Goal: Task Accomplishment & Management: Use online tool/utility

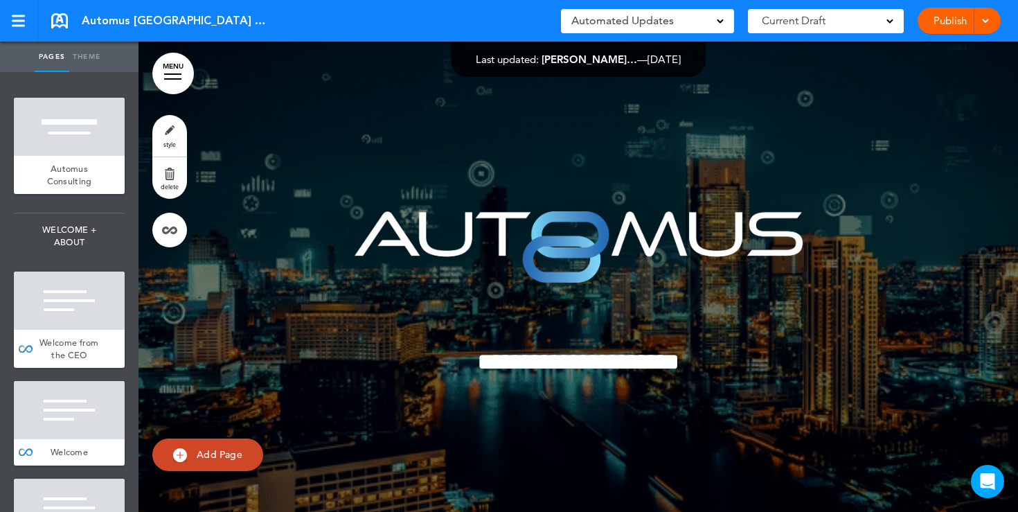
scroll to position [31884, 0]
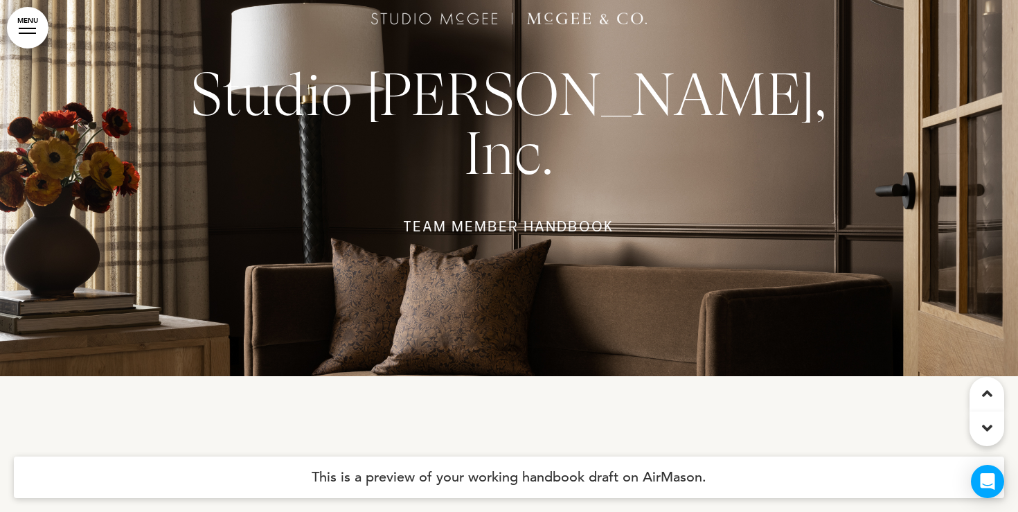
click at [39, 33] on link "MENU" at bounding box center [28, 28] width 42 height 42
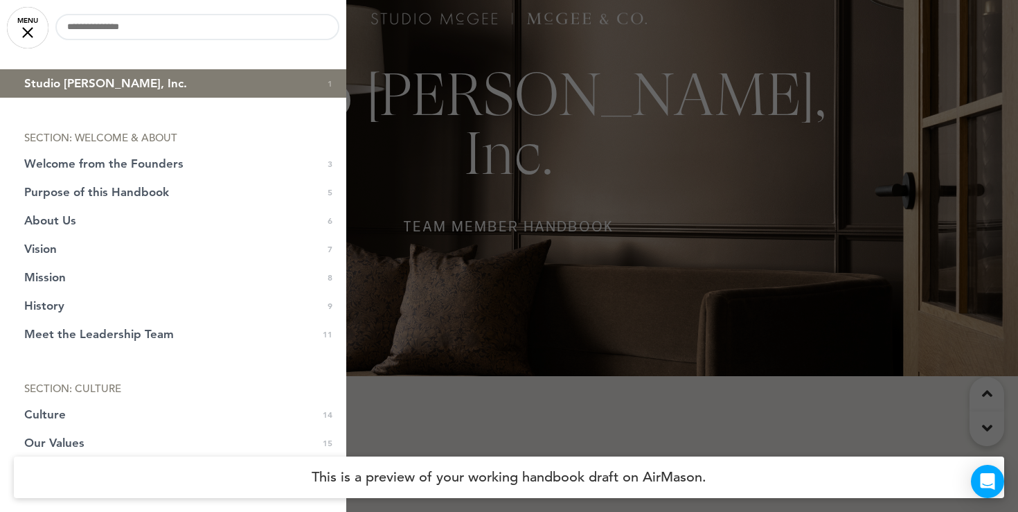
click at [55, 78] on span "Studio McGee, Inc." at bounding box center [105, 84] width 163 height 12
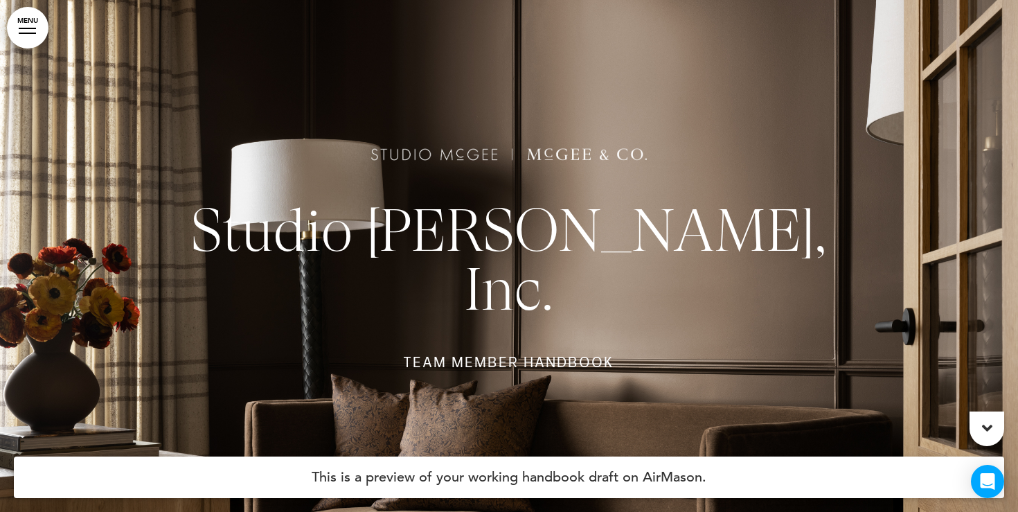
click at [27, 30] on link "MENU" at bounding box center [28, 28] width 42 height 42
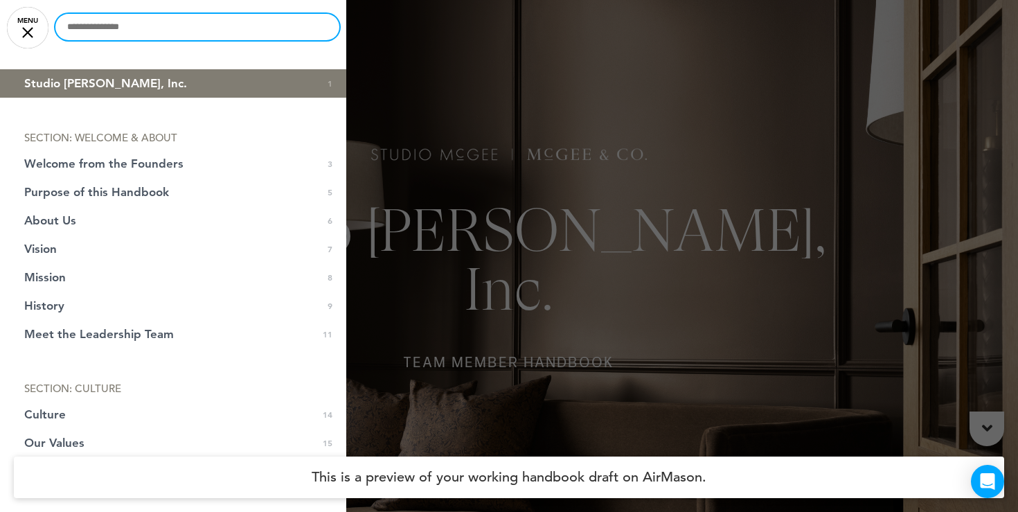
click at [107, 35] on input "text" at bounding box center [197, 27] width 284 height 26
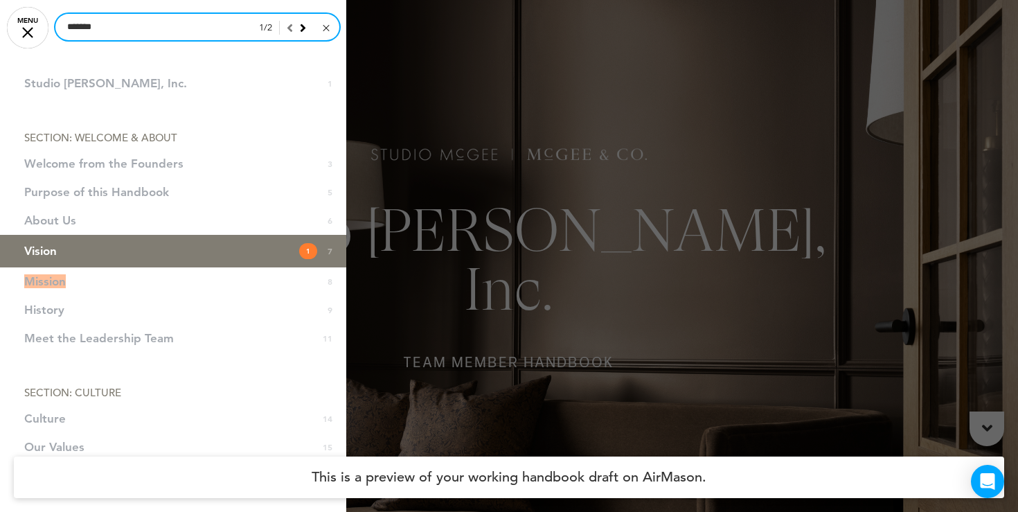
type input "*******"
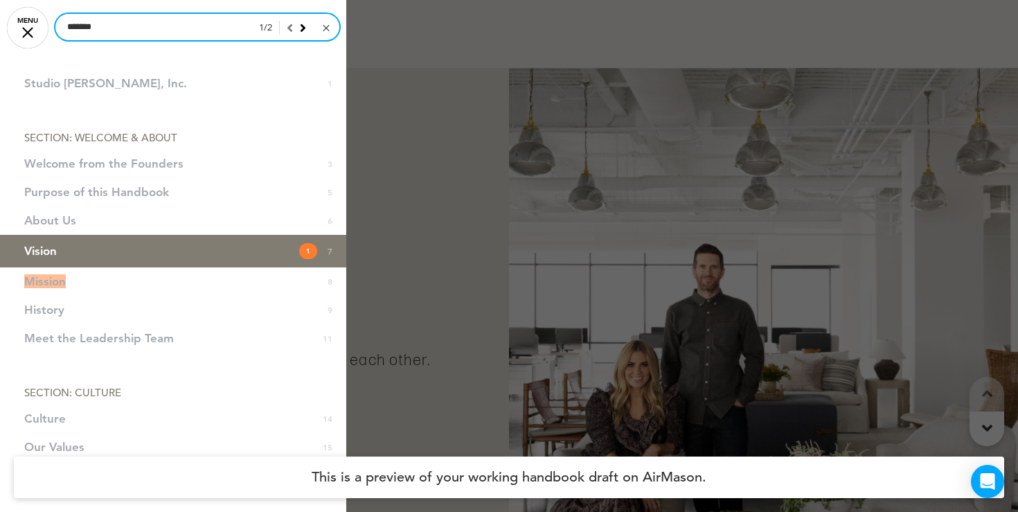
scroll to position [3398, 0]
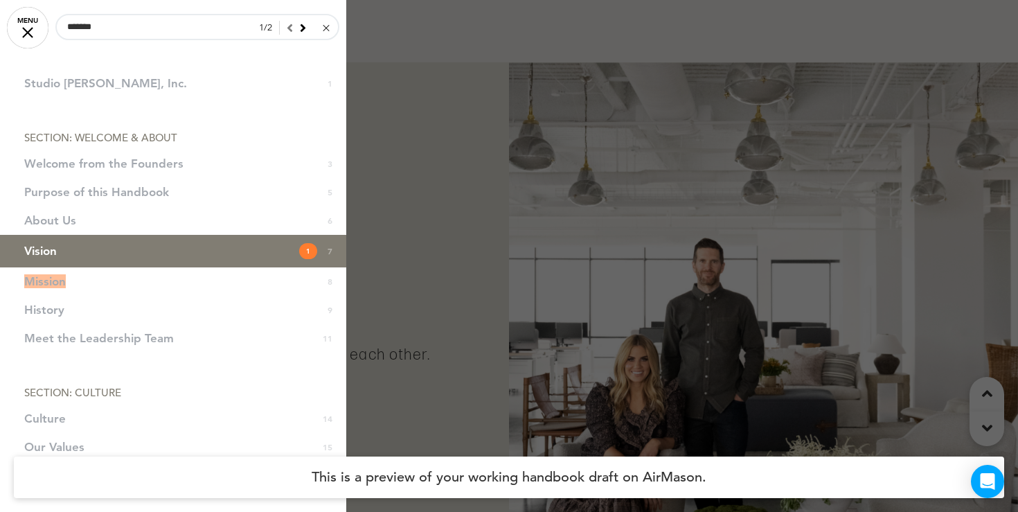
click at [325, 28] on div at bounding box center [326, 28] width 6 height 6
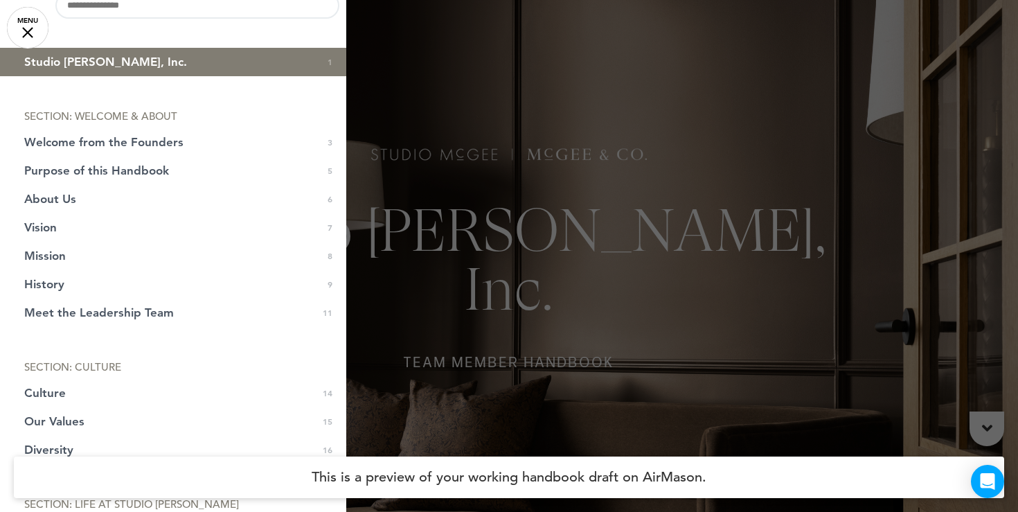
scroll to position [24, 0]
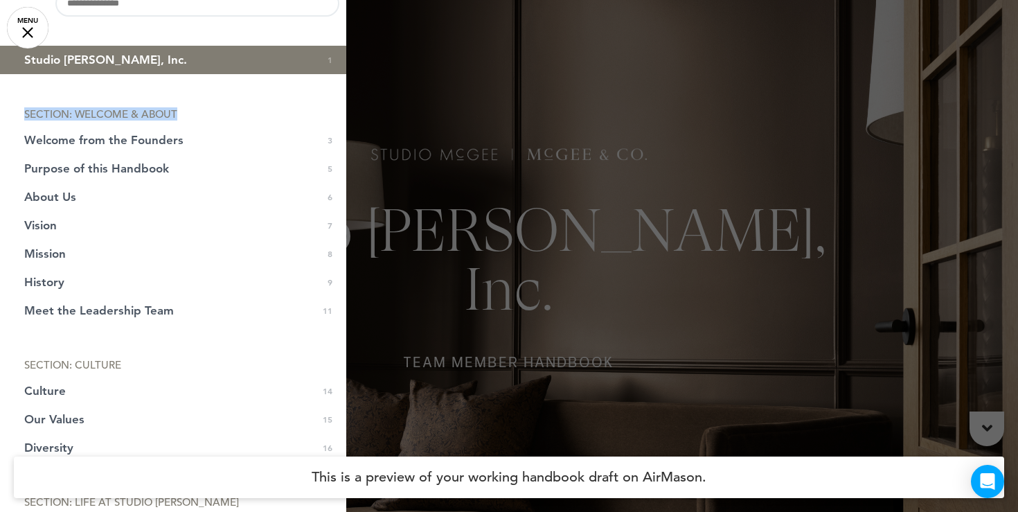
drag, startPoint x: 183, startPoint y: 113, endPoint x: 24, endPoint y: 115, distance: 159.9
click at [24, 115] on li "SECTION: WELCOME & ABOUT" at bounding box center [173, 114] width 346 height 10
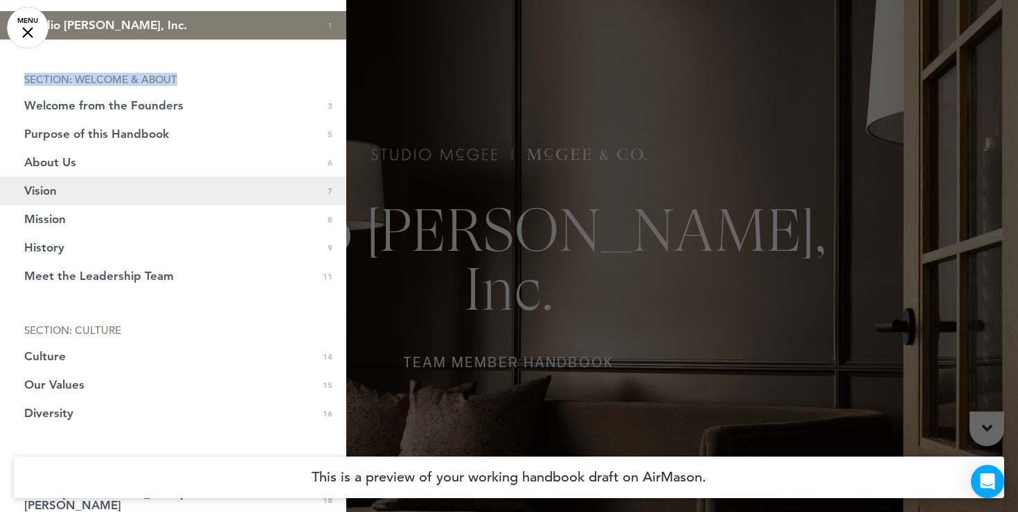
scroll to position [73, 0]
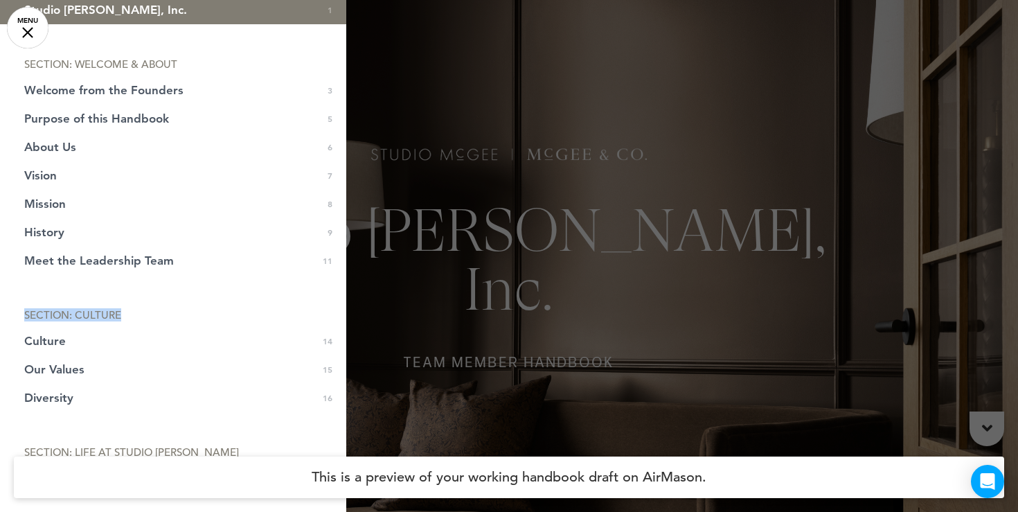
drag, startPoint x: 127, startPoint y: 318, endPoint x: 19, endPoint y: 312, distance: 108.2
click at [19, 312] on li "SECTION: CULTURE" at bounding box center [173, 314] width 346 height 10
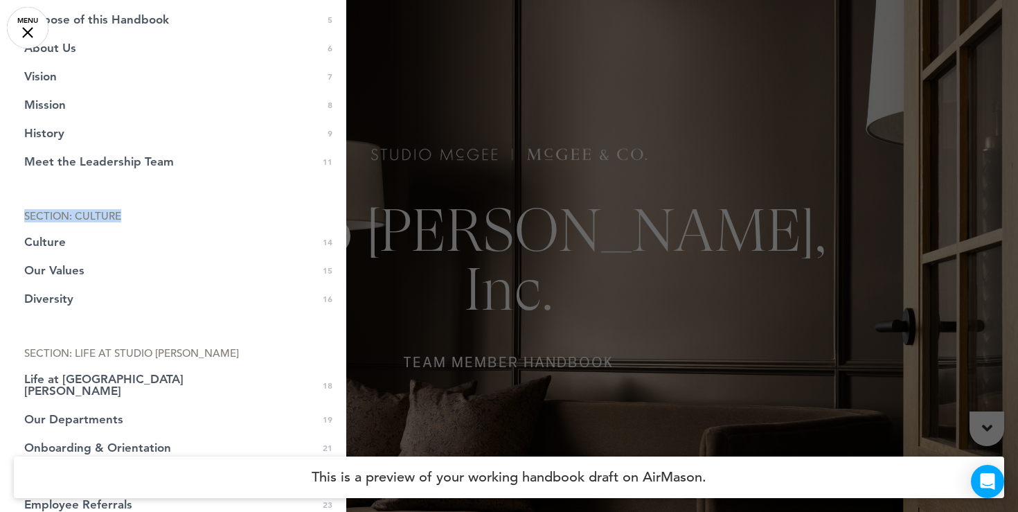
scroll to position [174, 0]
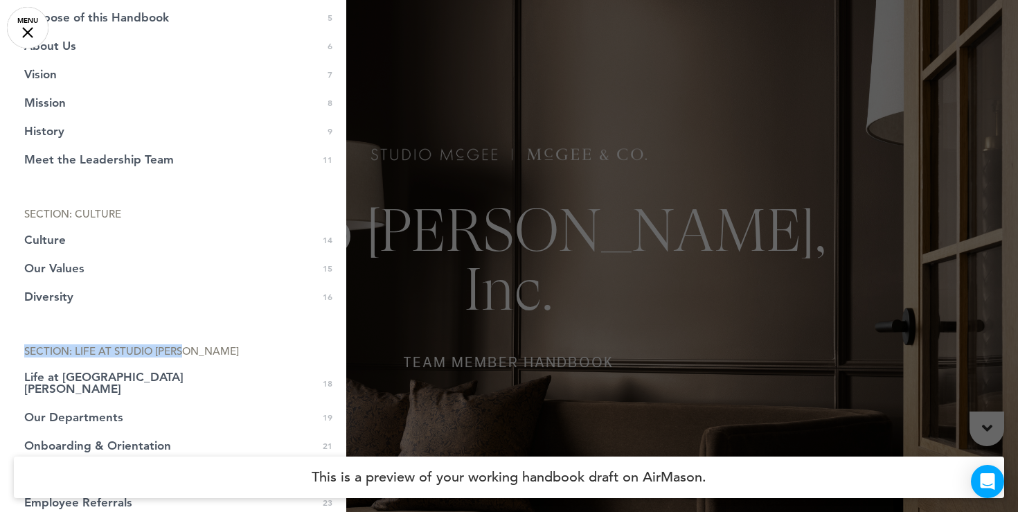
drag, startPoint x: 199, startPoint y: 354, endPoint x: 20, endPoint y: 347, distance: 179.5
click at [20, 347] on li "SECTION: LIFE AT STUDIO MCGEE" at bounding box center [173, 350] width 346 height 10
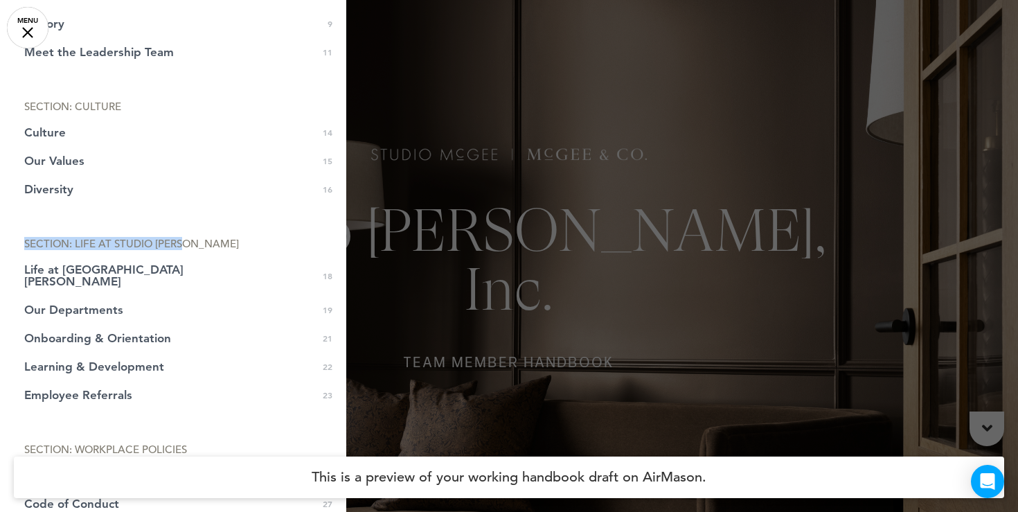
scroll to position [284, 0]
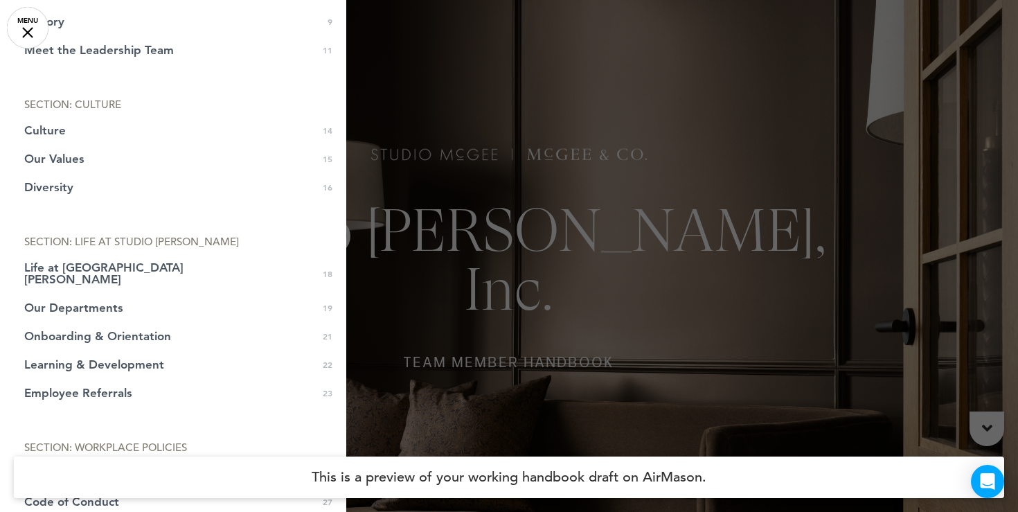
click at [446, 286] on div at bounding box center [509, 256] width 1018 height 512
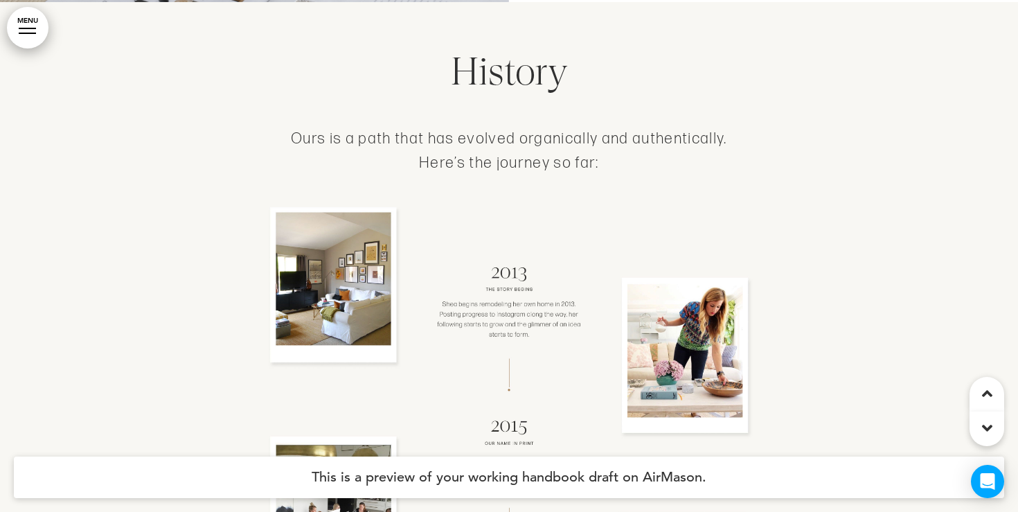
scroll to position [4521, 0]
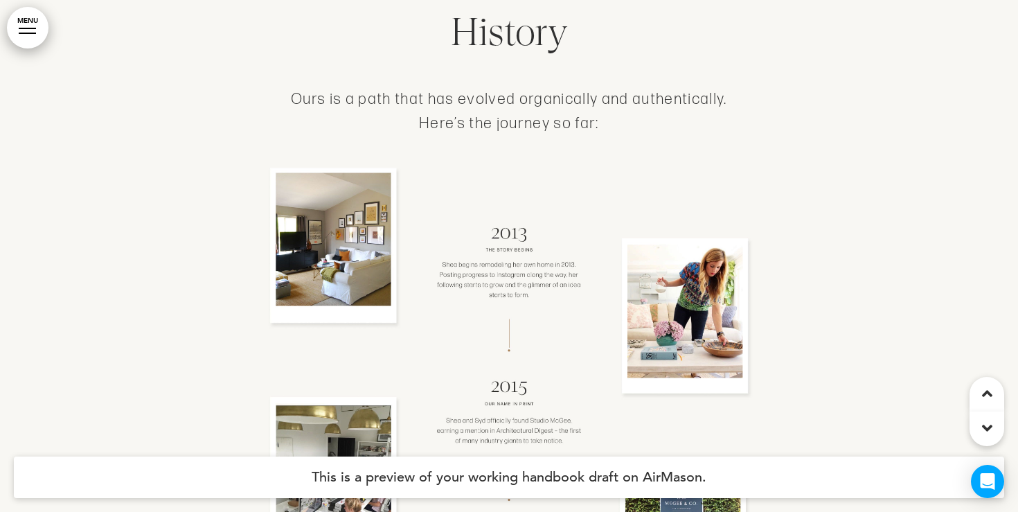
click at [26, 28] on div at bounding box center [27, 28] width 17 height 1
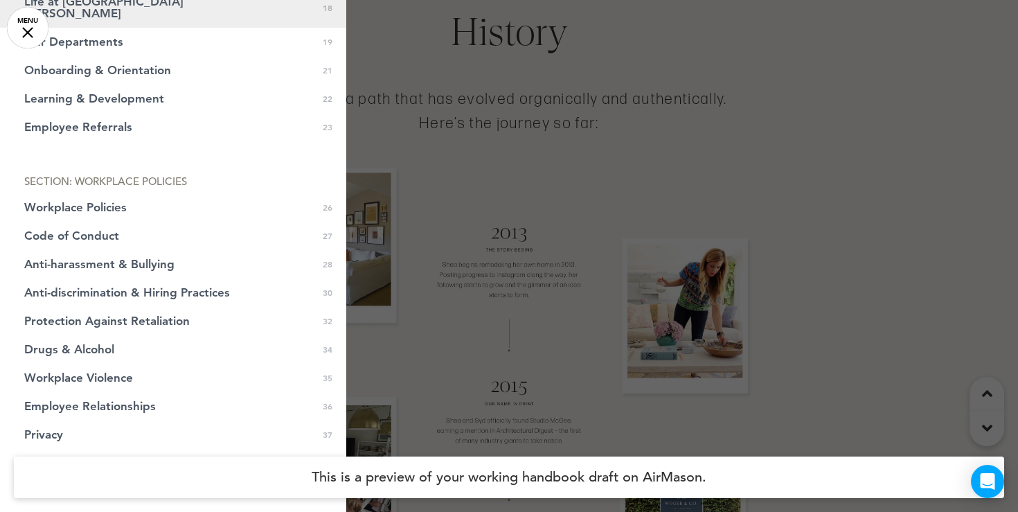
scroll to position [559, 0]
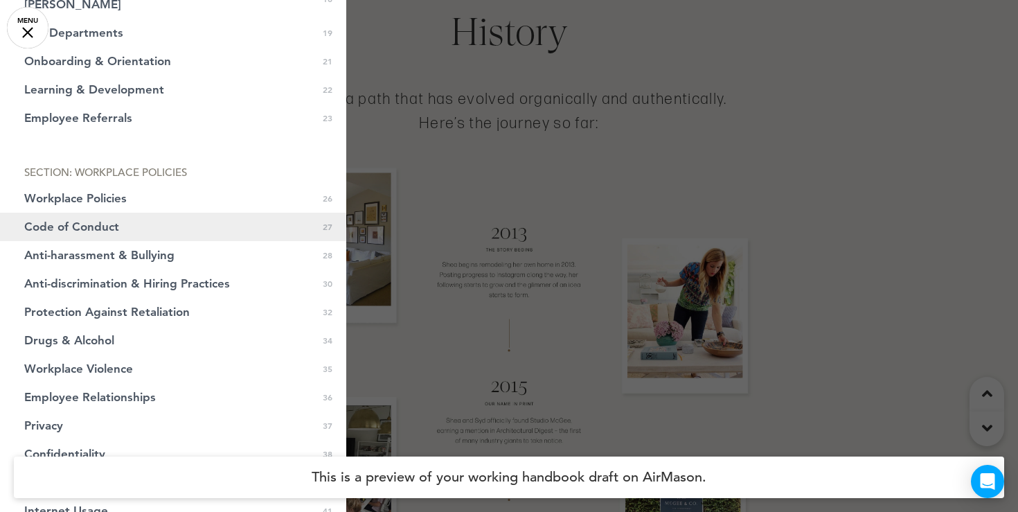
click at [100, 221] on span "Code of Conduct" at bounding box center [71, 227] width 95 height 12
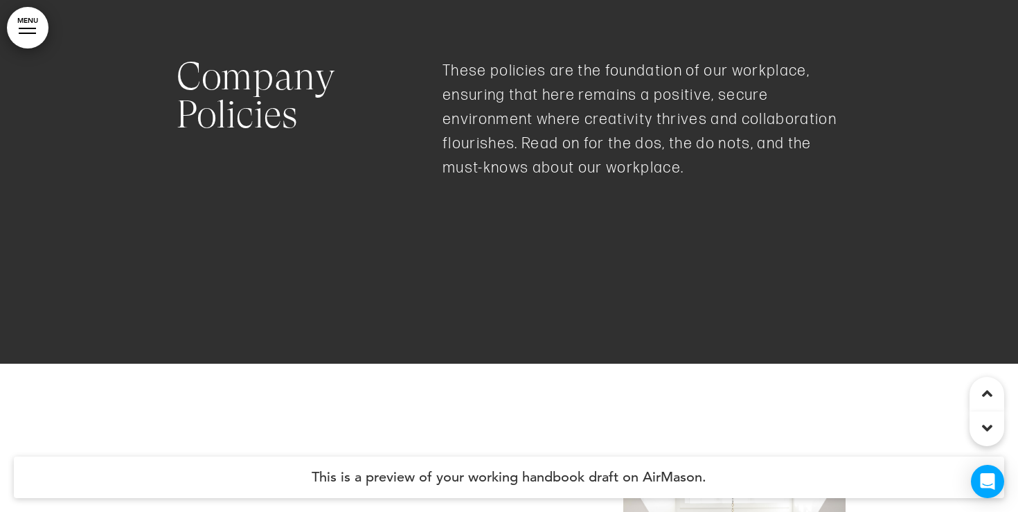
scroll to position [21465, 0]
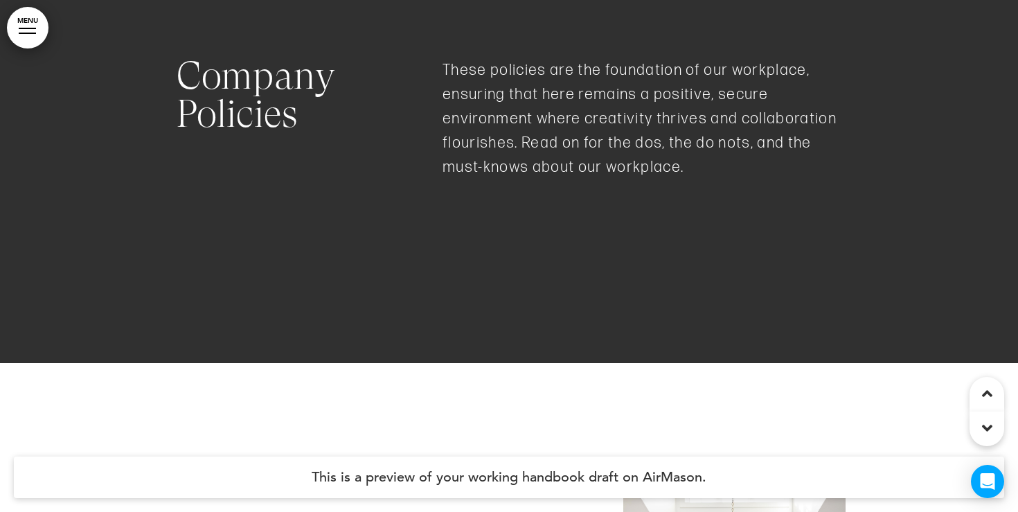
drag, startPoint x: 493, startPoint y: 391, endPoint x: 164, endPoint y: 130, distance: 419.8
click at [31, 28] on div at bounding box center [27, 28] width 17 height 1
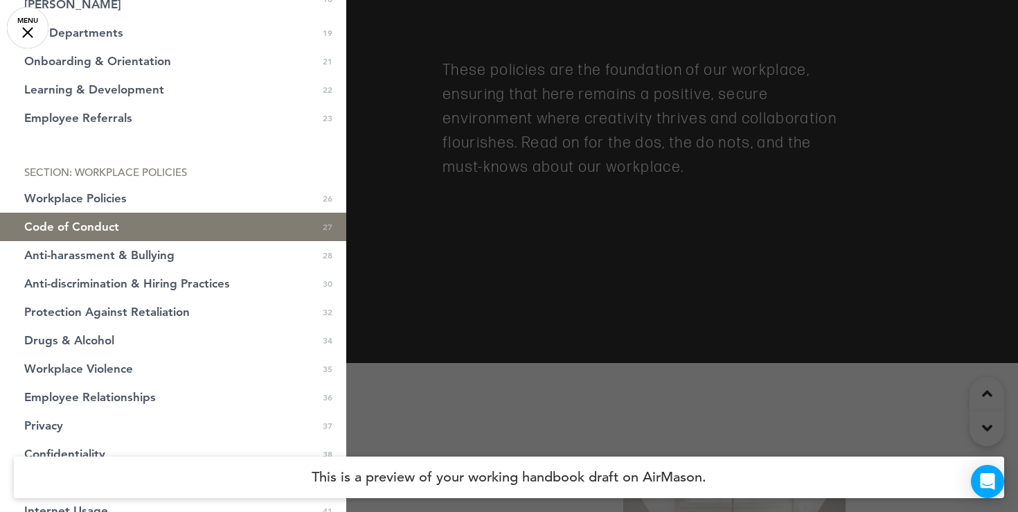
scroll to position [0, 0]
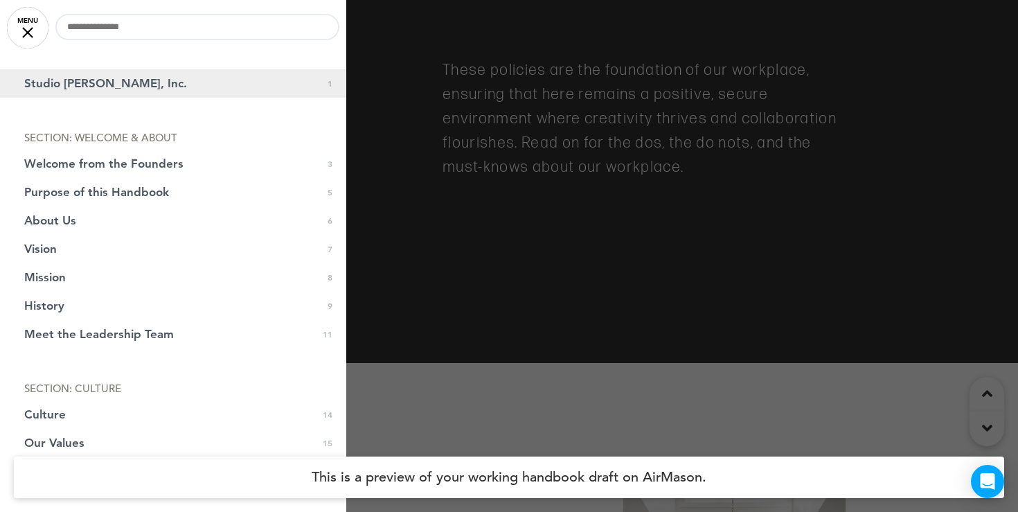
click at [78, 85] on span "Studio McGee, Inc." at bounding box center [105, 84] width 163 height 12
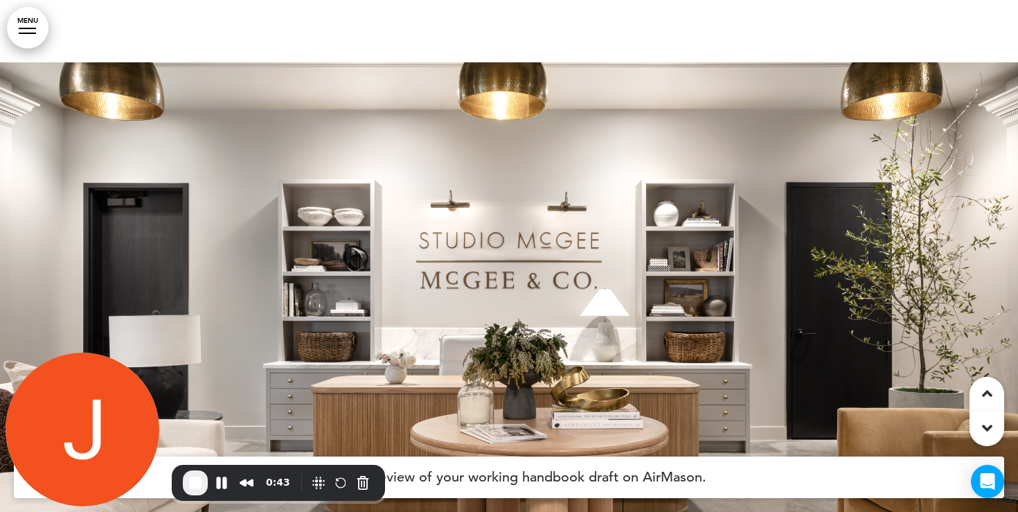
scroll to position [1730, 0]
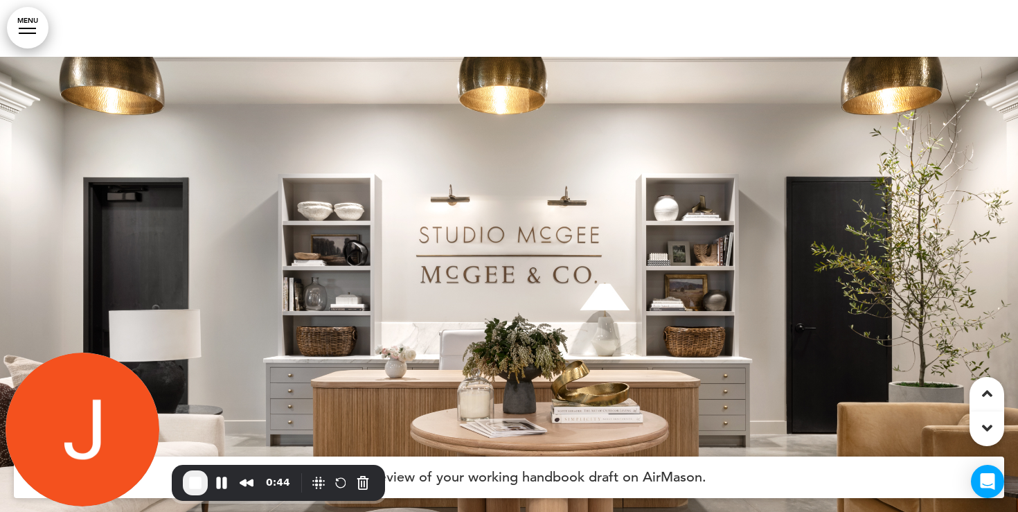
click at [31, 28] on div at bounding box center [27, 28] width 17 height 1
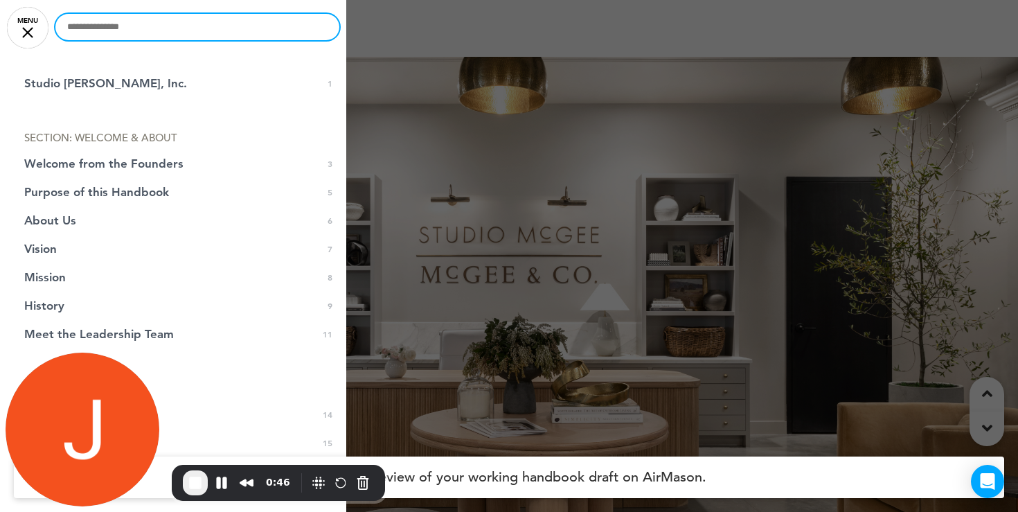
click at [137, 36] on input "text" at bounding box center [197, 27] width 284 height 26
type input "*******"
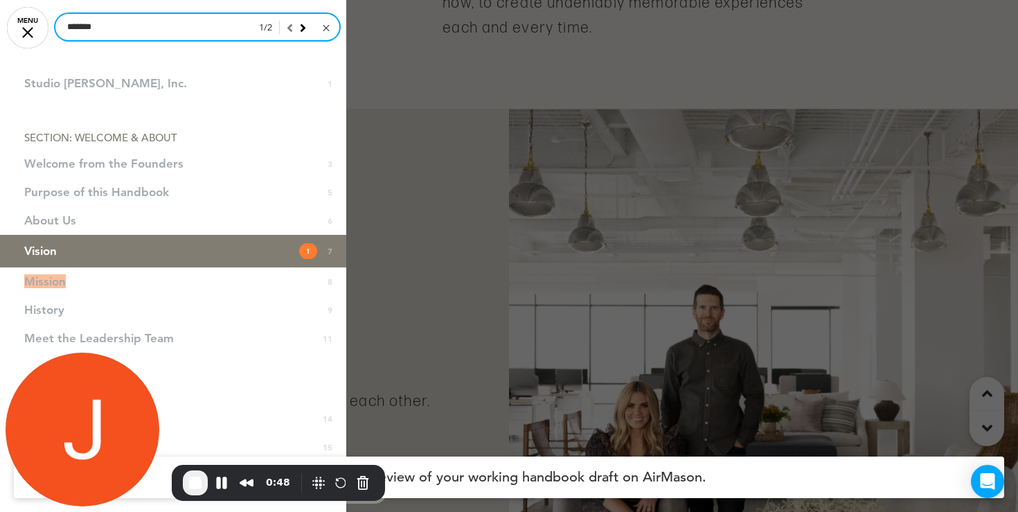
scroll to position [3398, 0]
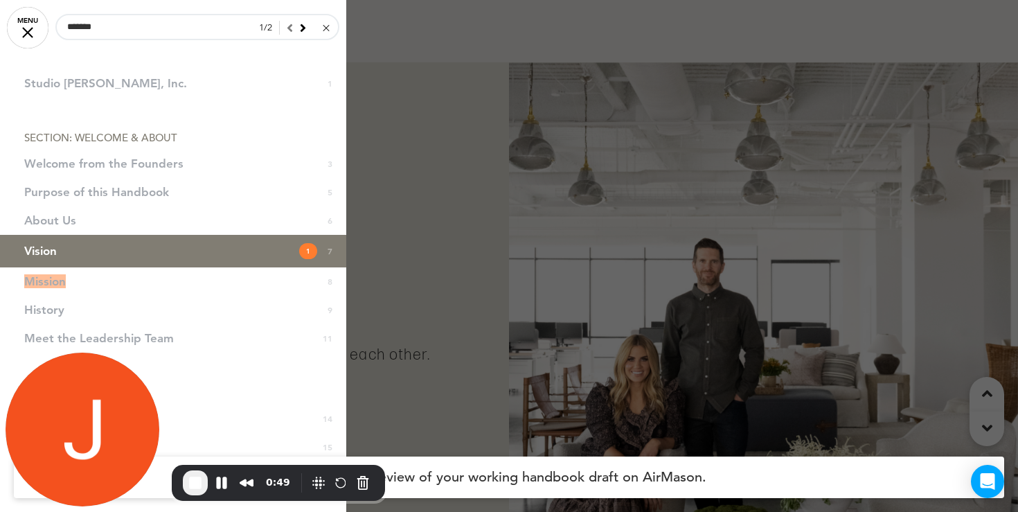
click at [333, 30] on div "1 / 2" at bounding box center [294, 28] width 89 height 28
click at [327, 30] on div at bounding box center [326, 28] width 6 height 6
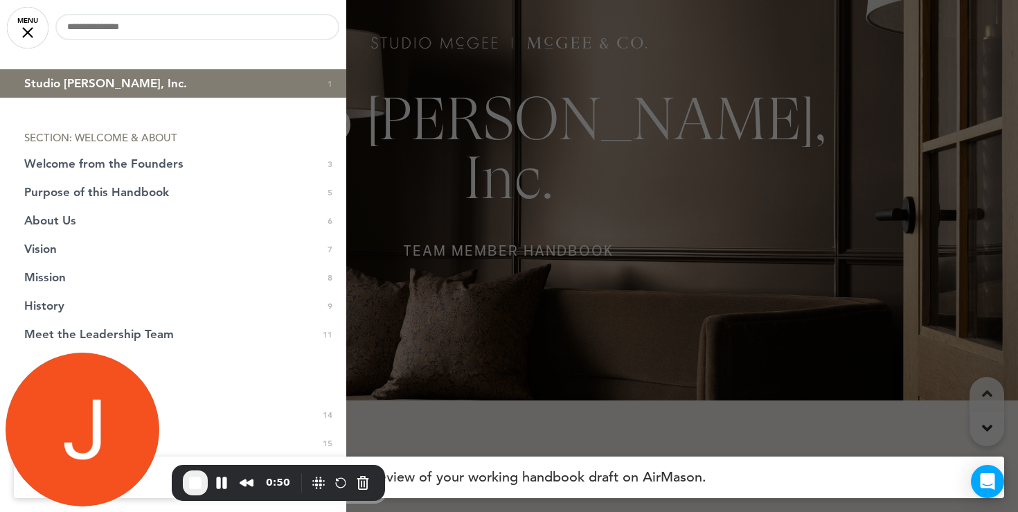
scroll to position [0, 0]
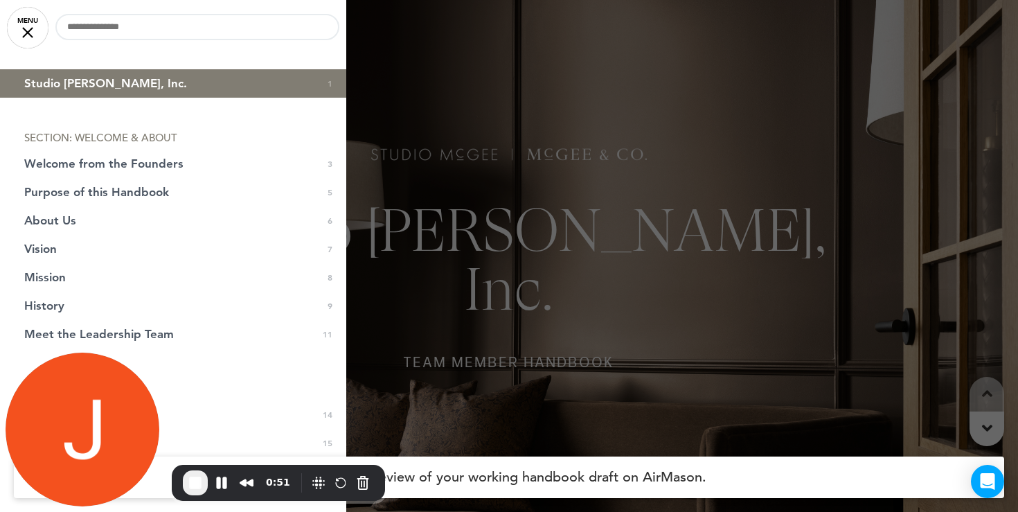
click at [427, 218] on div at bounding box center [509, 256] width 1018 height 512
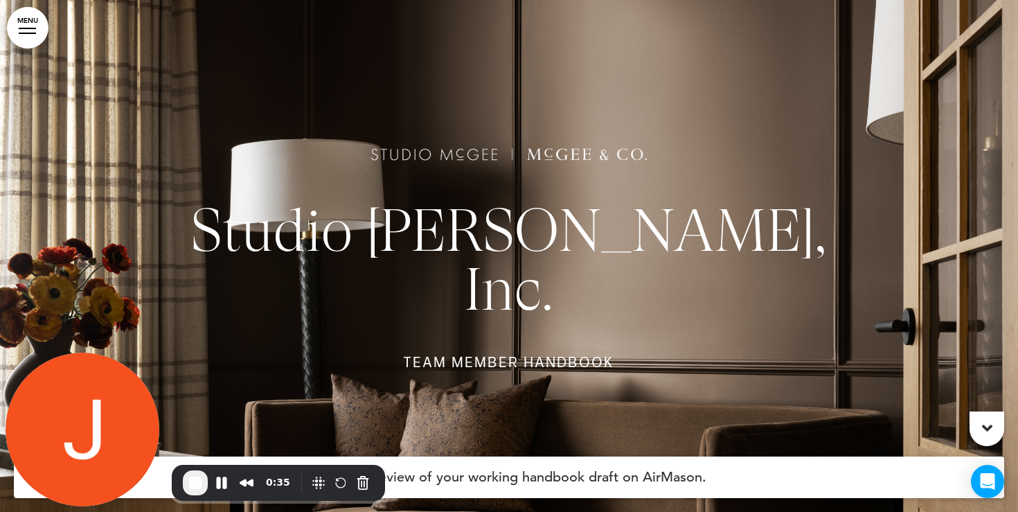
click at [30, 31] on link "MENU" at bounding box center [28, 28] width 42 height 42
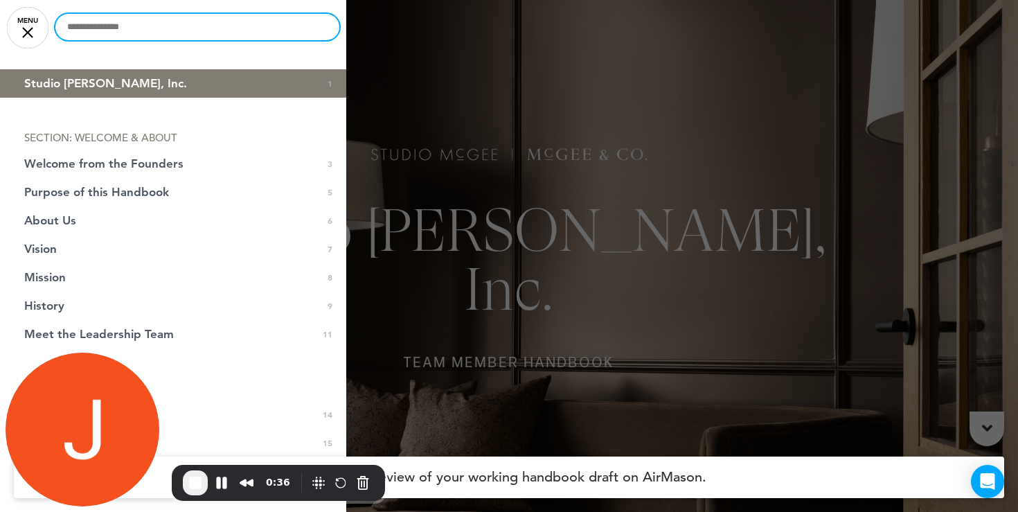
click at [161, 30] on input "text" at bounding box center [197, 27] width 284 height 26
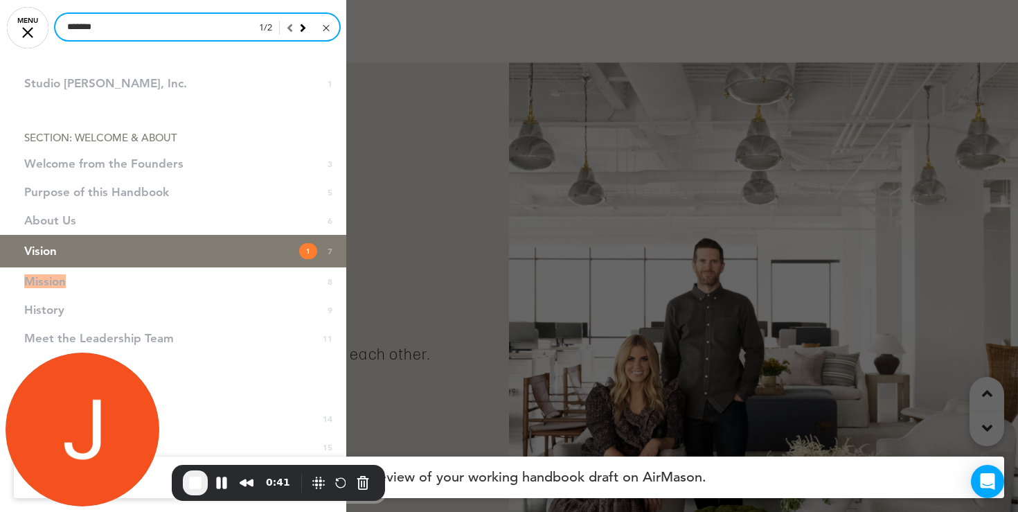
type input "*******"
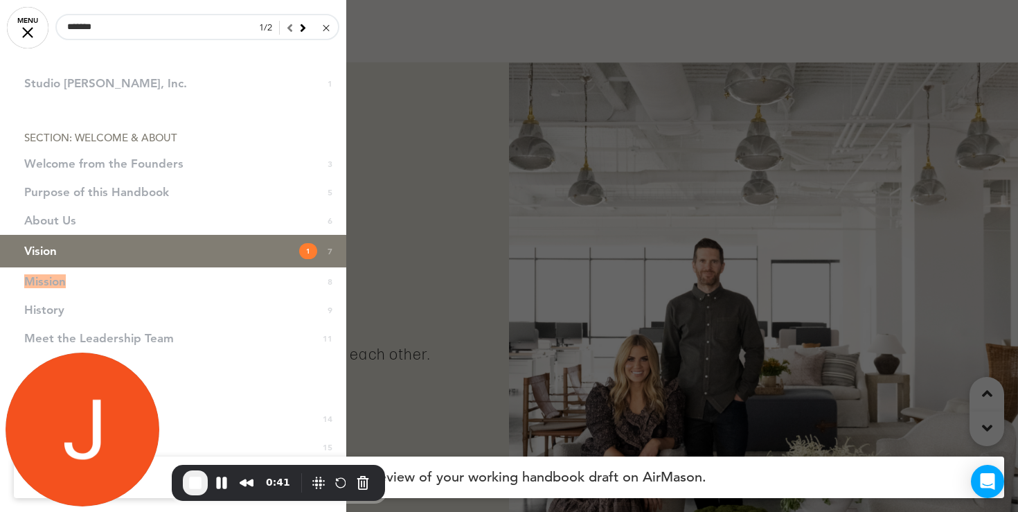
click at [320, 24] on link at bounding box center [325, 28] width 10 height 14
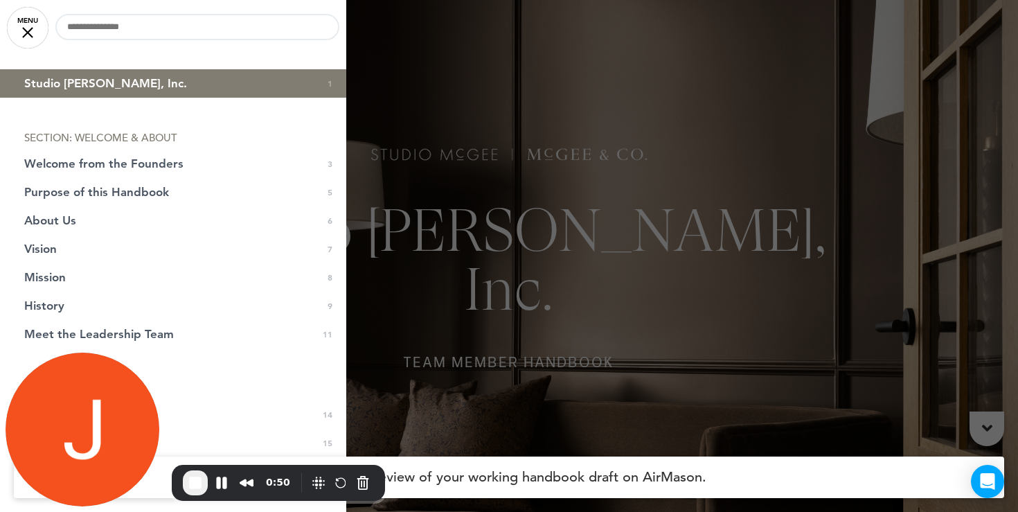
click at [534, 248] on div at bounding box center [509, 256] width 1018 height 512
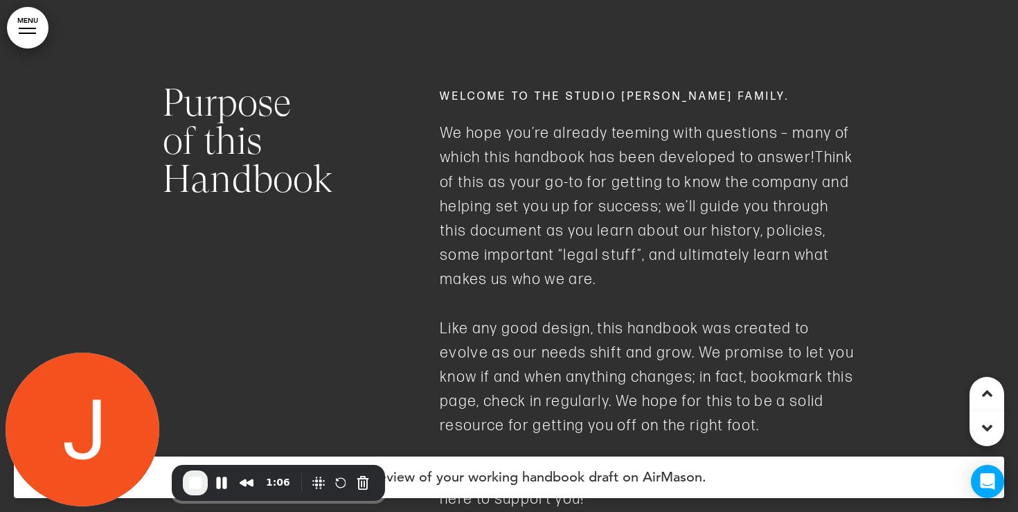
scroll to position [2320, 0]
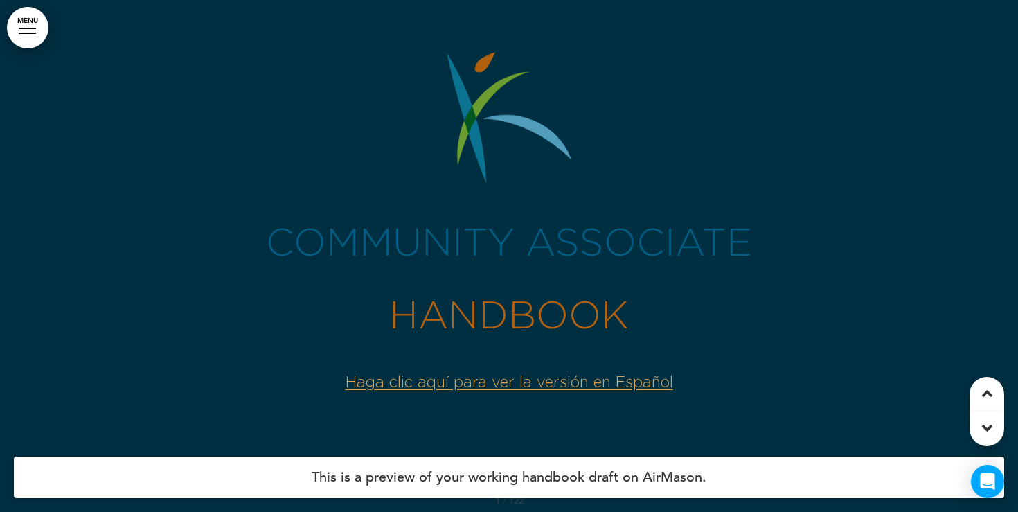
scroll to position [31216, 0]
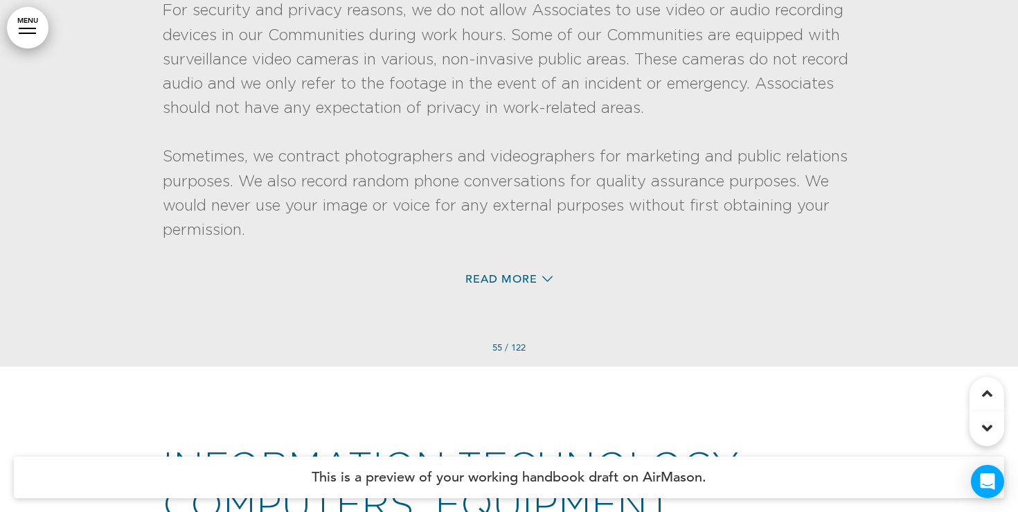
click at [6, 37] on div at bounding box center [509, 111] width 1018 height 512
click at [26, 35] on link "MENU" at bounding box center [28, 28] width 42 height 42
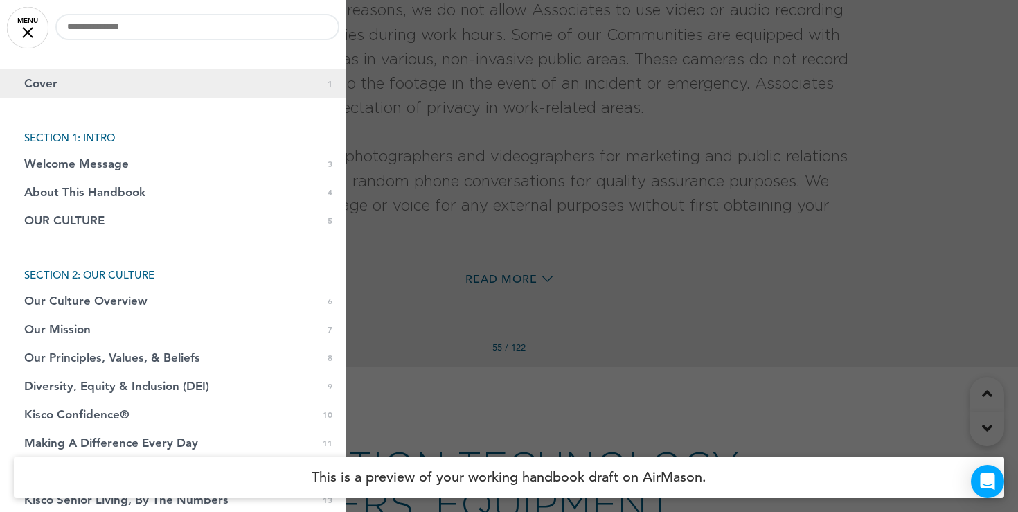
click at [77, 81] on link "Cover 0 1" at bounding box center [173, 83] width 346 height 28
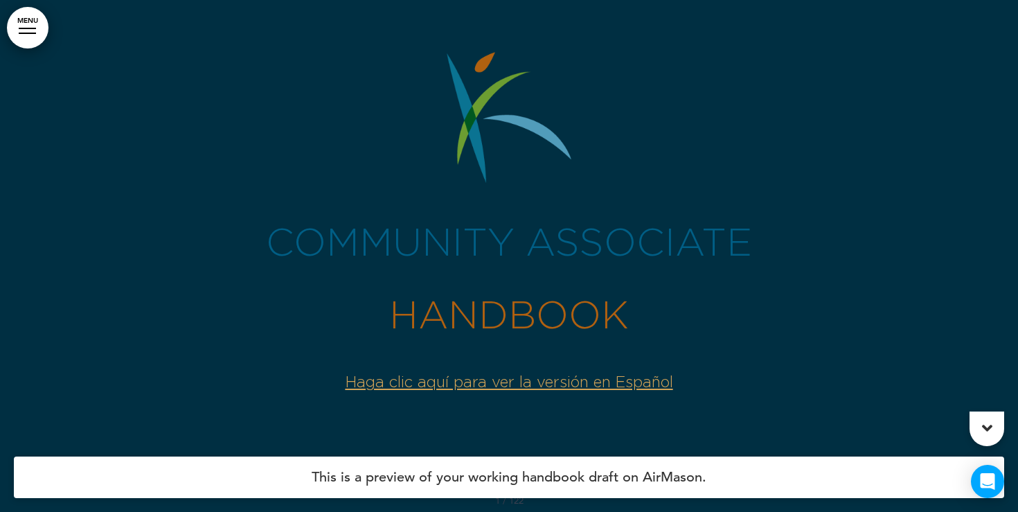
click at [31, 37] on link "MENU" at bounding box center [28, 28] width 42 height 42
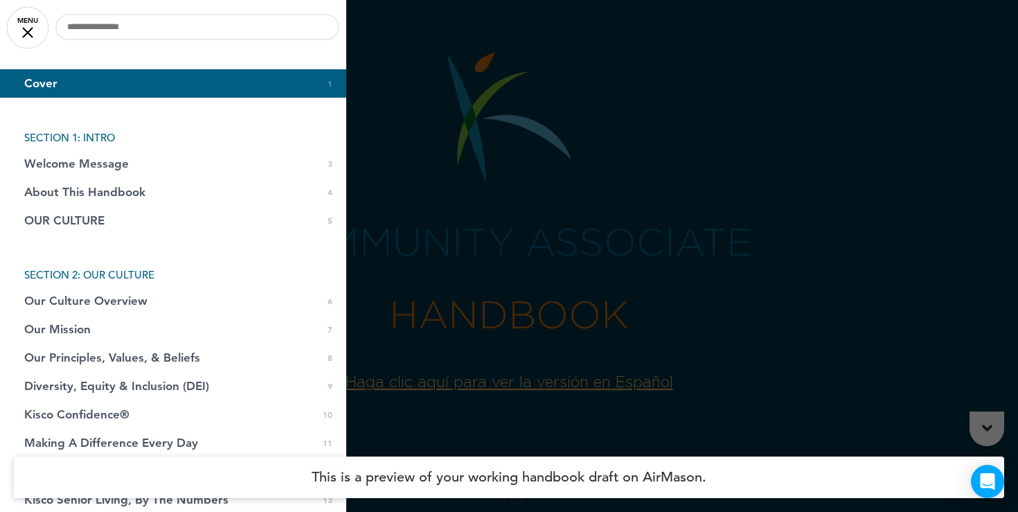
click at [490, 202] on div at bounding box center [509, 256] width 1018 height 512
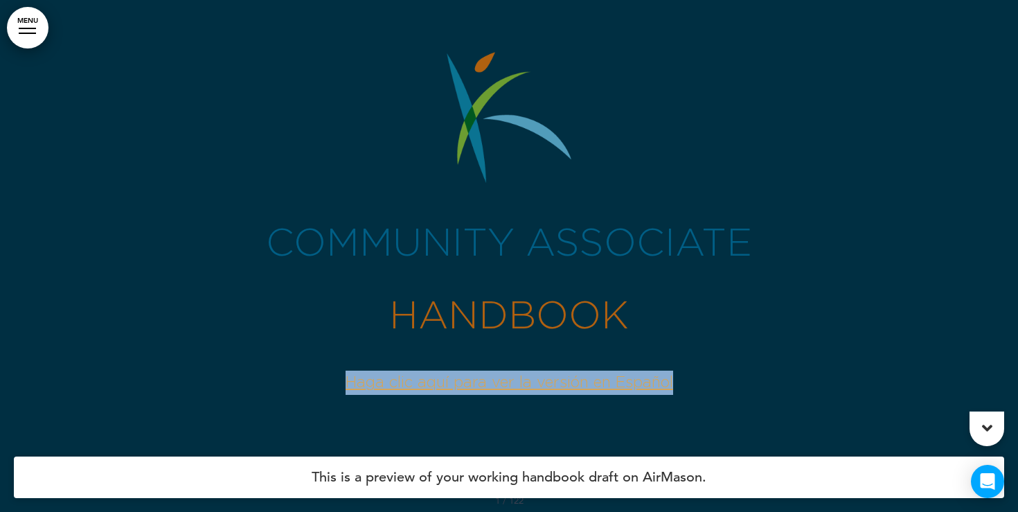
drag, startPoint x: 715, startPoint y: 393, endPoint x: 345, endPoint y: 336, distance: 374.6
click at [306, 373] on p "﻿Haga clic aquí para ver la versión en Español" at bounding box center [509, 382] width 692 height 24
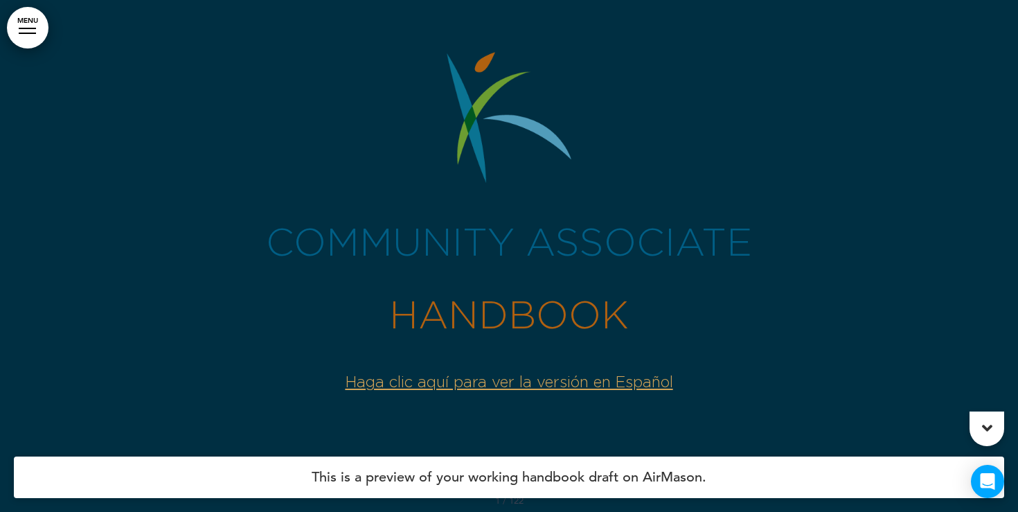
click at [372, 325] on h1 "handbooK" at bounding box center [509, 317] width 692 height 38
click at [35, 27] on link "MENU" at bounding box center [28, 28] width 42 height 42
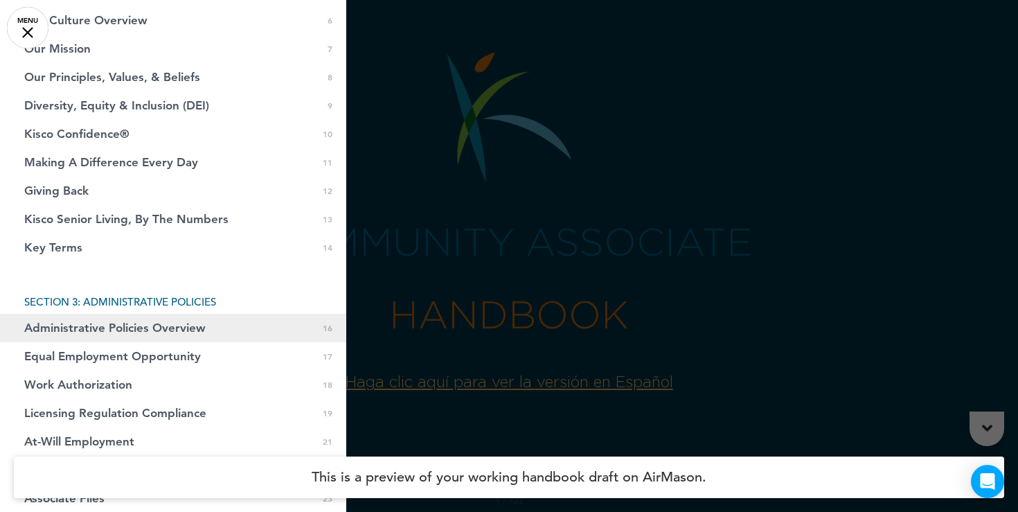
scroll to position [294, 0]
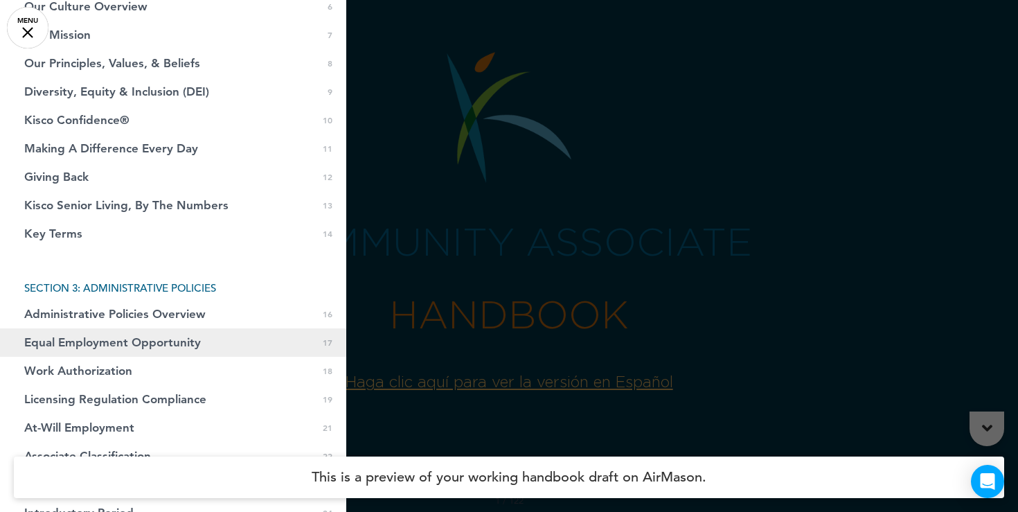
click at [84, 341] on span "Equal Employment Opportunity" at bounding box center [112, 342] width 177 height 12
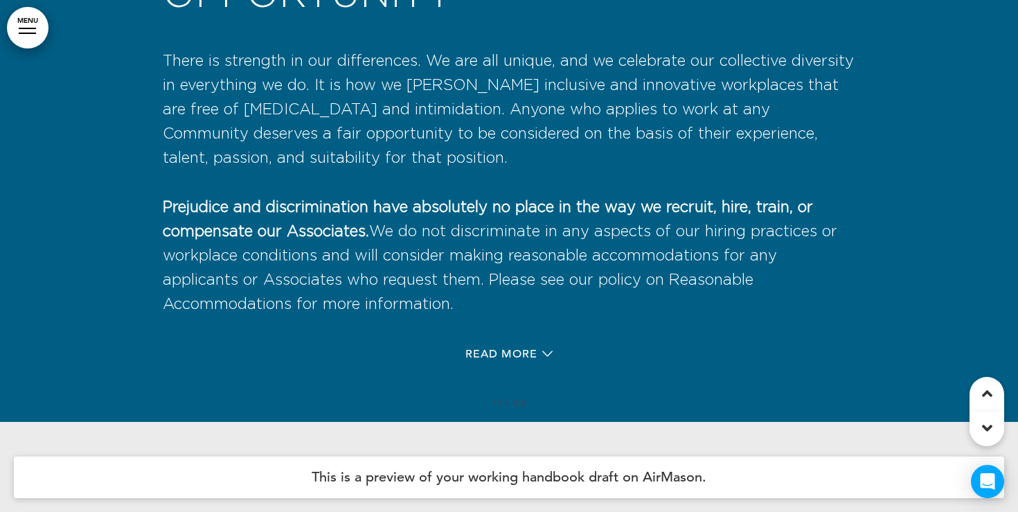
scroll to position [10574, 0]
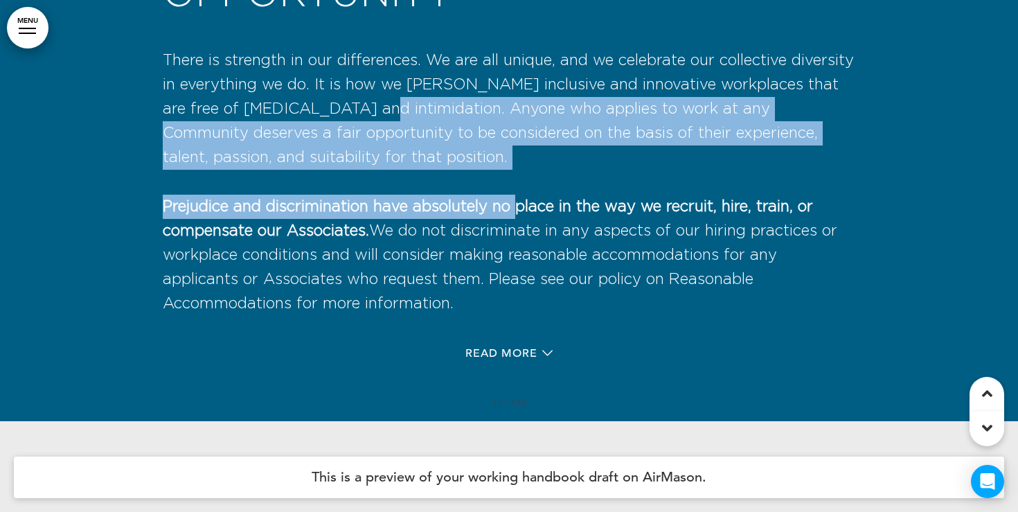
drag, startPoint x: 410, startPoint y: 151, endPoint x: 522, endPoint y: 269, distance: 163.1
click at [522, 269] on div "Equal Employment Opportunity There is strength in our differences. We are all u…" at bounding box center [509, 127] width 692 height 379
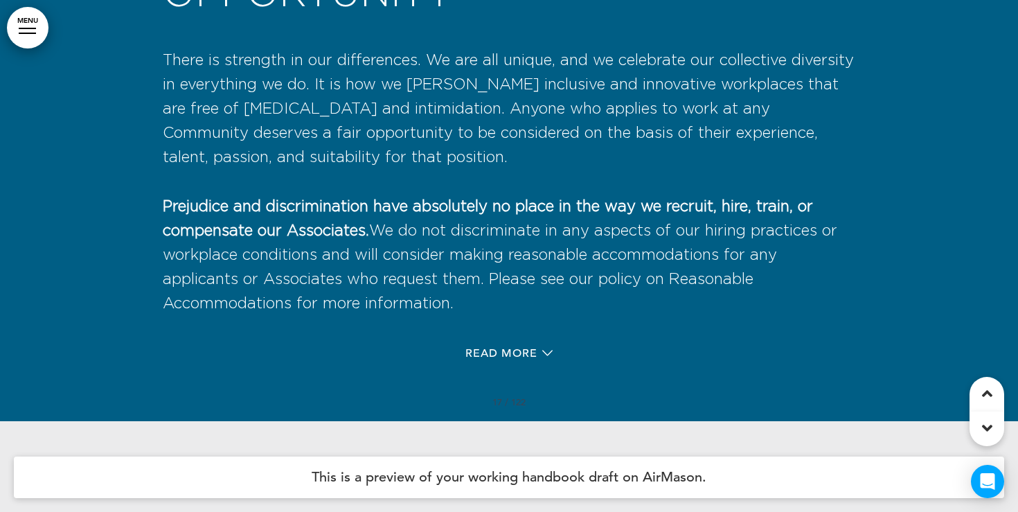
click at [555, 271] on span "Prejudice and discrimination have absolutely no place in the way we recruit, hi…" at bounding box center [500, 255] width 674 height 113
click at [522, 359] on span "Read More" at bounding box center [501, 353] width 72 height 11
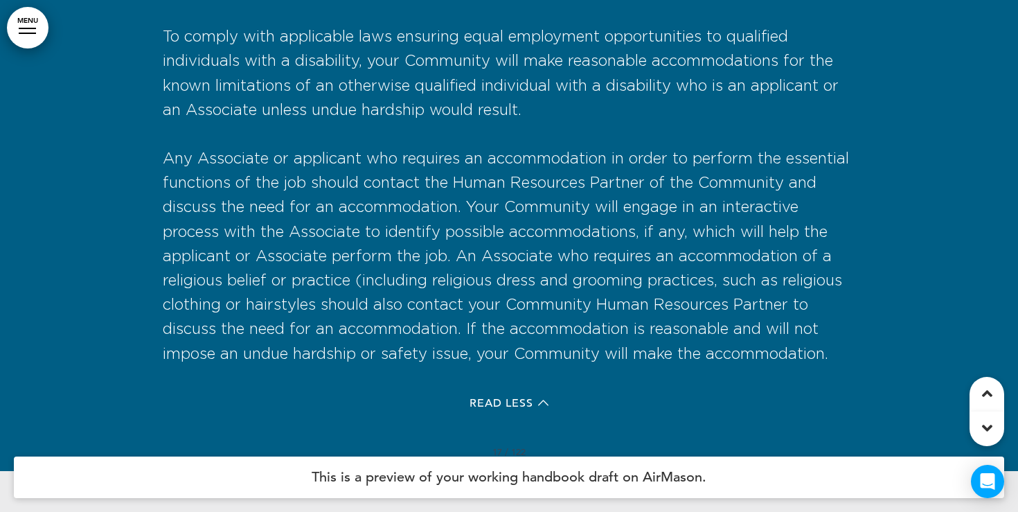
scroll to position [12225, 0]
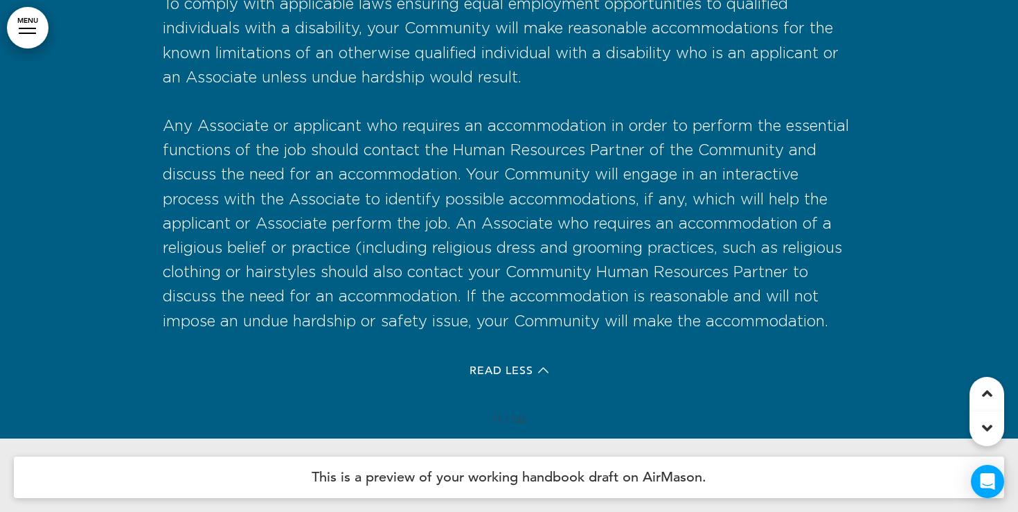
click at [507, 386] on div "Read Less" at bounding box center [509, 372] width 692 height 28
click at [501, 376] on span "Read Less" at bounding box center [501, 370] width 64 height 11
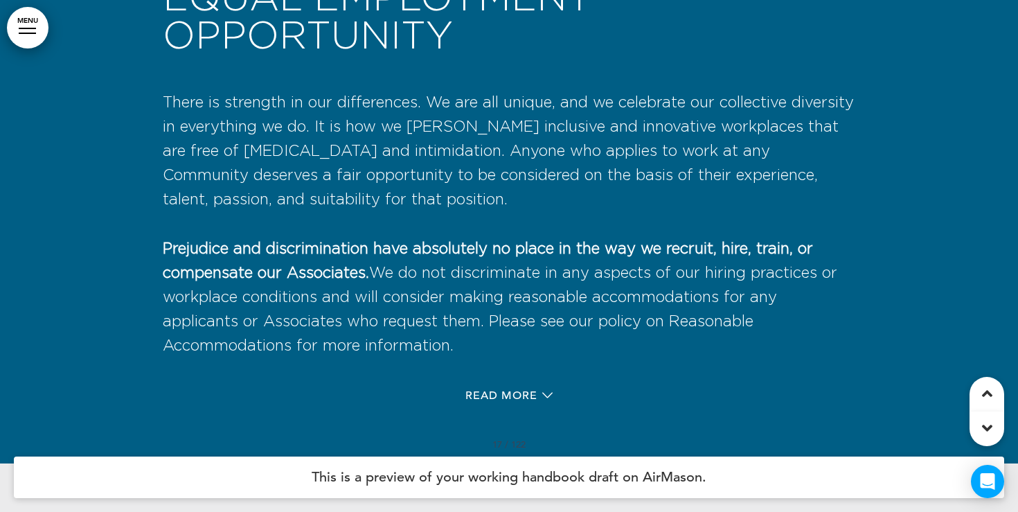
scroll to position [10530, 0]
click at [20, 20] on link "MENU" at bounding box center [28, 28] width 42 height 42
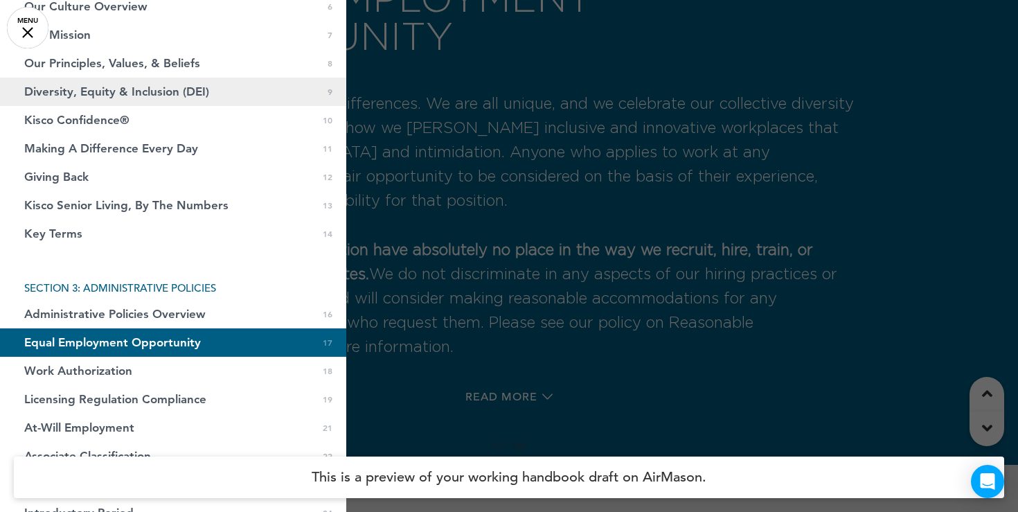
scroll to position [0, 0]
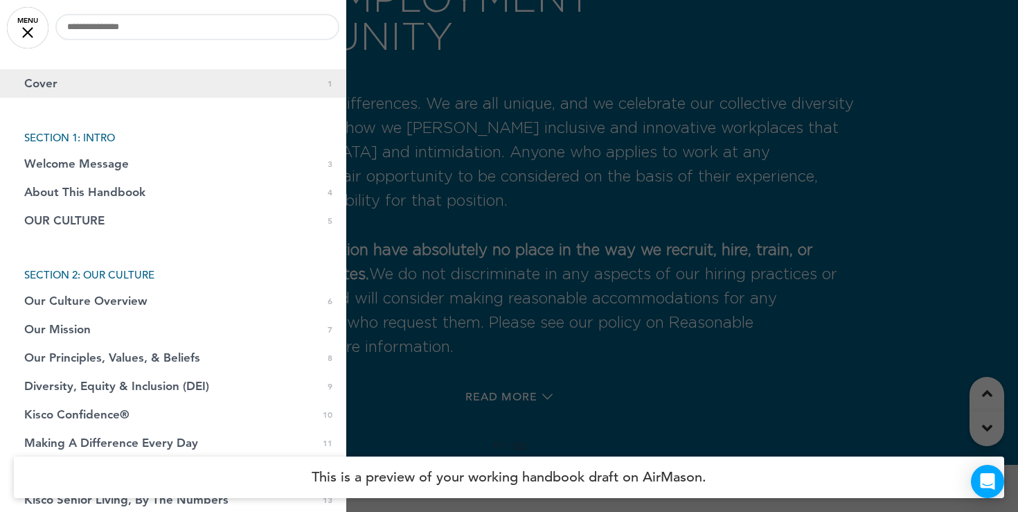
click at [73, 87] on link "Cover 0 1" at bounding box center [173, 83] width 346 height 28
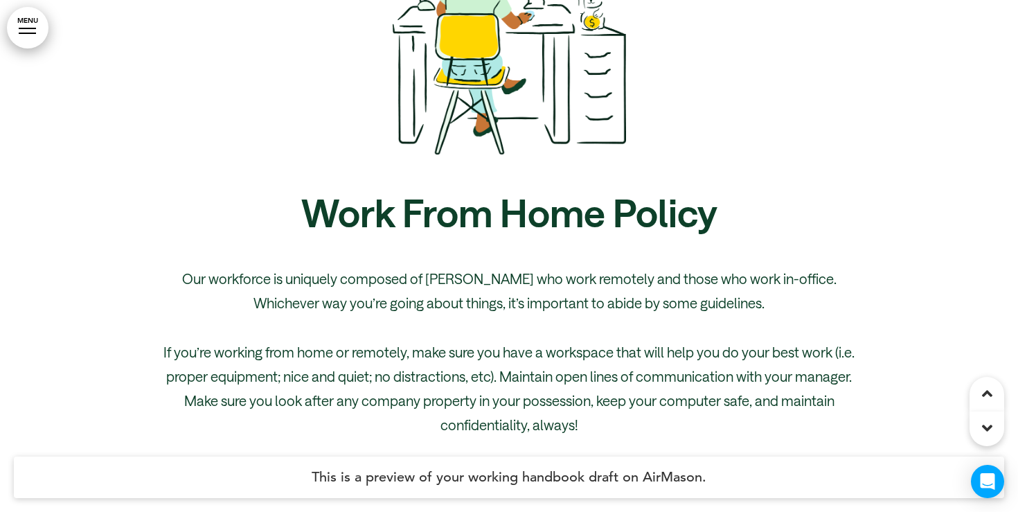
click at [24, 37] on link "MENU" at bounding box center [28, 28] width 42 height 42
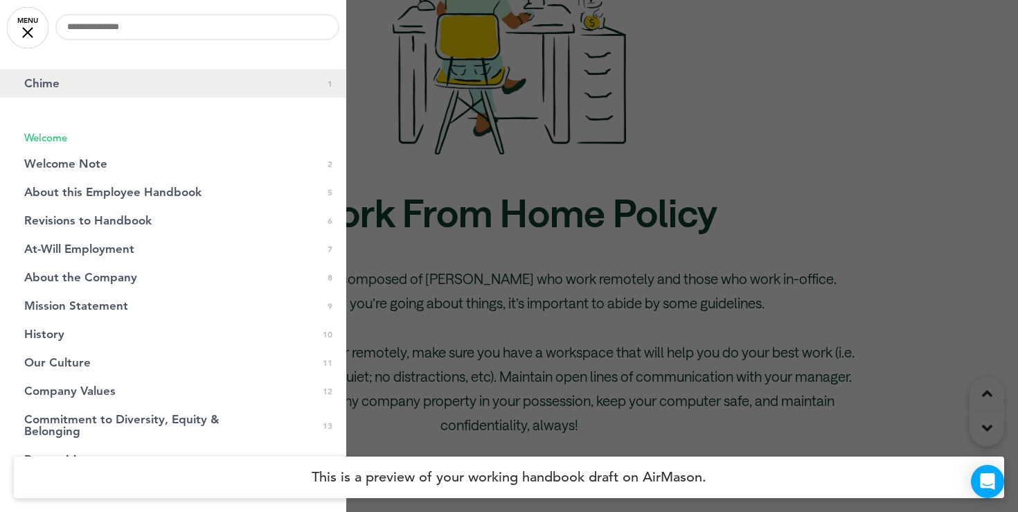
click at [102, 87] on link "Chime 0 1" at bounding box center [173, 83] width 346 height 28
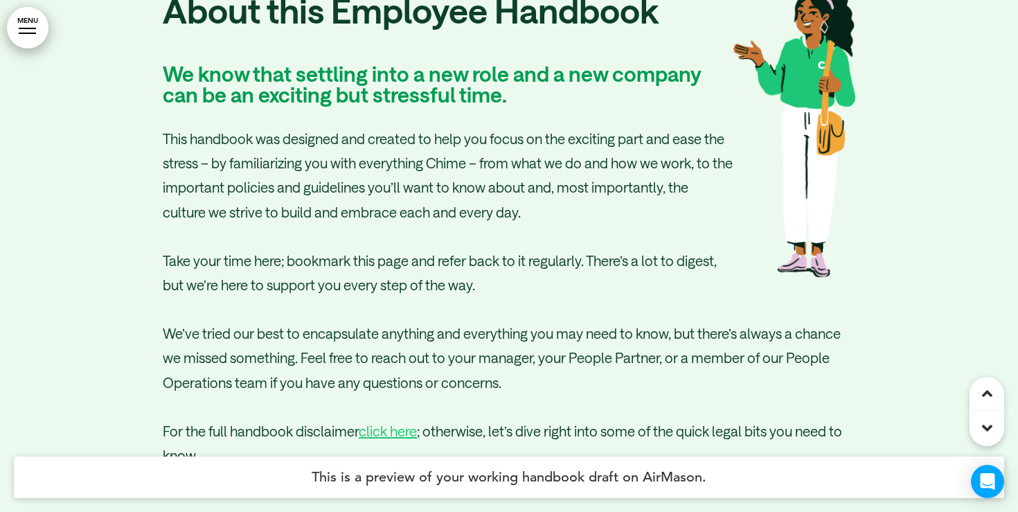
scroll to position [2820, 0]
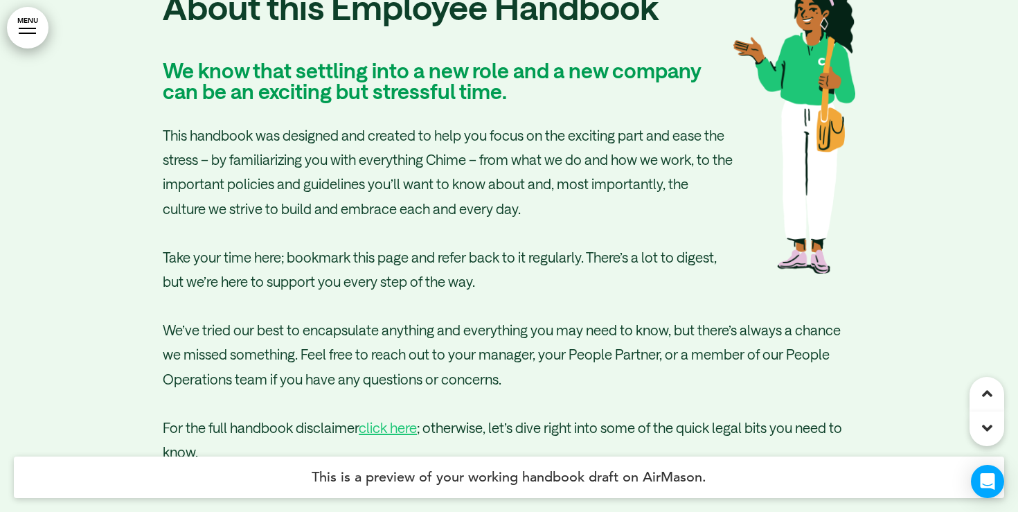
click at [39, 33] on link "MENU" at bounding box center [28, 28] width 42 height 42
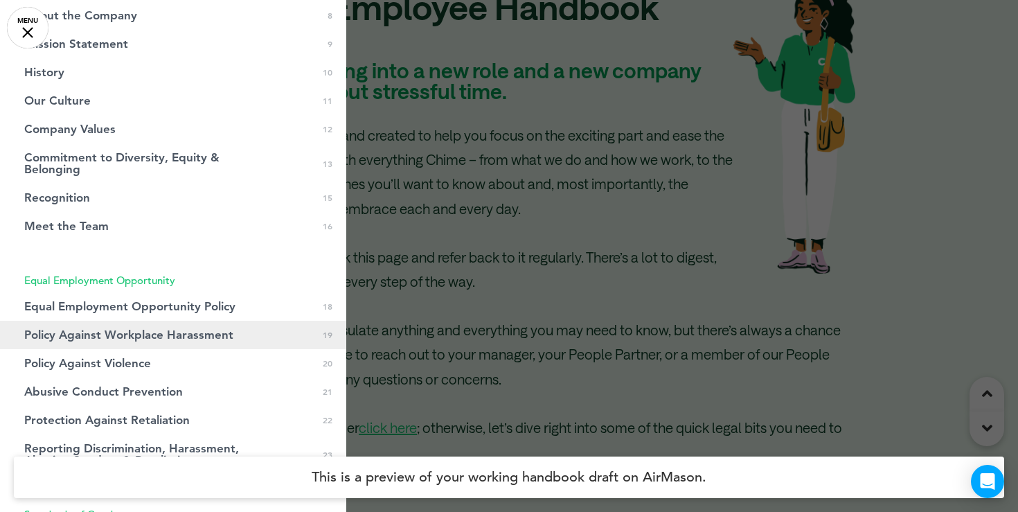
scroll to position [289, 0]
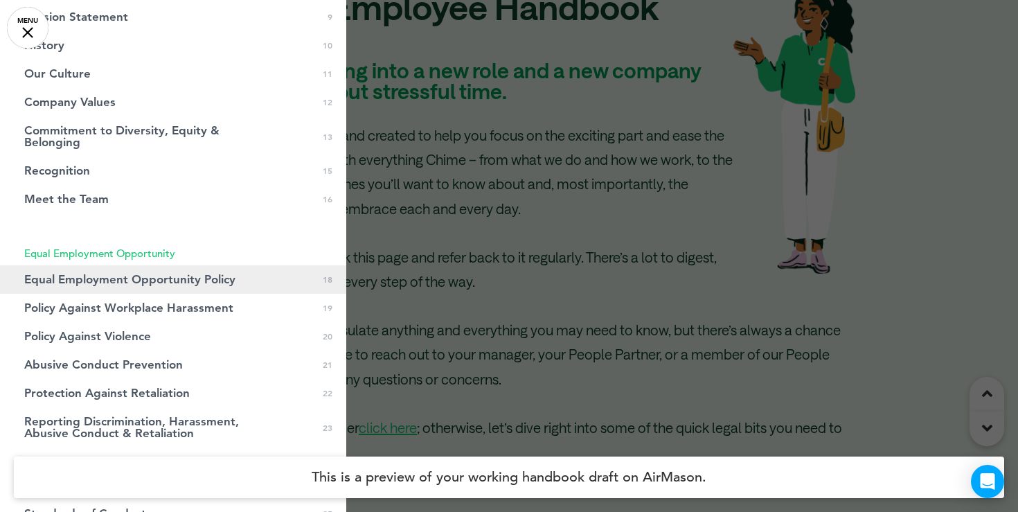
click at [109, 286] on link "Equal Employment Opportunity Policy 0 18" at bounding box center [173, 279] width 346 height 28
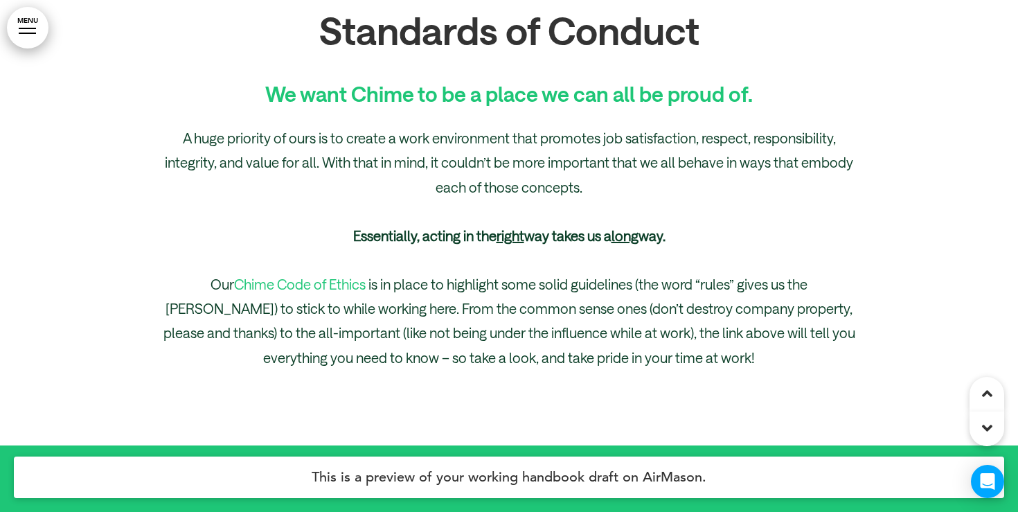
scroll to position [22766, 0]
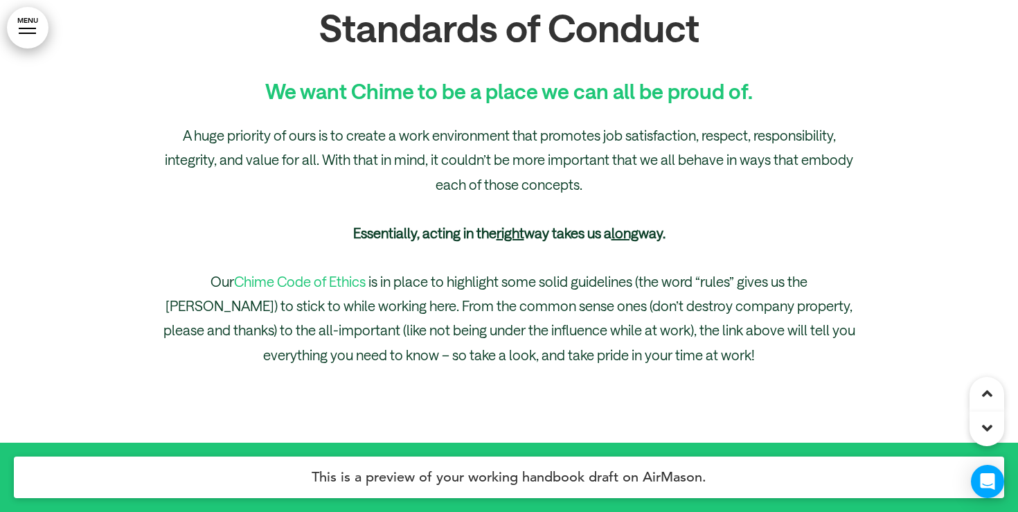
click at [35, 21] on link "MENU" at bounding box center [28, 28] width 42 height 42
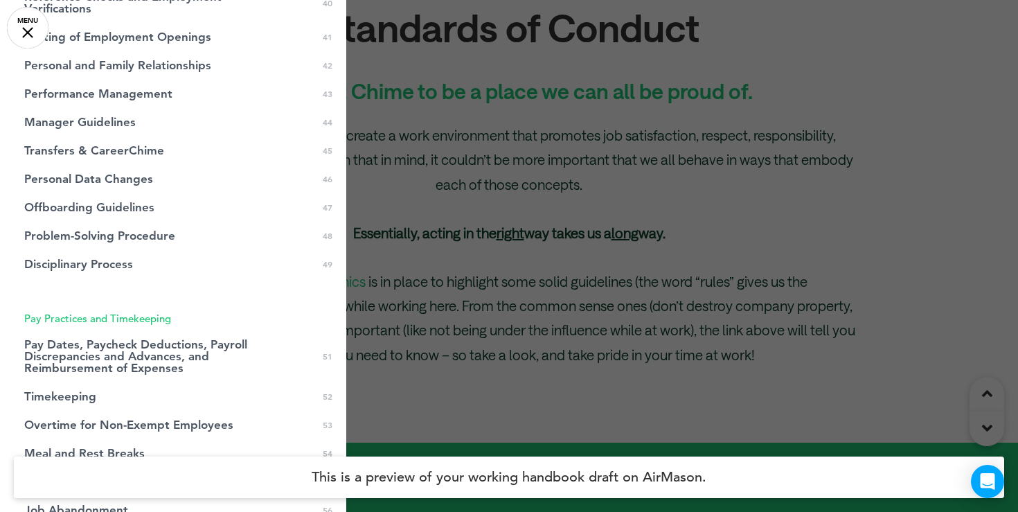
scroll to position [1432, 0]
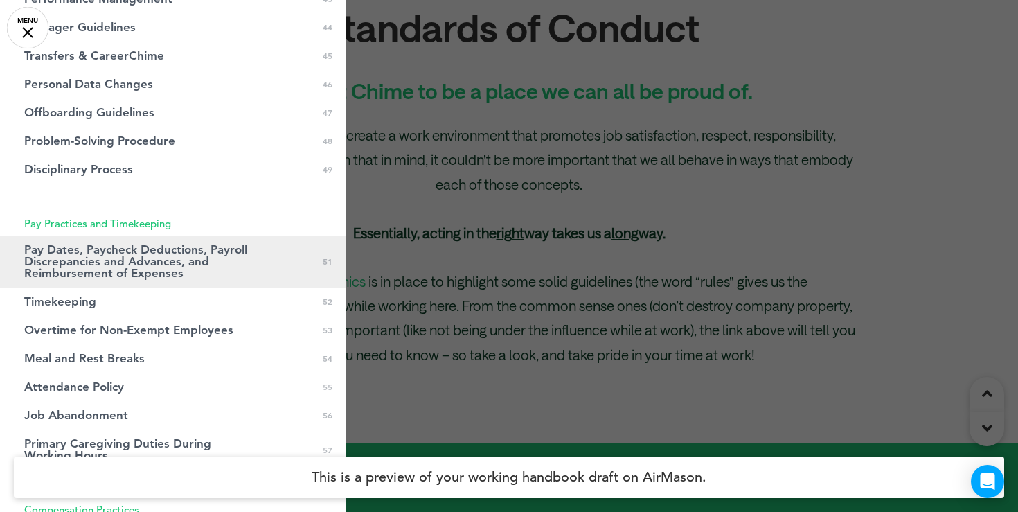
click at [112, 255] on span "Pay Dates, Paycheck Deductions, Payroll Discrepancies and Advances, and Reimbur…" at bounding box center [138, 261] width 228 height 35
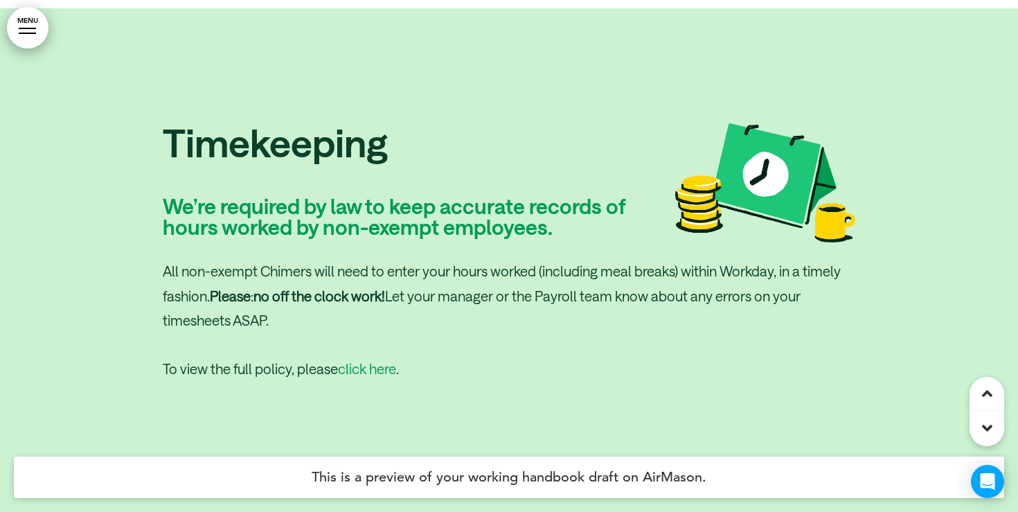
scroll to position [38140, 0]
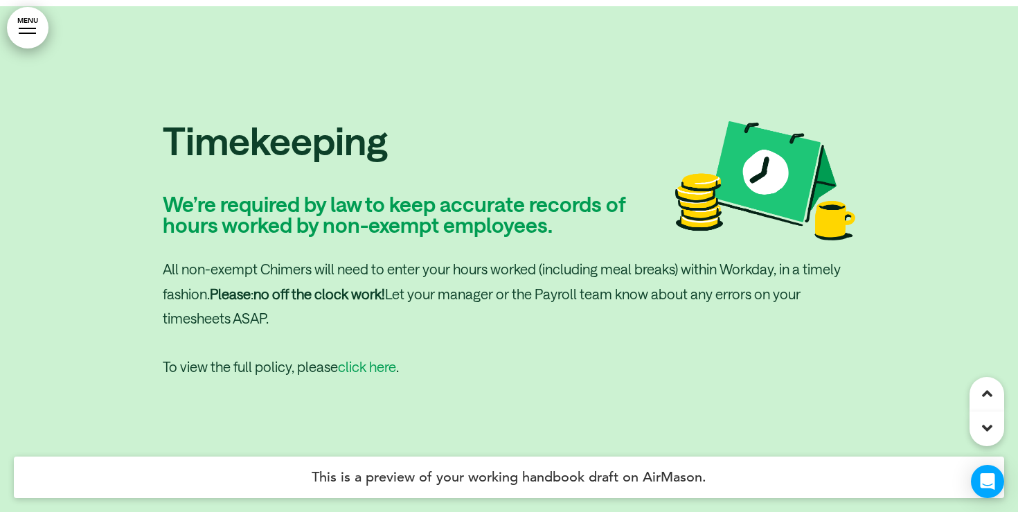
click at [20, 33] on div at bounding box center [27, 33] width 17 height 1
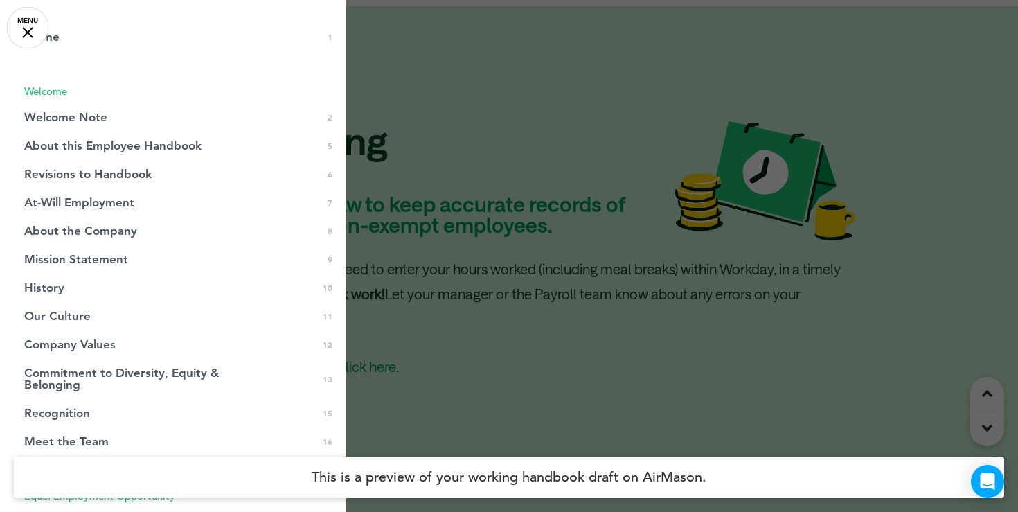
scroll to position [0, 0]
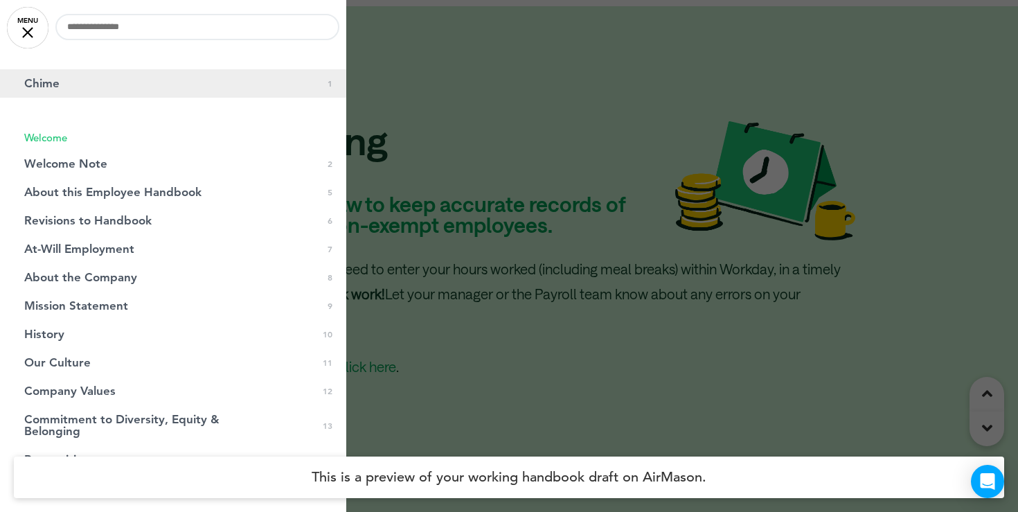
click at [86, 92] on link "Chime 0 1" at bounding box center [173, 83] width 346 height 28
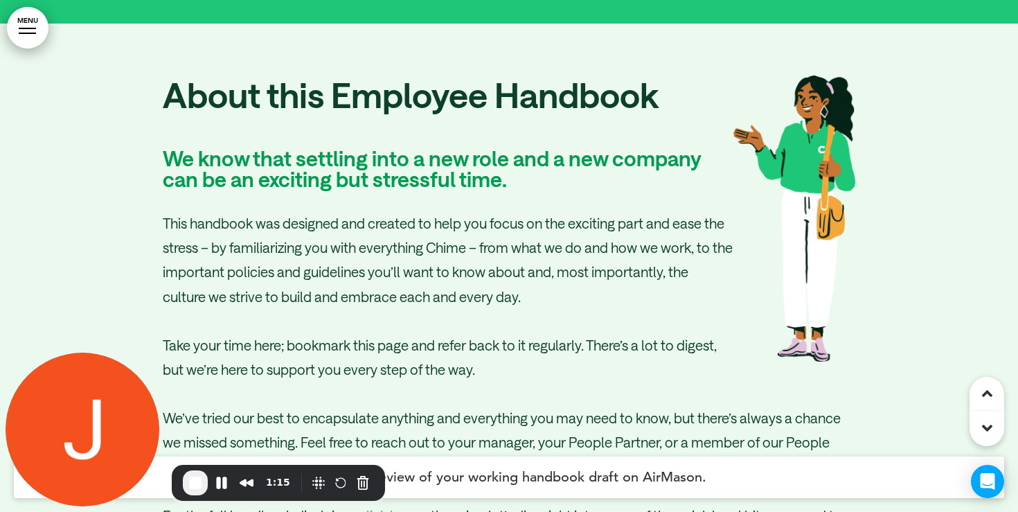
scroll to position [2738, 0]
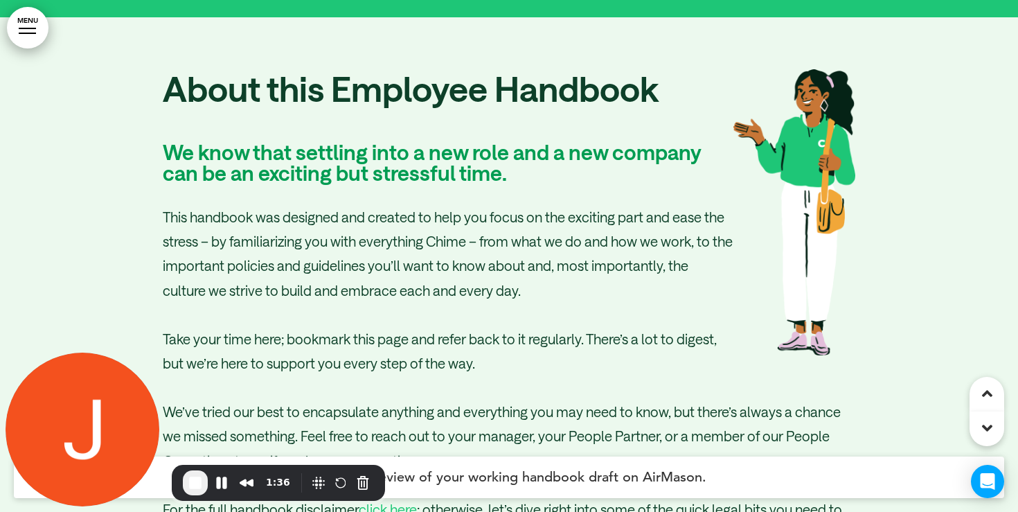
click at [33, 35] on link "MENU" at bounding box center [28, 28] width 42 height 42
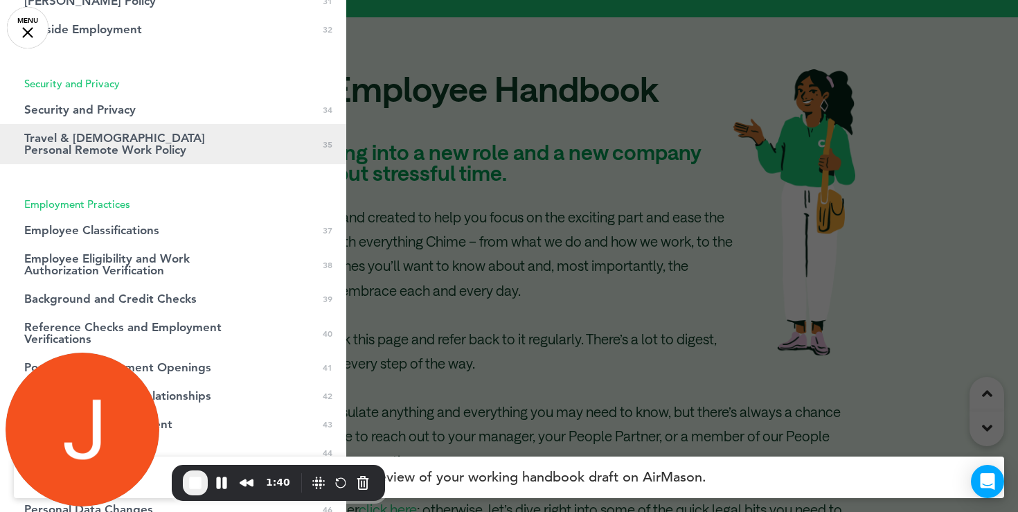
scroll to position [1012, 0]
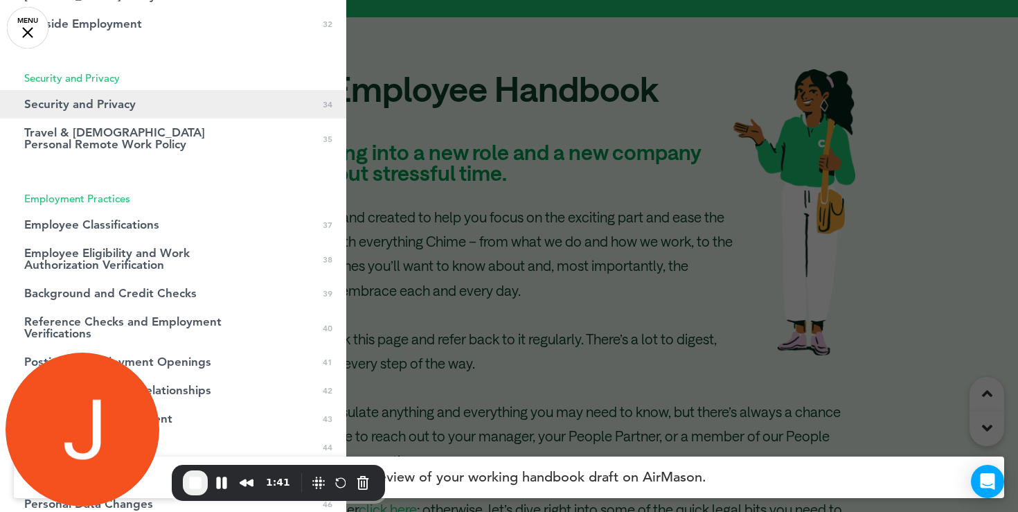
click at [97, 105] on span "Security and Privacy" at bounding box center [79, 104] width 111 height 12
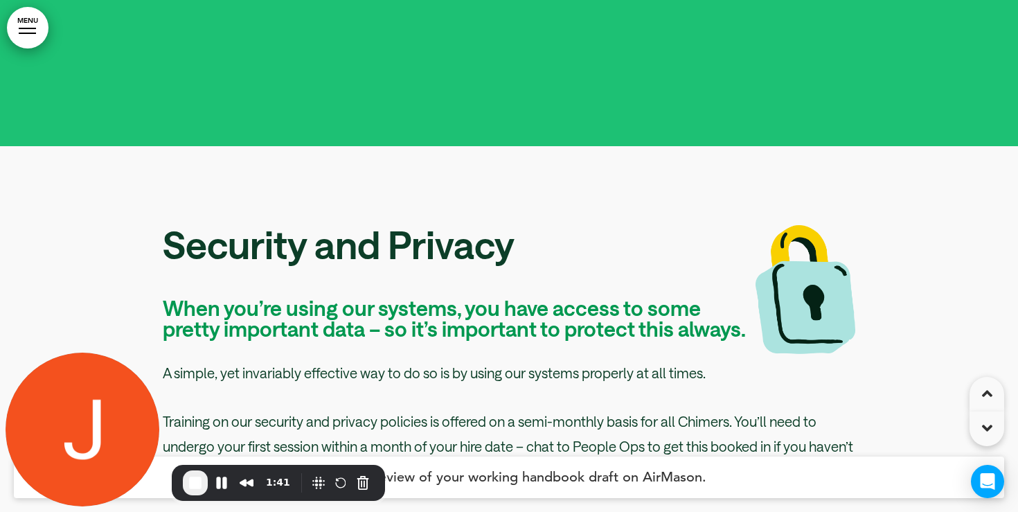
scroll to position [28069, 0]
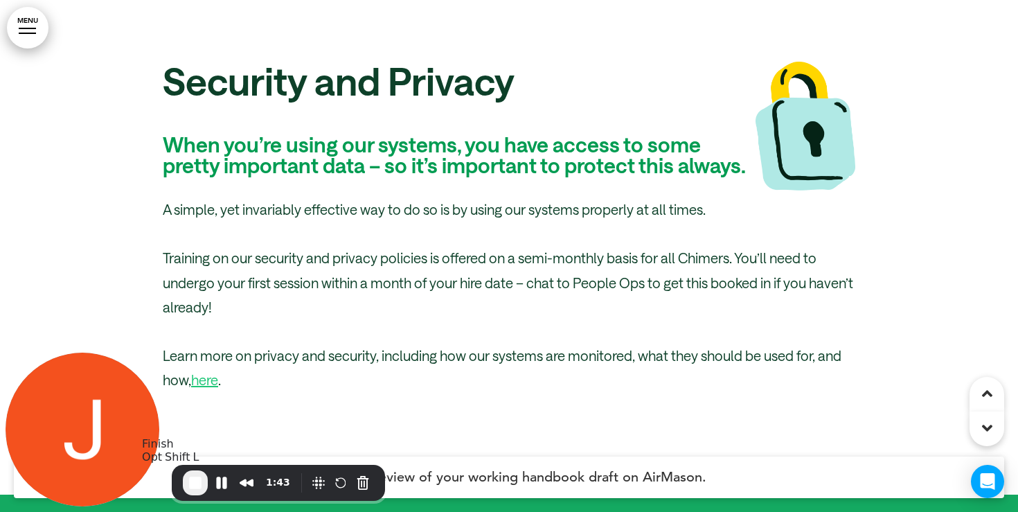
click at [188, 483] on span "End Recording" at bounding box center [195, 482] width 17 height 17
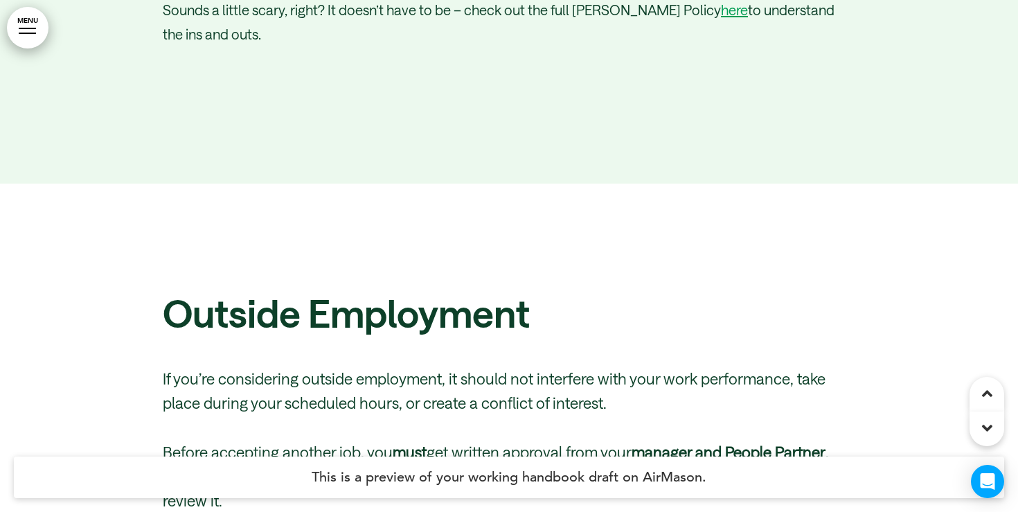
scroll to position [26420, 0]
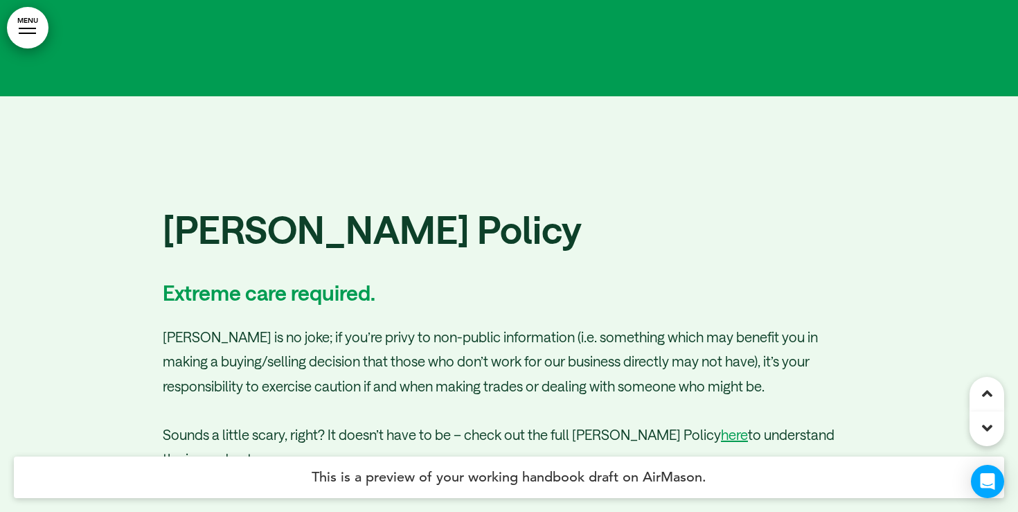
click at [33, 35] on link "MENU" at bounding box center [28, 28] width 42 height 42
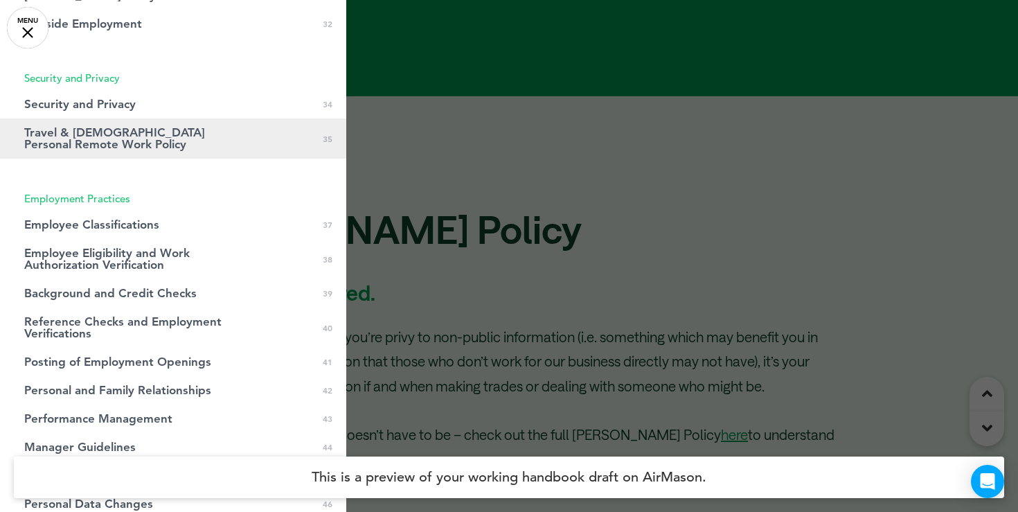
scroll to position [0, 0]
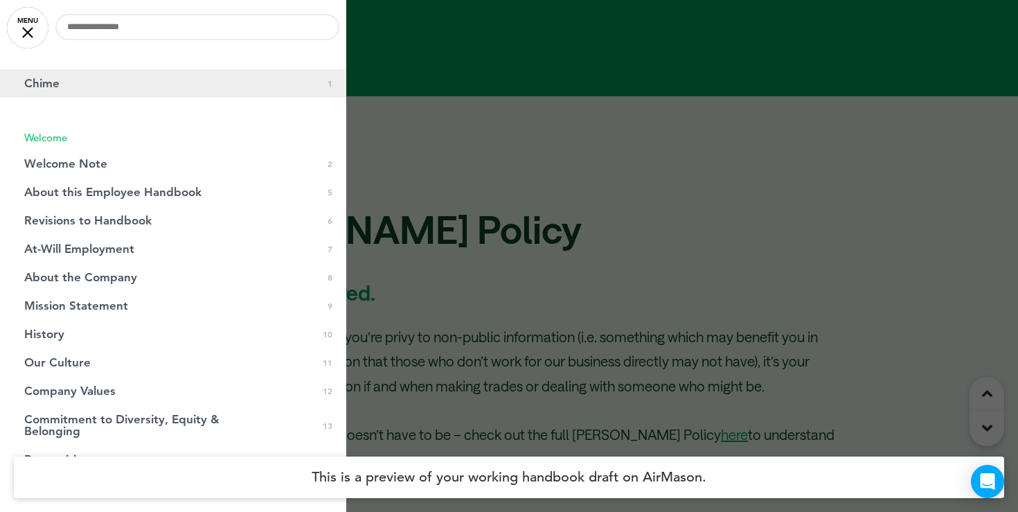
click at [80, 84] on link "Chime 0 1" at bounding box center [173, 83] width 346 height 28
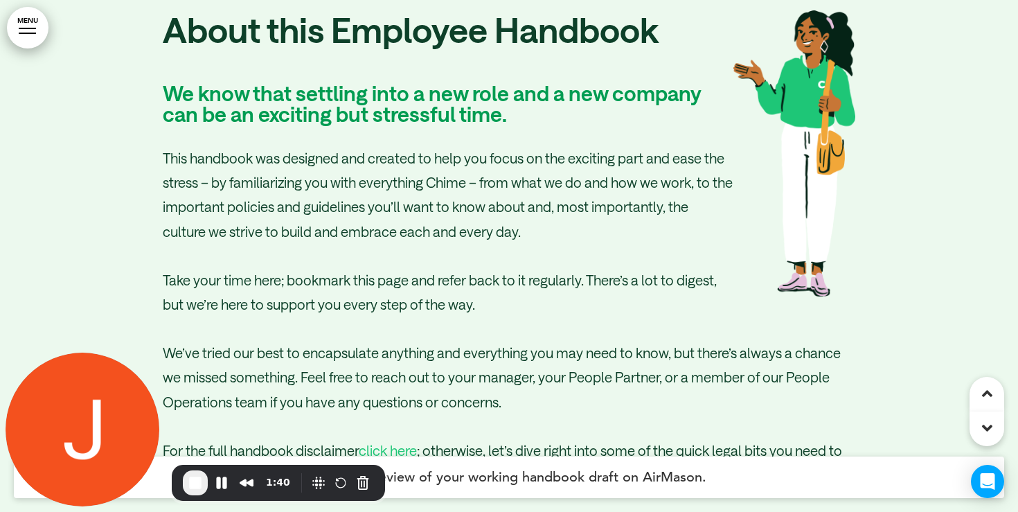
scroll to position [2801, 0]
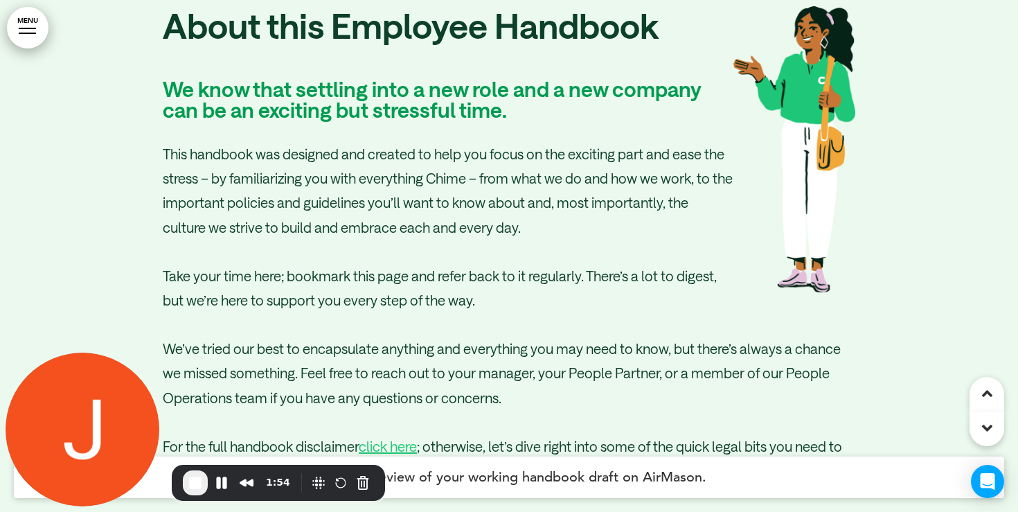
click at [24, 27] on link "MENU" at bounding box center [28, 28] width 42 height 42
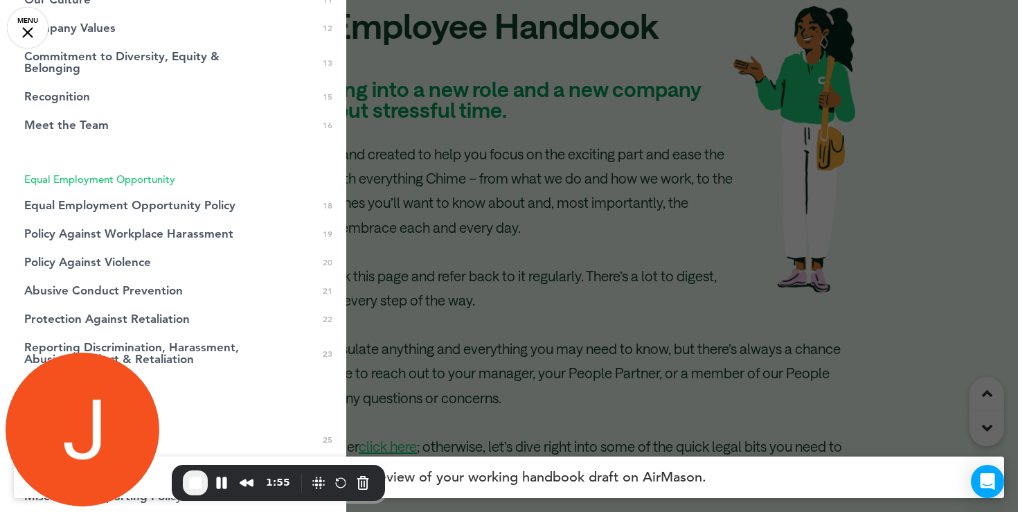
scroll to position [393, 0]
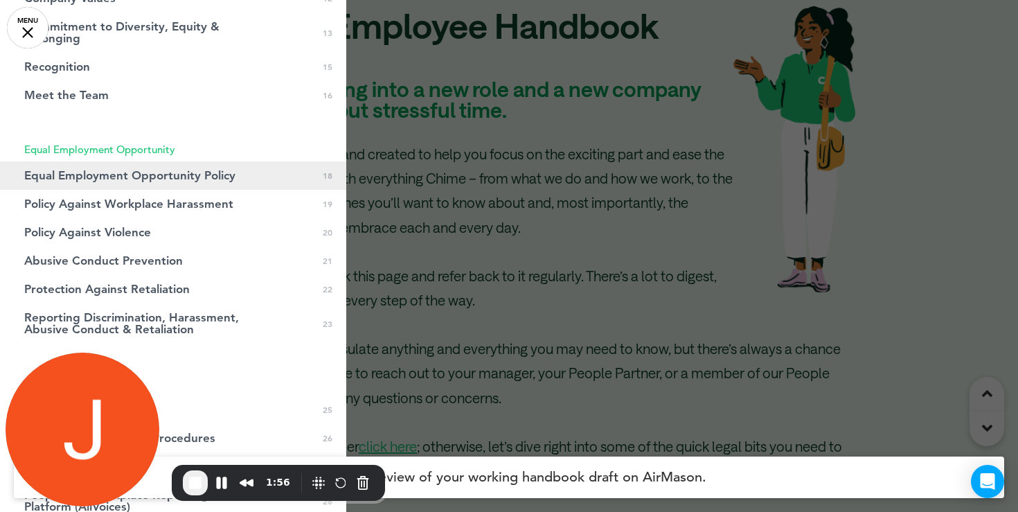
click at [120, 175] on span "Equal Employment Opportunity Policy" at bounding box center [129, 176] width 211 height 12
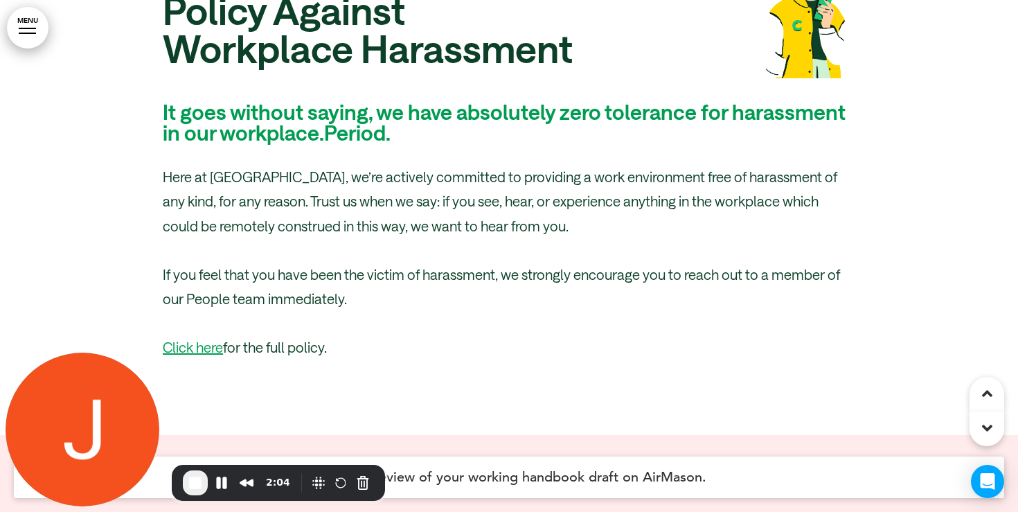
scroll to position [19500, 0]
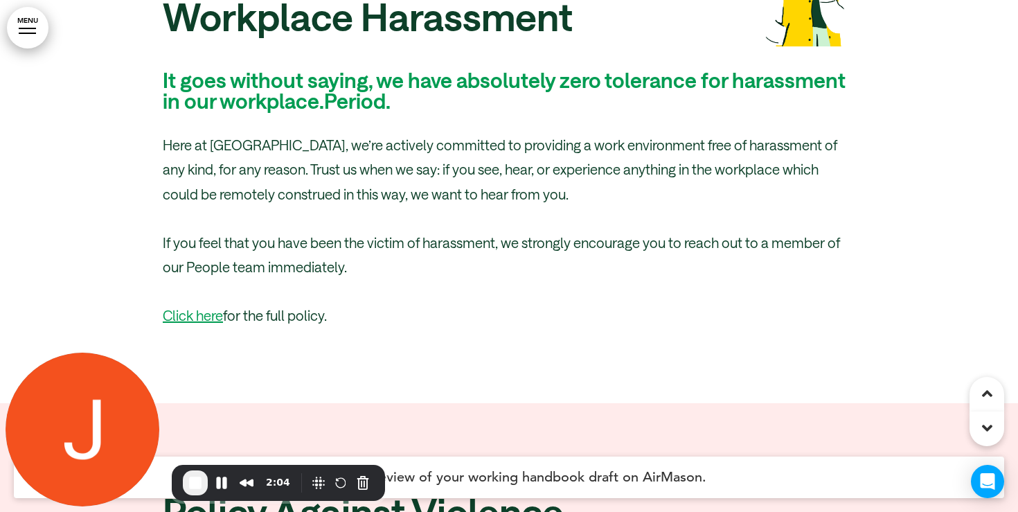
click at [38, 28] on link "MENU" at bounding box center [28, 28] width 42 height 42
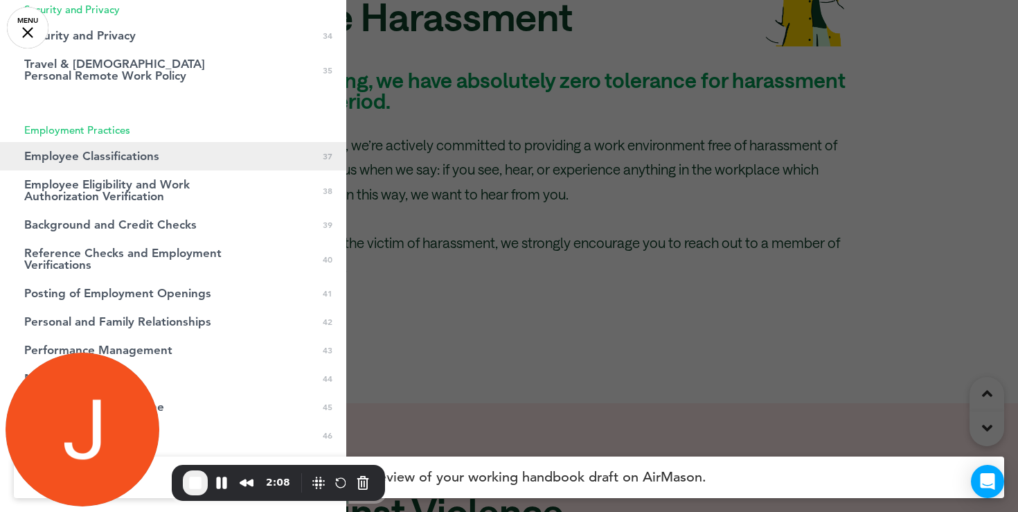
scroll to position [1090, 0]
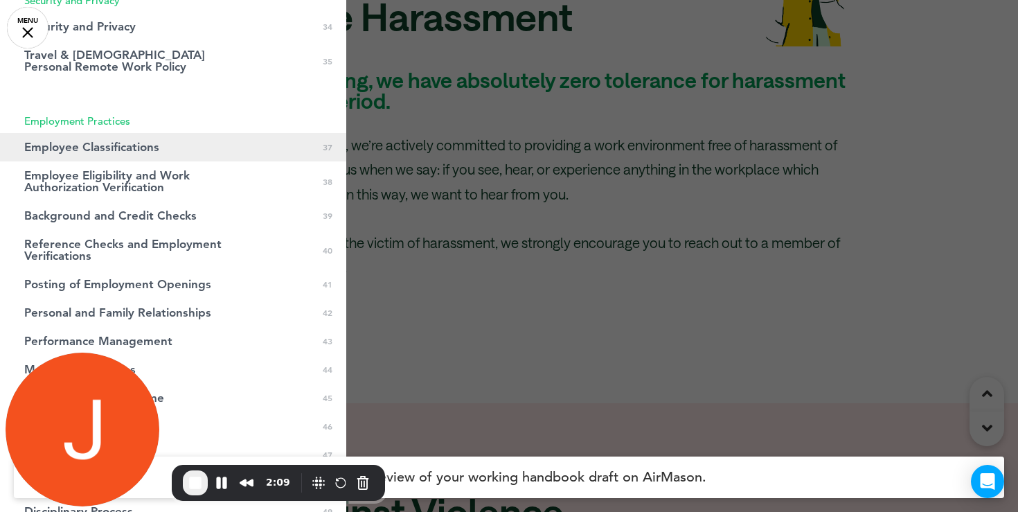
click at [98, 150] on span "Employee Classifications" at bounding box center [91, 147] width 135 height 12
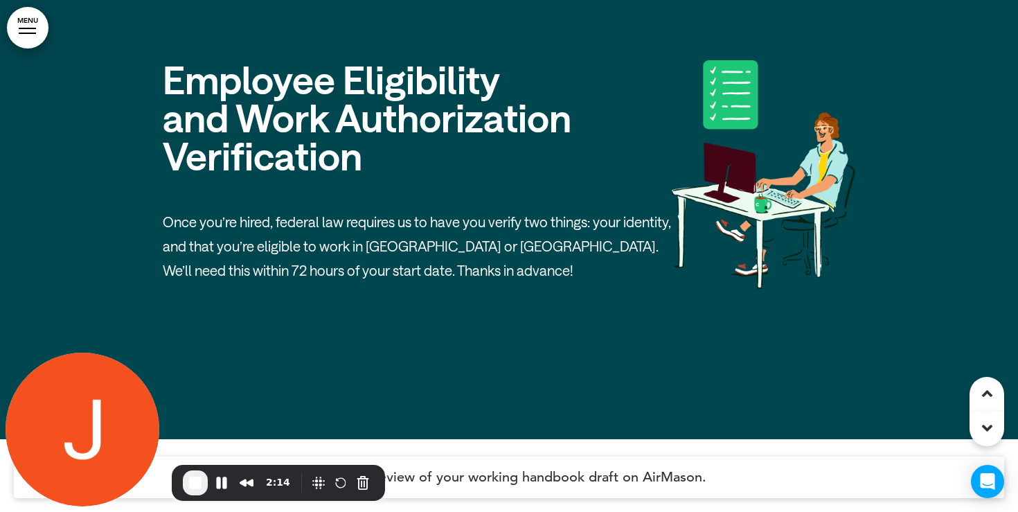
scroll to position [30516, 0]
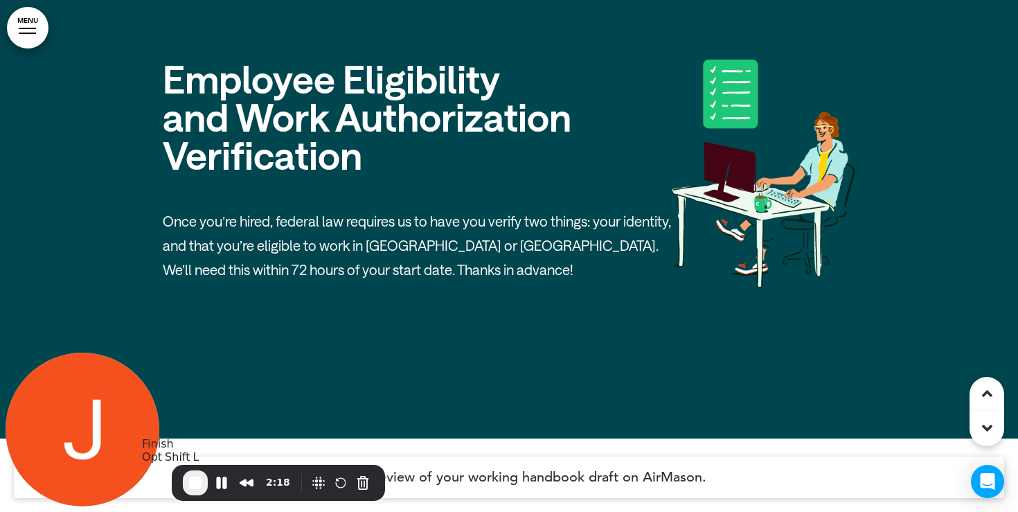
click at [195, 485] on span "End Recording" at bounding box center [195, 482] width 17 height 17
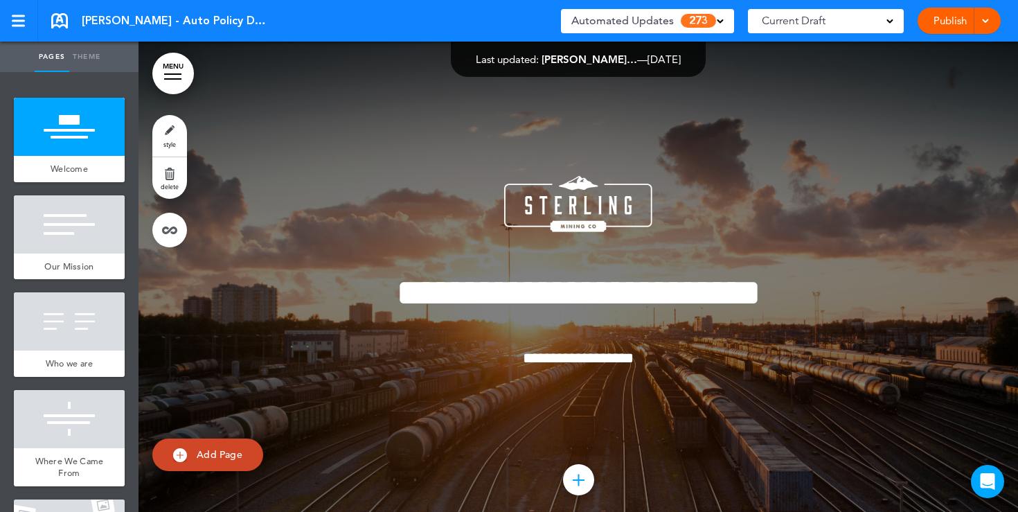
click at [716, 21] on span at bounding box center [719, 20] width 7 height 7
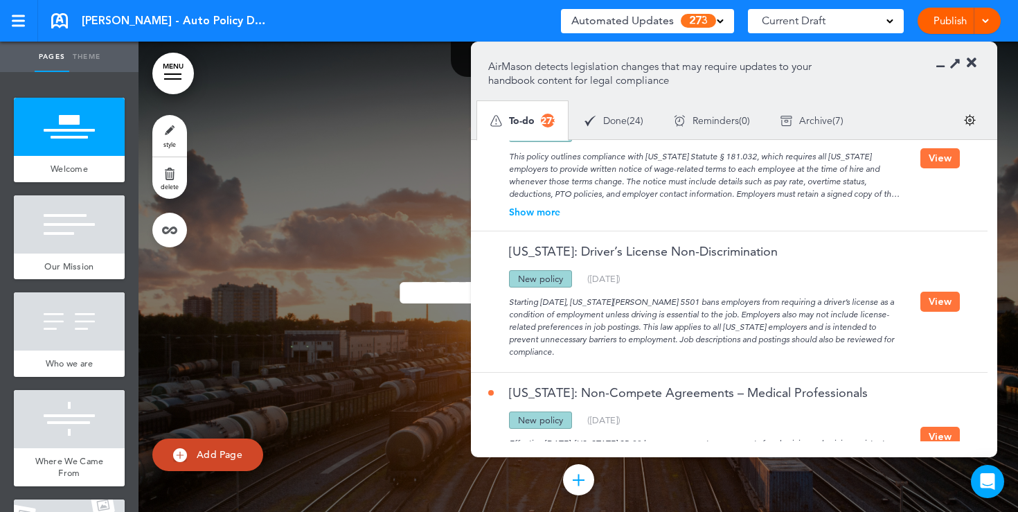
scroll to position [656, 0]
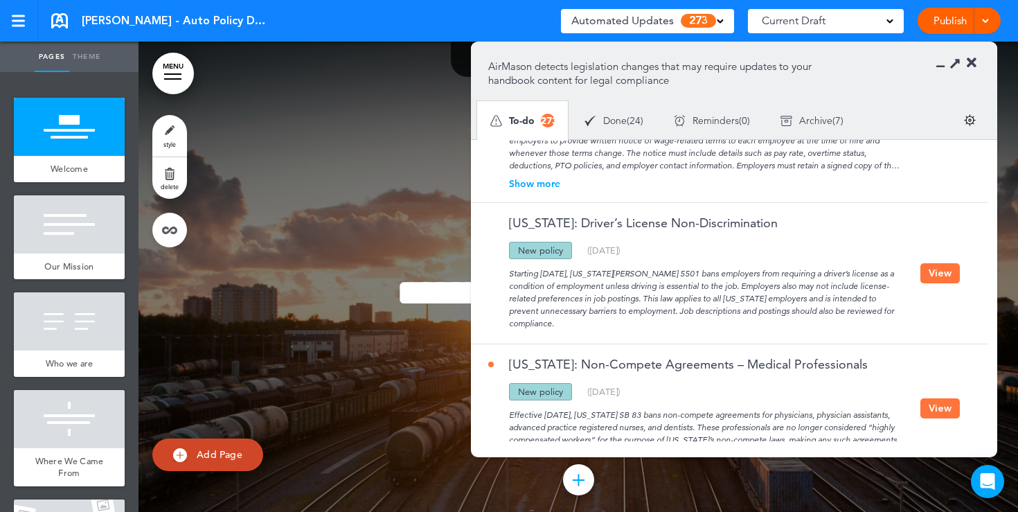
click at [931, 272] on button "View" at bounding box center [939, 273] width 39 height 20
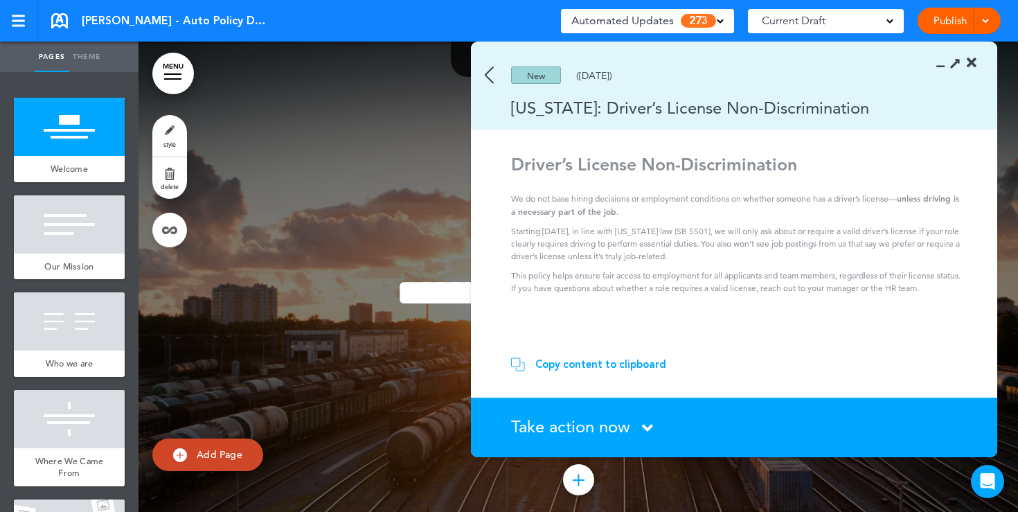
click at [570, 365] on div "Copy content to clipboard" at bounding box center [600, 364] width 131 height 14
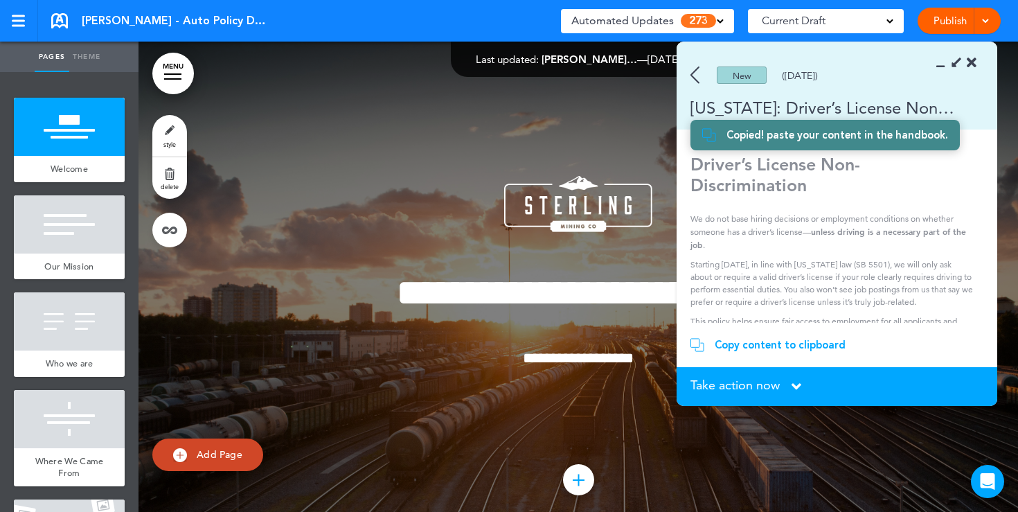
scroll to position [830, 0]
click at [969, 64] on icon at bounding box center [971, 63] width 10 height 14
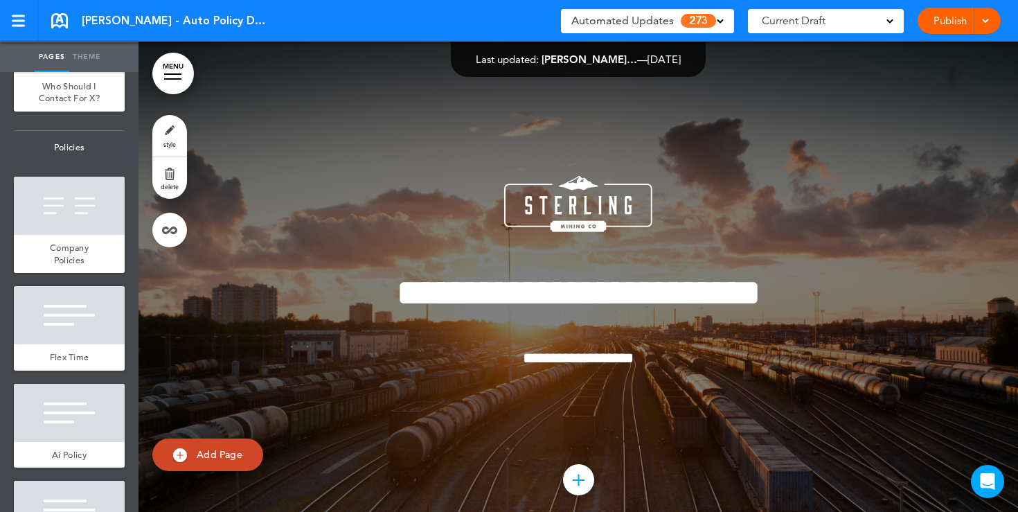
scroll to position [1157, 0]
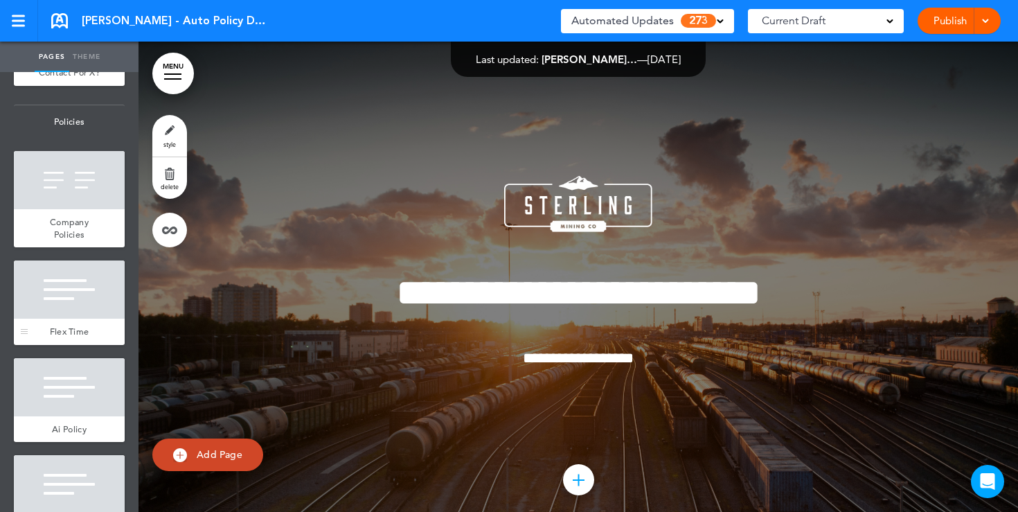
click at [81, 307] on div at bounding box center [69, 289] width 111 height 58
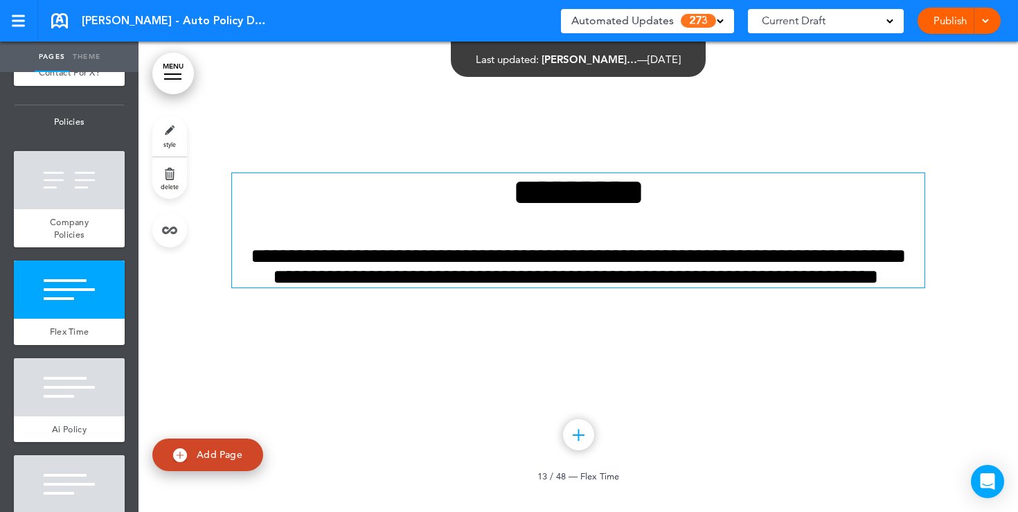
scroll to position [9672, 0]
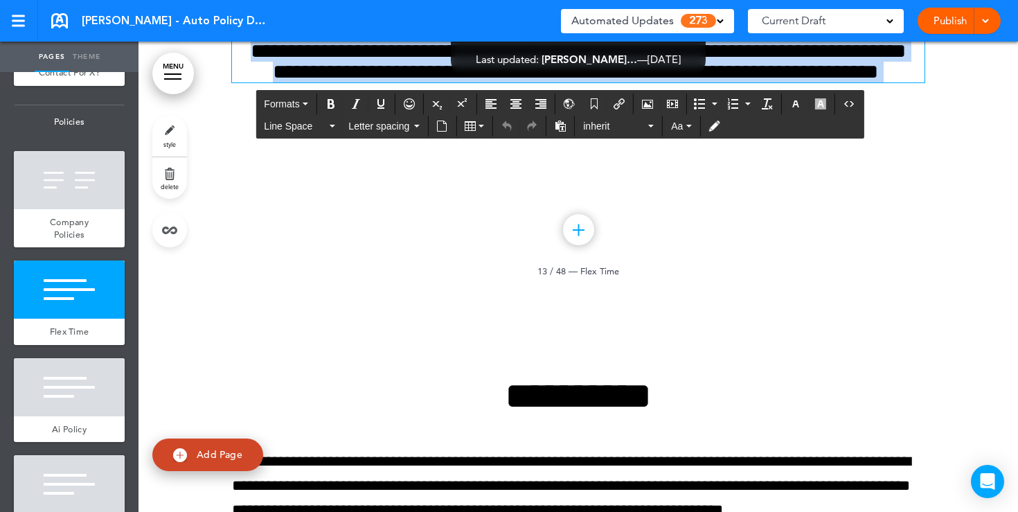
drag, startPoint x: 644, startPoint y: 339, endPoint x: 483, endPoint y: 219, distance: 199.9
click at [483, 82] on div "**********" at bounding box center [578, 25] width 692 height 114
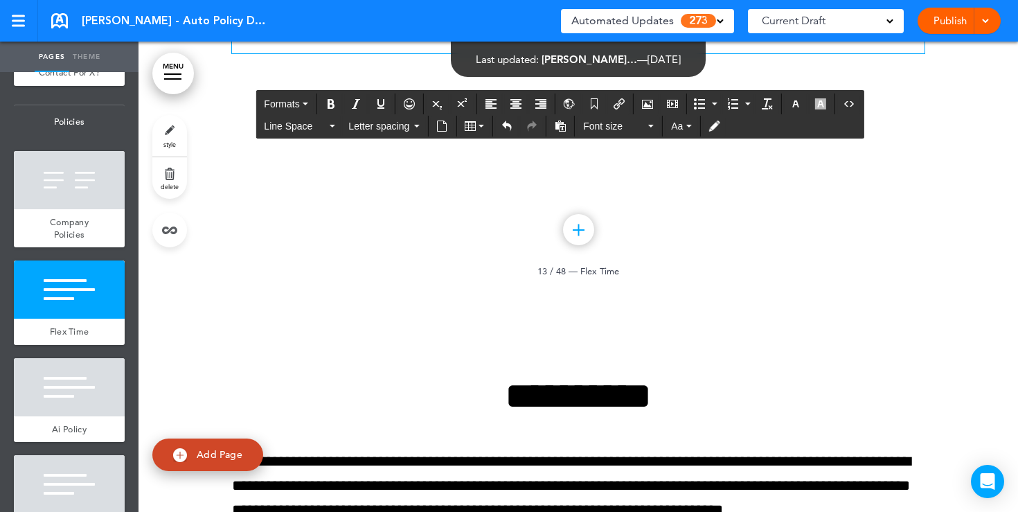
paste div
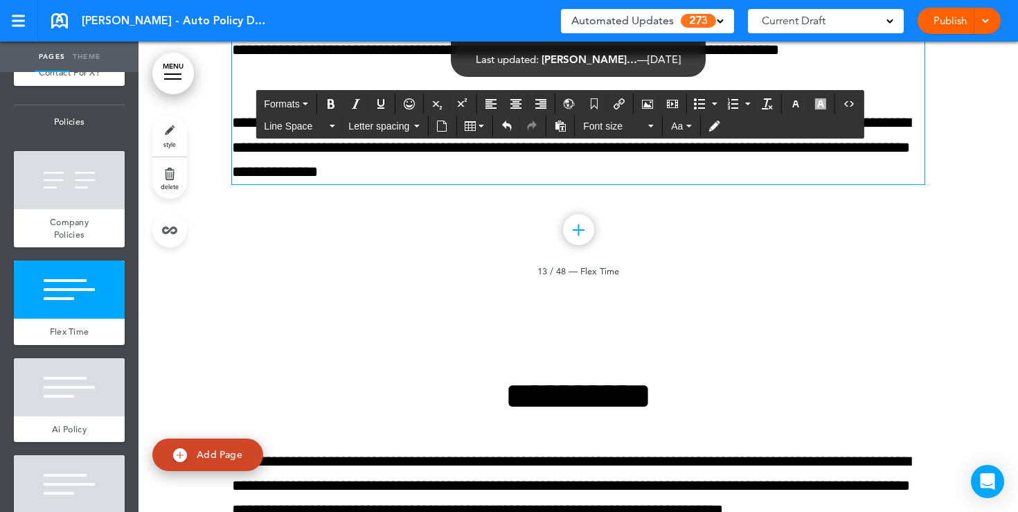
click at [527, 87] on p "**********" at bounding box center [578, 39] width 692 height 98
click at [170, 140] on link "style" at bounding box center [169, 136] width 35 height 42
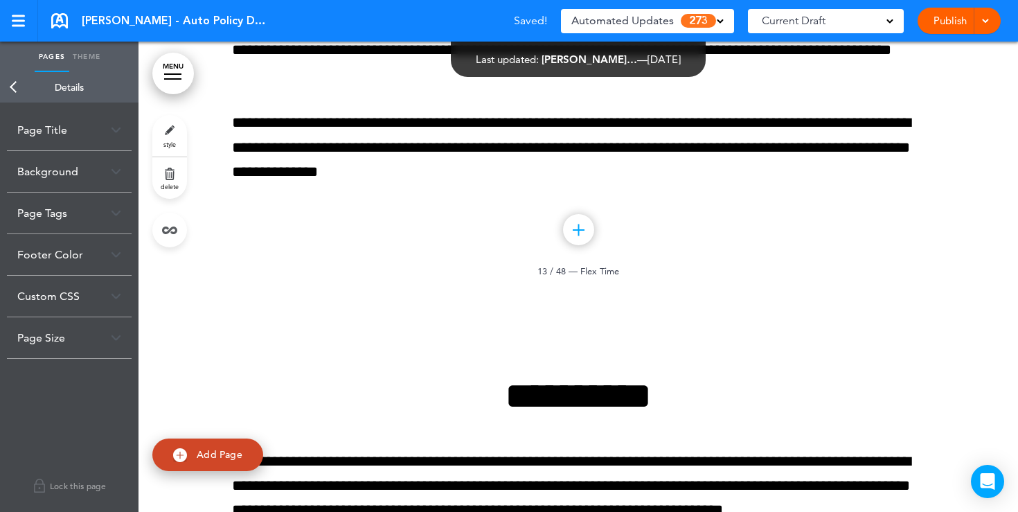
click at [102, 176] on div "Background" at bounding box center [69, 171] width 125 height 41
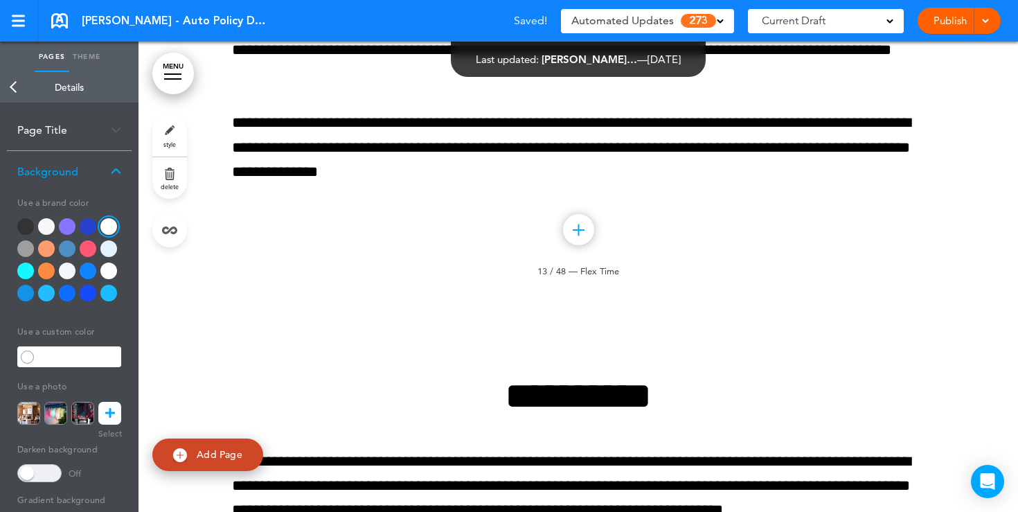
click at [48, 247] on div at bounding box center [46, 248] width 17 height 17
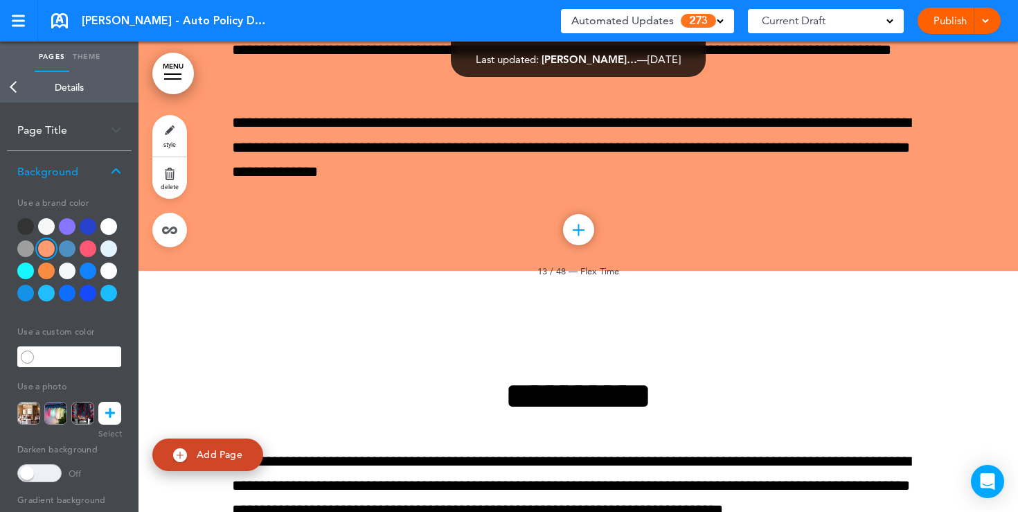
click at [47, 273] on div at bounding box center [46, 270] width 17 height 17
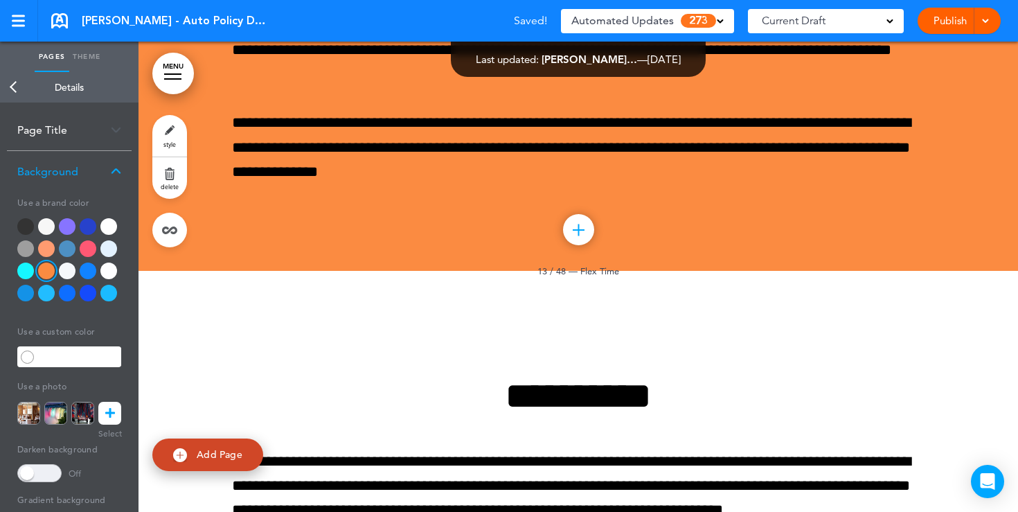
click at [65, 249] on div at bounding box center [67, 248] width 17 height 17
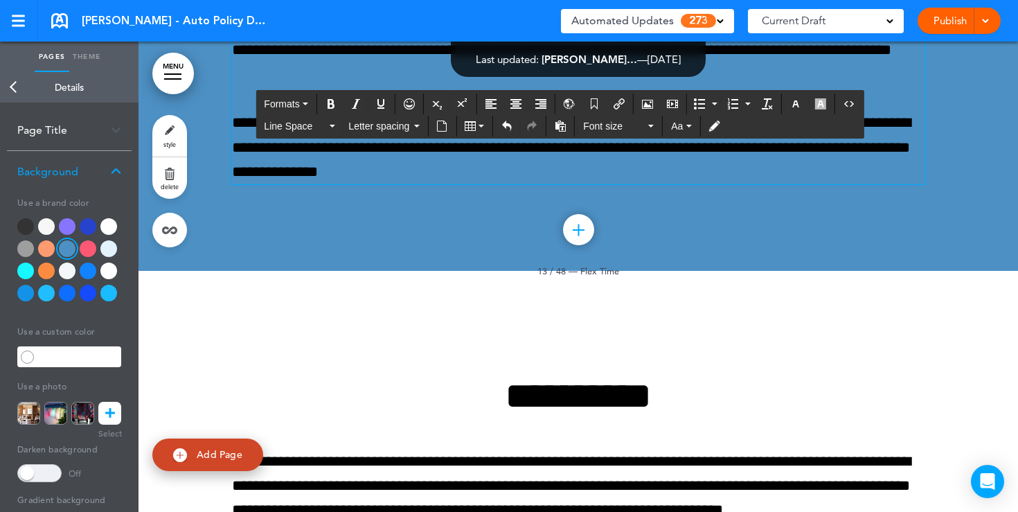
click at [411, 87] on p "**********" at bounding box center [578, 39] width 692 height 98
click at [507, 123] on icon "Undo" at bounding box center [506, 125] width 11 height 11
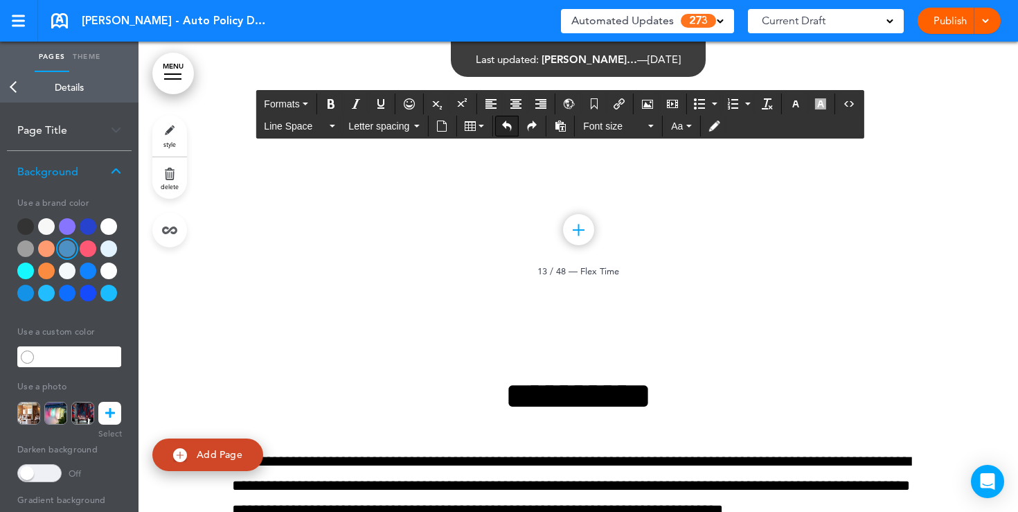
click at [507, 123] on icon "Undo" at bounding box center [506, 125] width 11 height 11
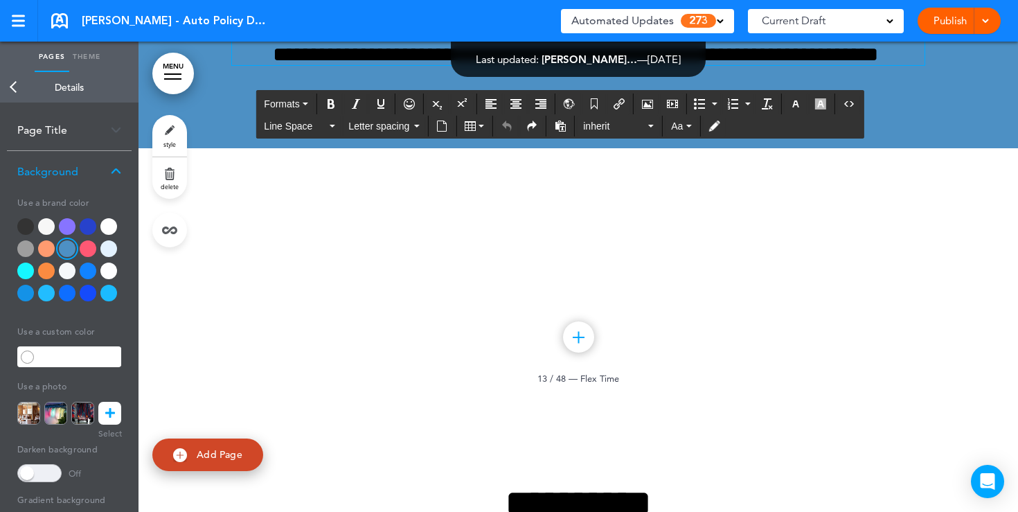
scroll to position [9557, 0]
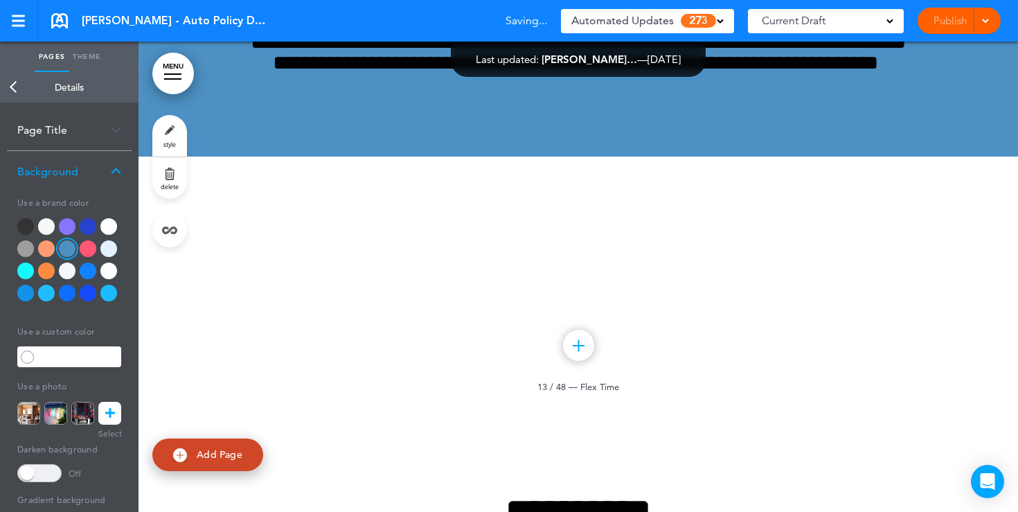
click at [494, 156] on div "**********" at bounding box center [578, 31] width 692 height 249
click at [105, 415] on icon at bounding box center [110, 413] width 10 height 23
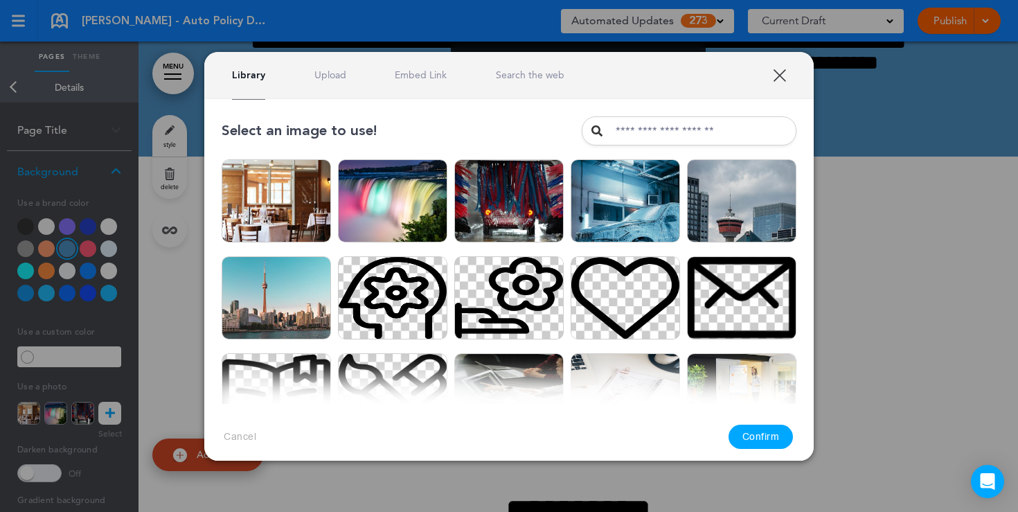
click at [786, 75] on link "XXX" at bounding box center [779, 75] width 13 height 13
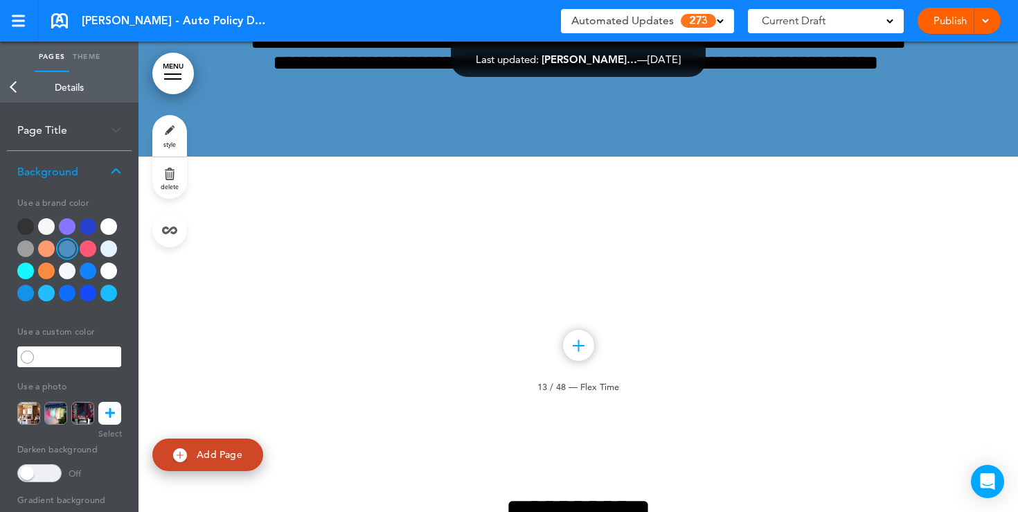
click at [887, 26] on div "Current Draft" at bounding box center [826, 21] width 156 height 24
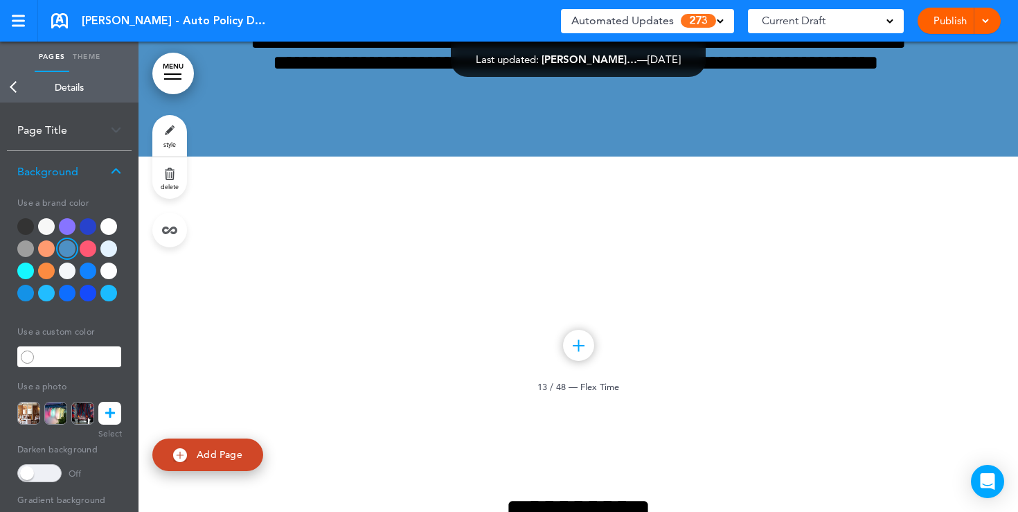
click at [714, 21] on span "273" at bounding box center [697, 21] width 35 height 14
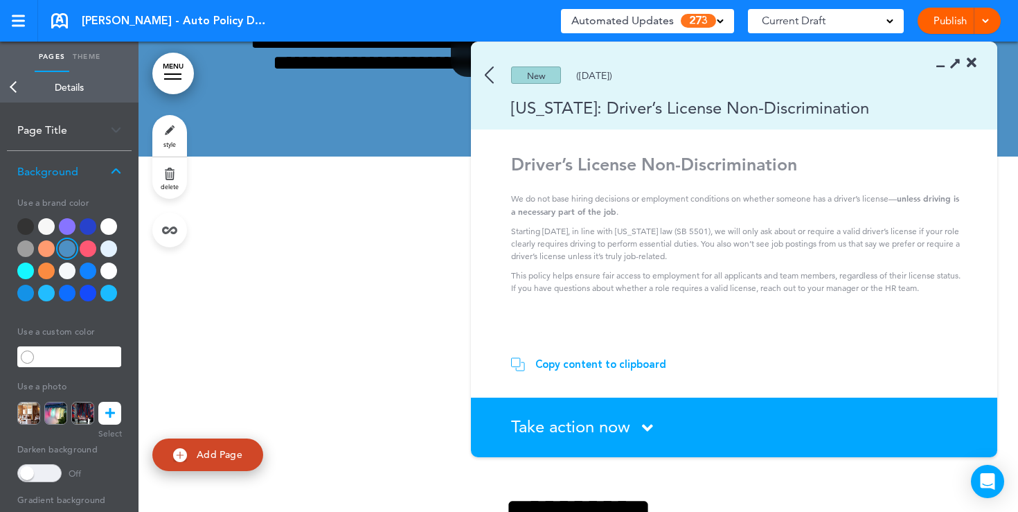
click at [493, 77] on img at bounding box center [489, 74] width 9 height 17
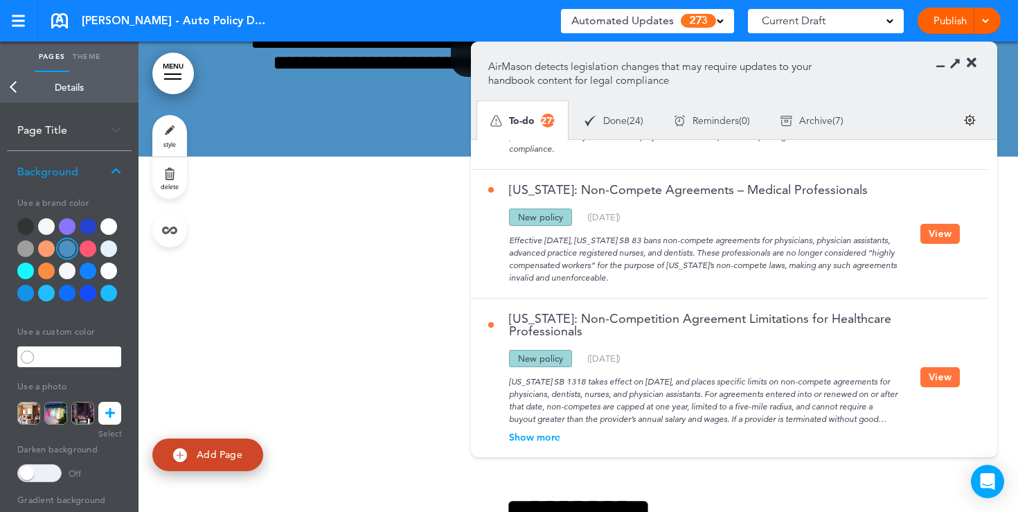
click at [973, 65] on icon at bounding box center [971, 63] width 10 height 14
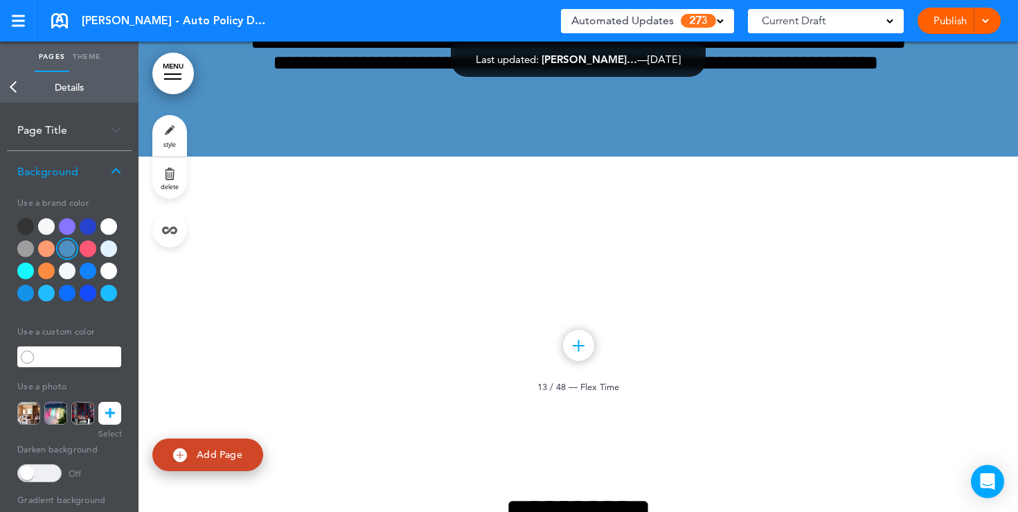
click at [8, 88] on link "Back" at bounding box center [14, 87] width 28 height 30
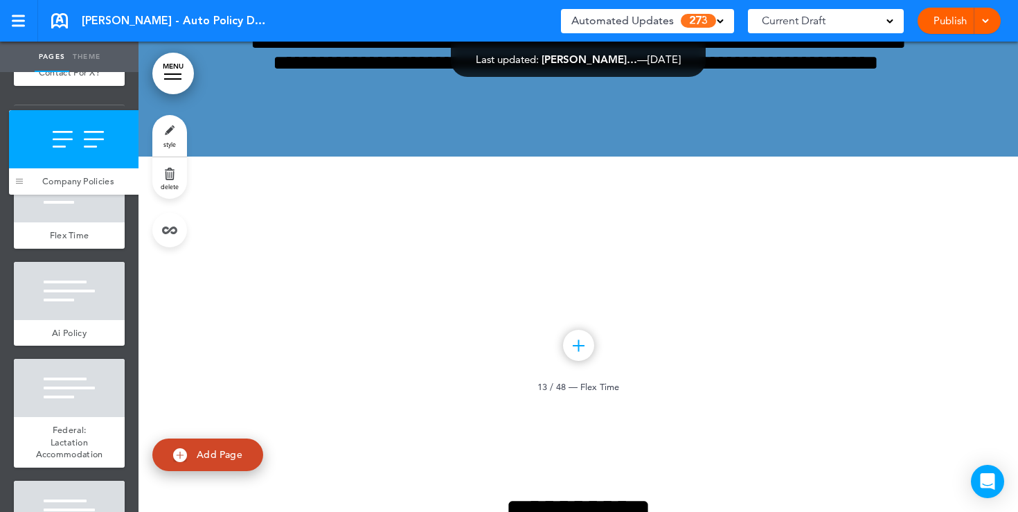
drag, startPoint x: 22, startPoint y: 215, endPoint x: 17, endPoint y: 175, distance: 40.4
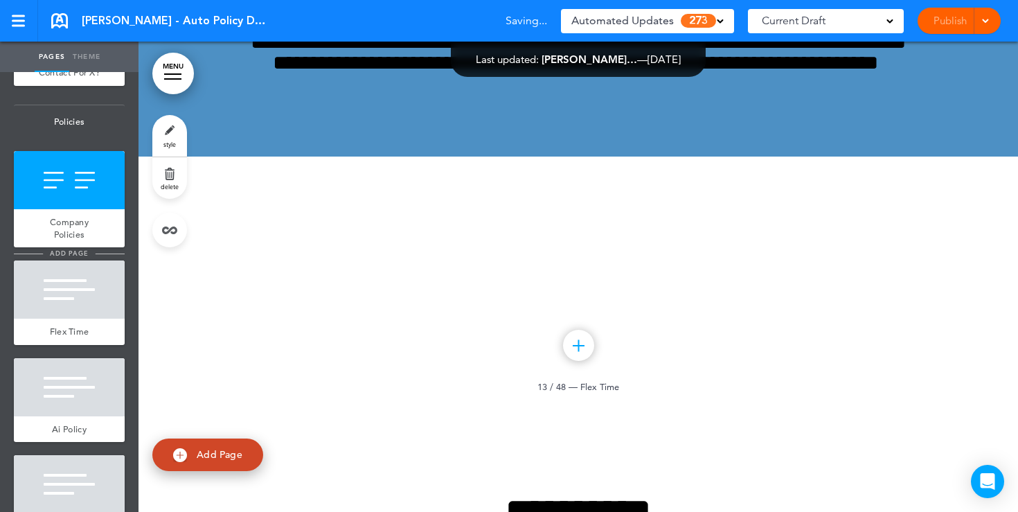
click at [66, 252] on span "add page" at bounding box center [69, 253] width 52 height 9
type input "********"
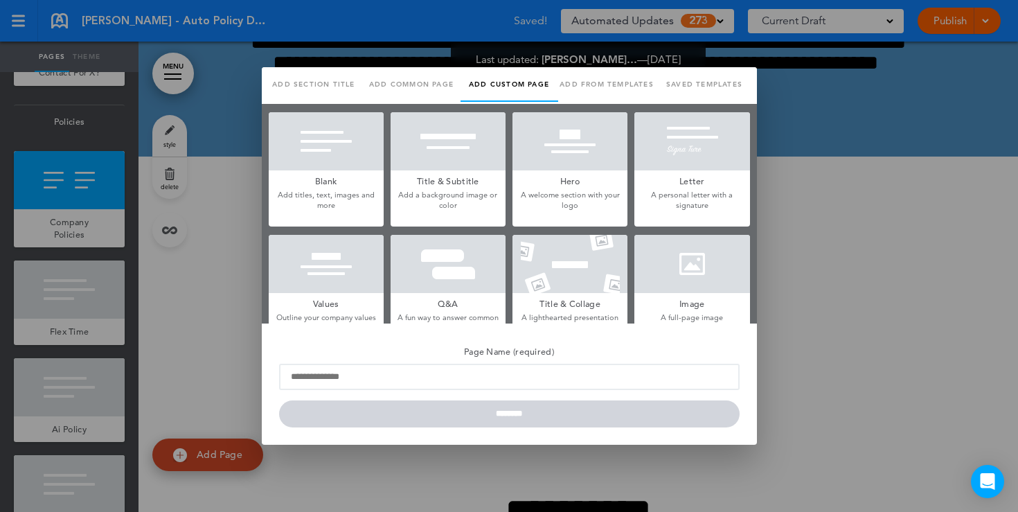
click at [898, 167] on div at bounding box center [509, 256] width 1018 height 512
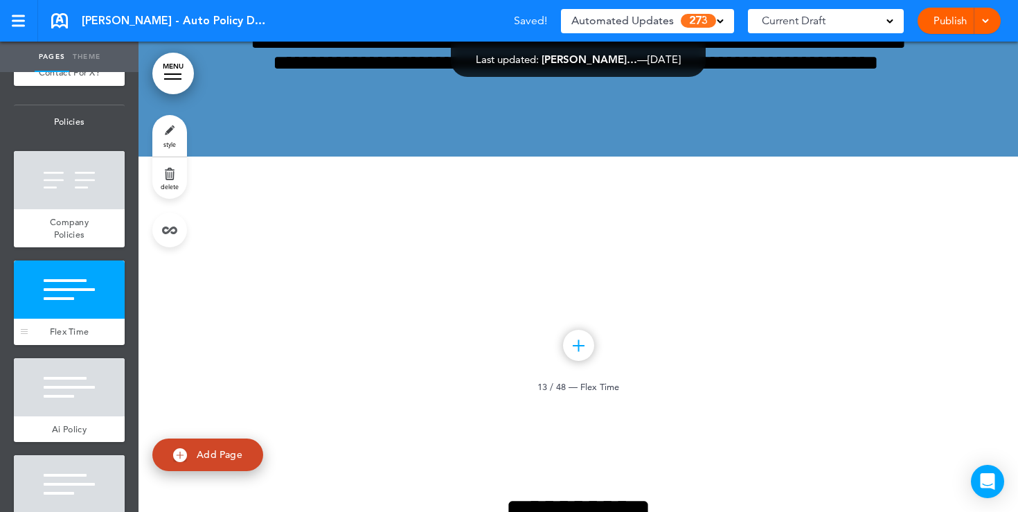
click at [60, 289] on div at bounding box center [69, 289] width 111 height 58
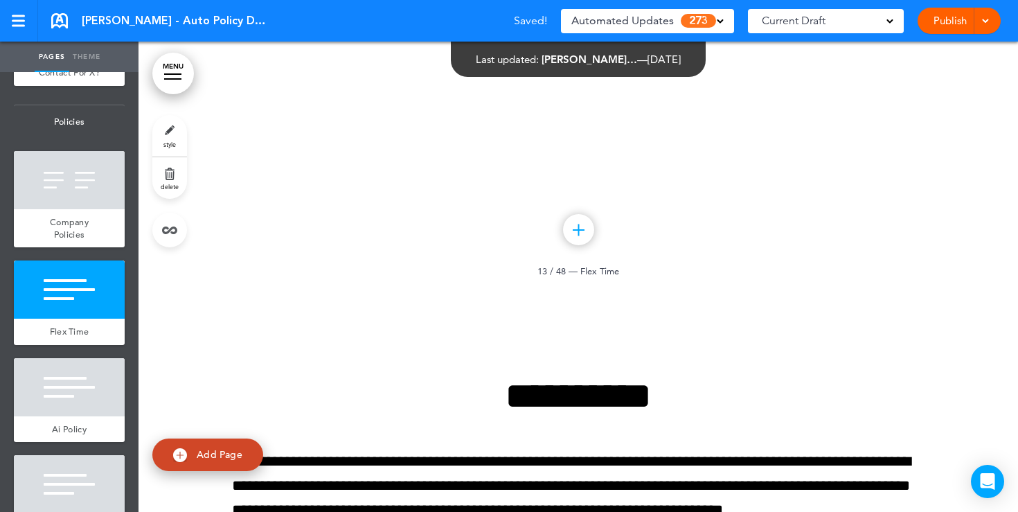
scroll to position [9672, 0]
click at [174, 136] on link "style" at bounding box center [169, 136] width 35 height 42
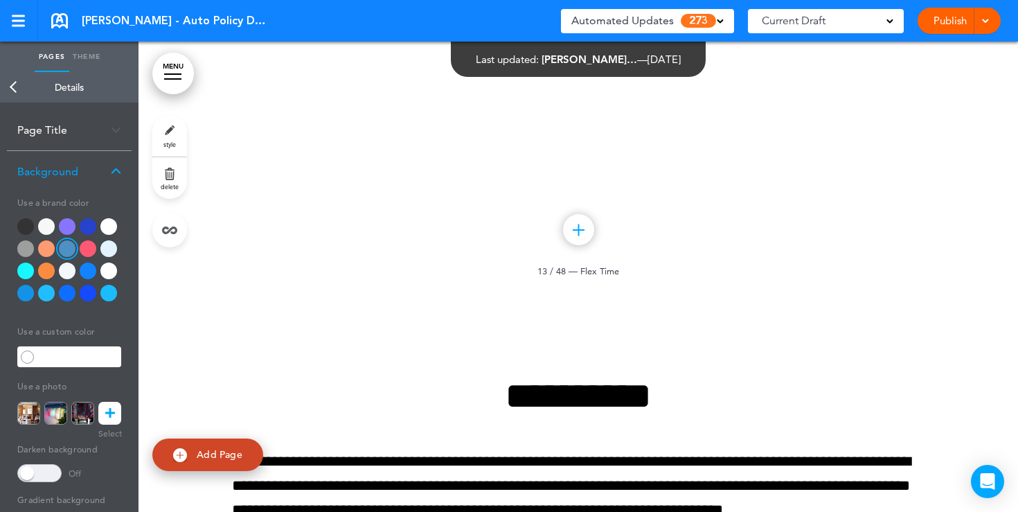
click at [110, 413] on icon at bounding box center [110, 413] width 10 height 23
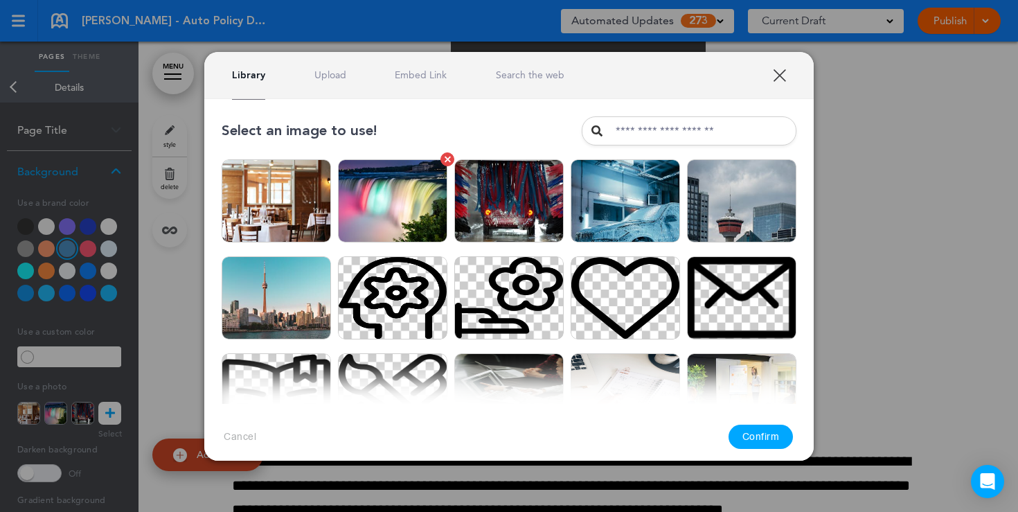
click at [372, 197] on img at bounding box center [392, 200] width 109 height 83
click at [757, 436] on button "Confirm" at bounding box center [760, 436] width 65 height 24
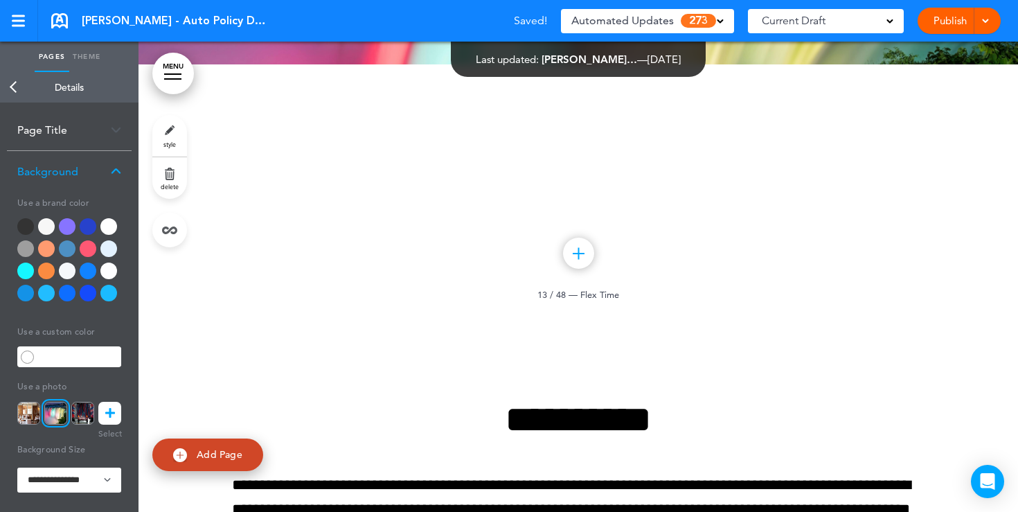
scroll to position [9627, 0]
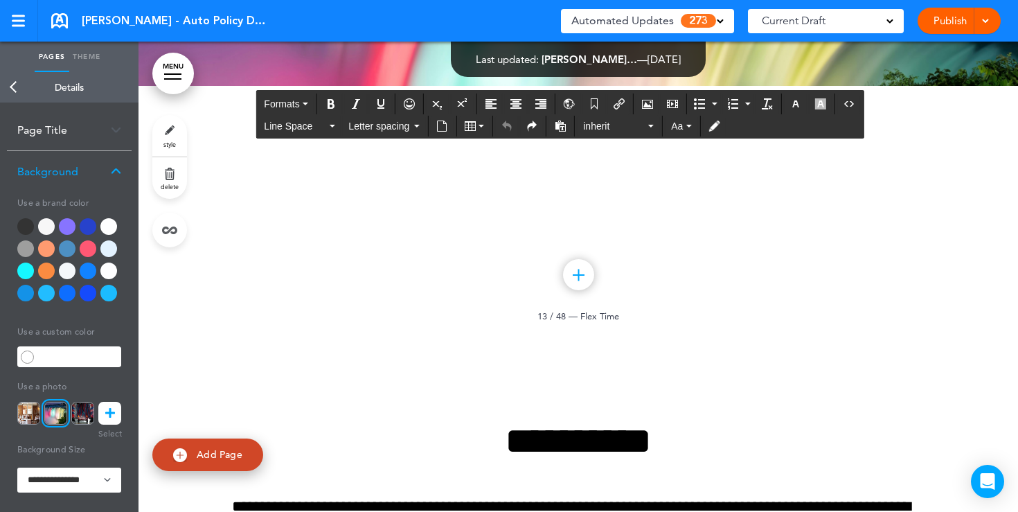
drag, startPoint x: 627, startPoint y: 263, endPoint x: 485, endPoint y: 165, distance: 172.2
click at [793, 108] on icon "button" at bounding box center [795, 103] width 11 height 11
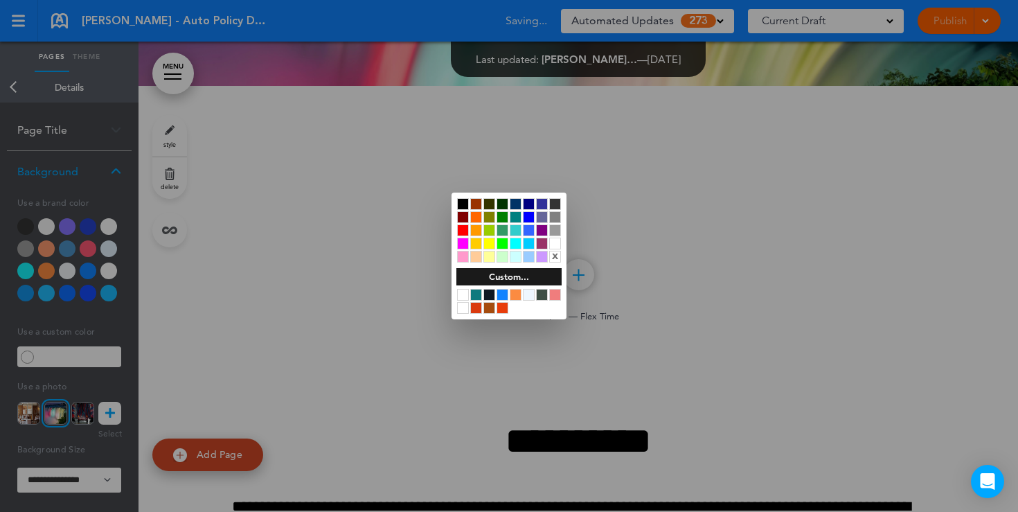
click at [558, 243] on div at bounding box center [555, 243] width 12 height 12
click at [609, 311] on div at bounding box center [509, 256] width 1018 height 512
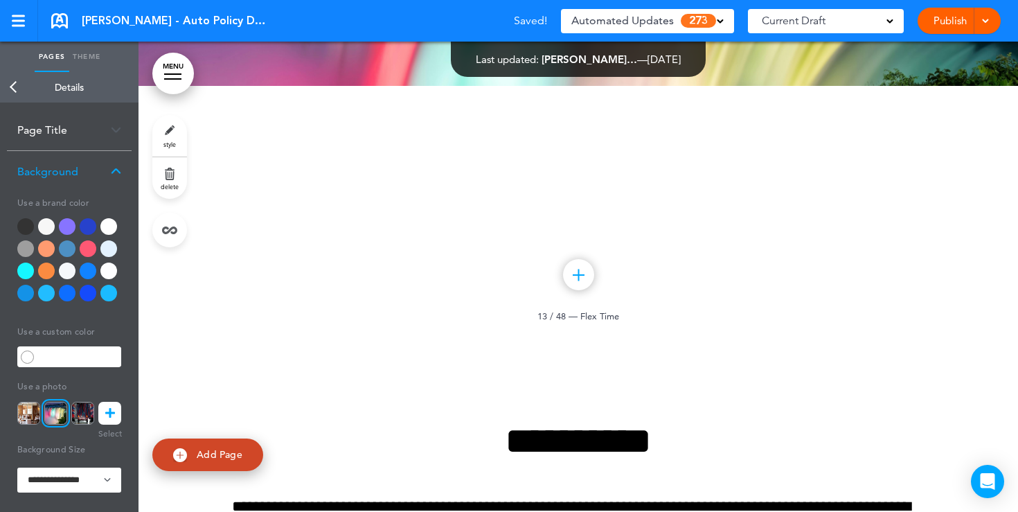
scroll to position [65, 0]
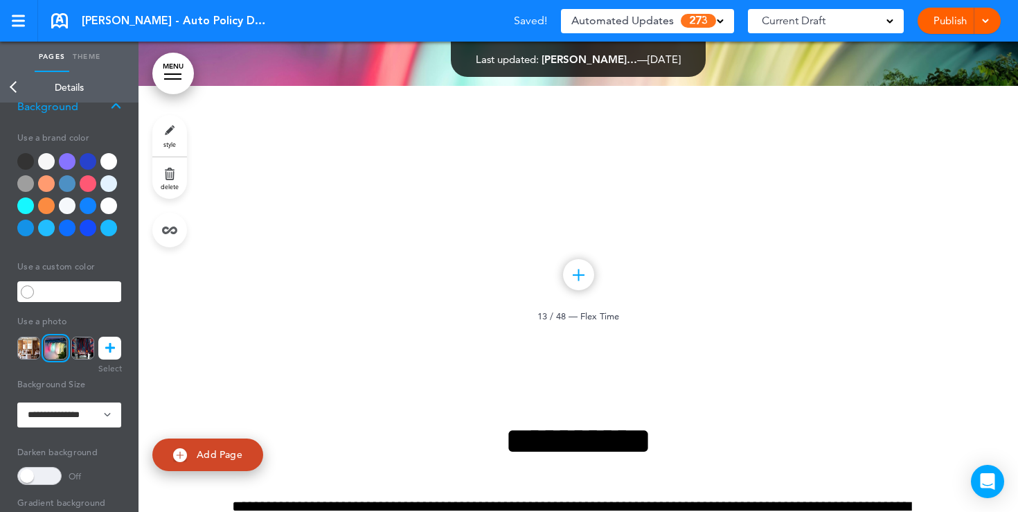
click at [41, 478] on span at bounding box center [39, 476] width 44 height 18
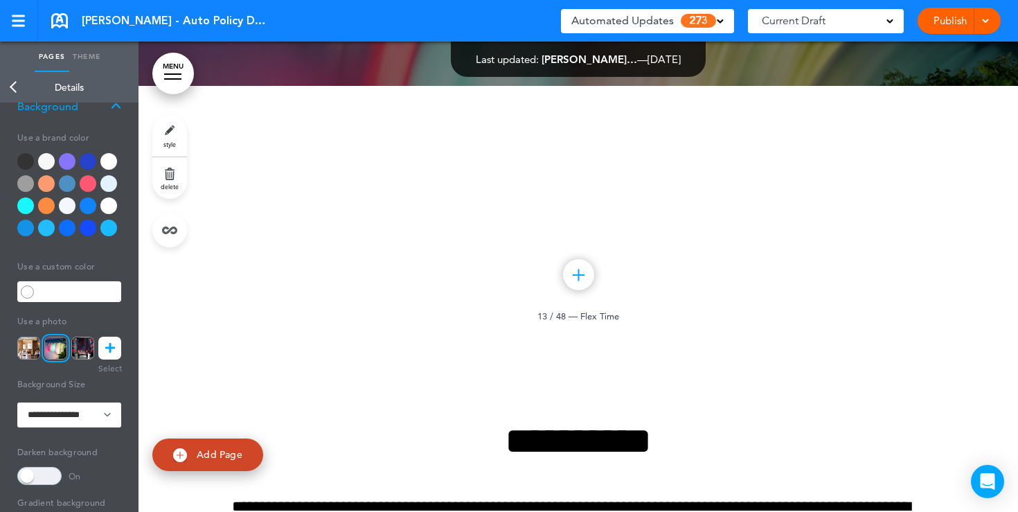
scroll to position [9589, 0]
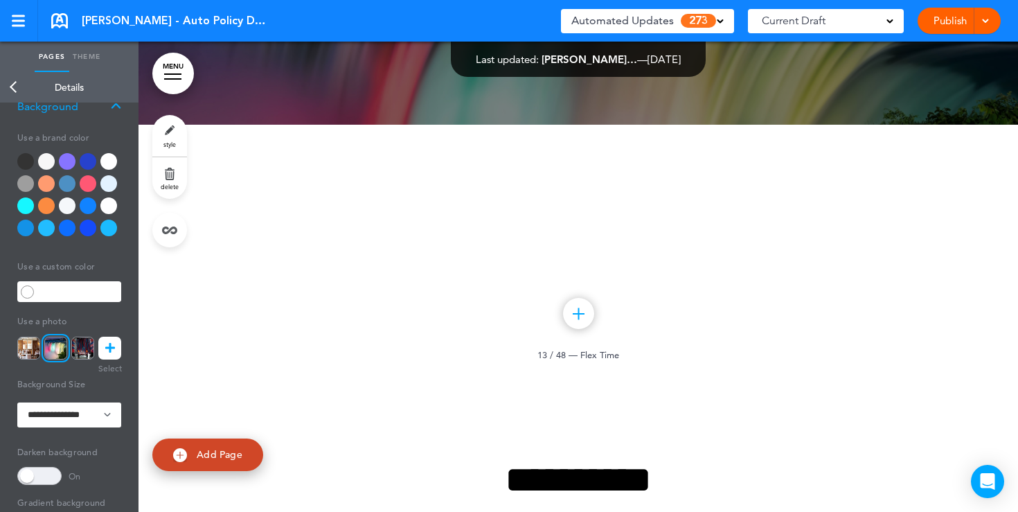
click at [951, 24] on link "Publish" at bounding box center [950, 21] width 44 height 26
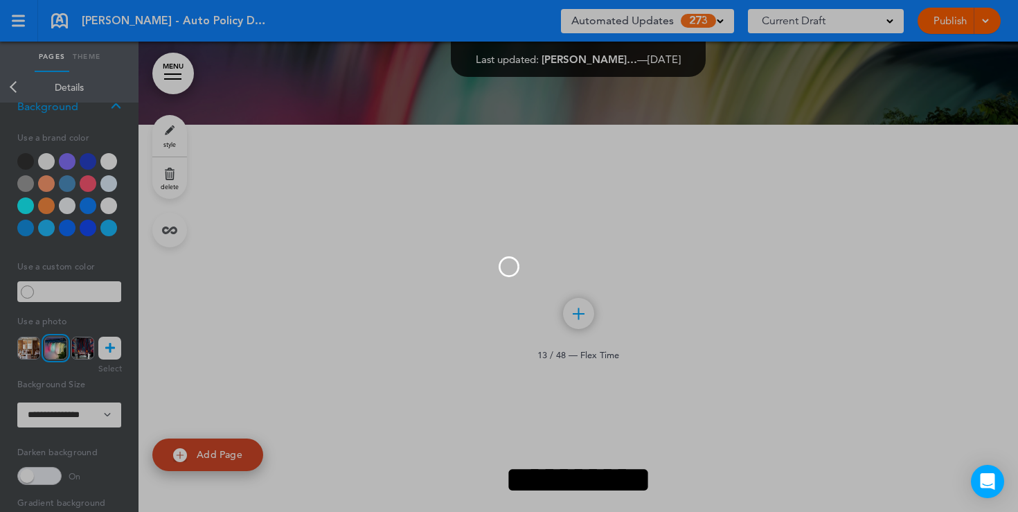
scroll to position [0, 0]
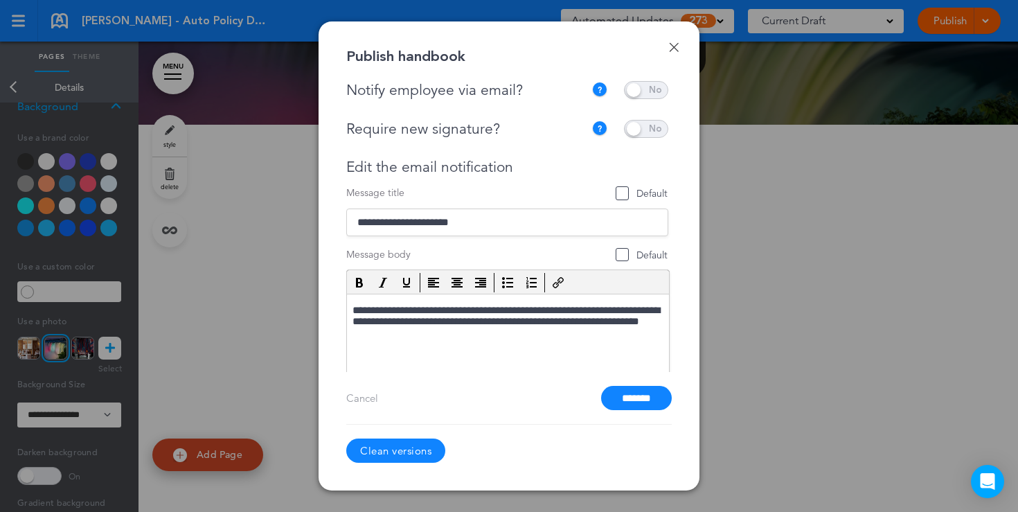
click at [640, 87] on span at bounding box center [646, 90] width 44 height 18
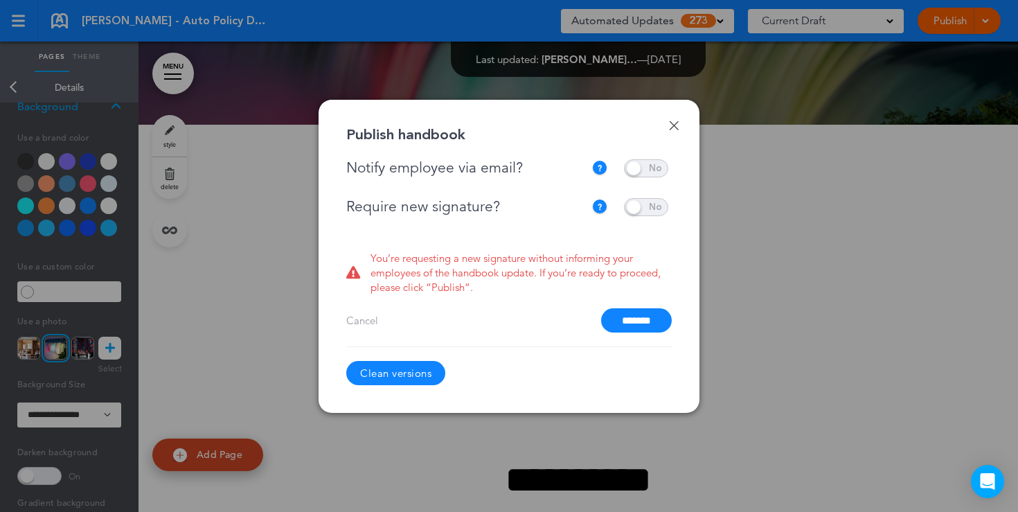
click at [644, 164] on span at bounding box center [646, 168] width 44 height 18
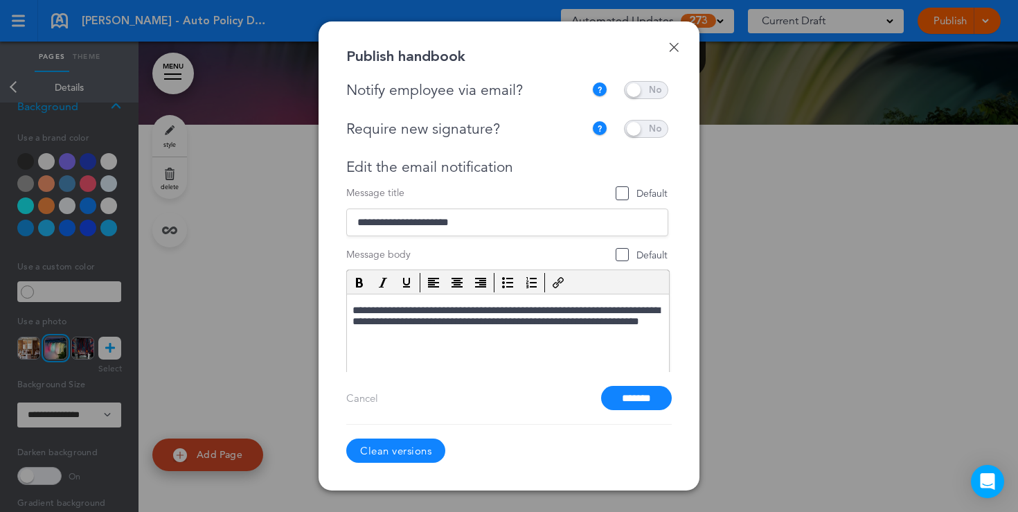
click at [641, 132] on span at bounding box center [646, 129] width 44 height 18
click at [636, 134] on span at bounding box center [646, 129] width 44 height 18
drag, startPoint x: 519, startPoint y: 164, endPoint x: 345, endPoint y: 163, distance: 173.8
click at [345, 163] on div "Done Publish handbook Notify employee via email? If this handbook is ready to v…" at bounding box center [508, 255] width 381 height 469
click at [640, 398] on input "*******" at bounding box center [636, 398] width 71 height 24
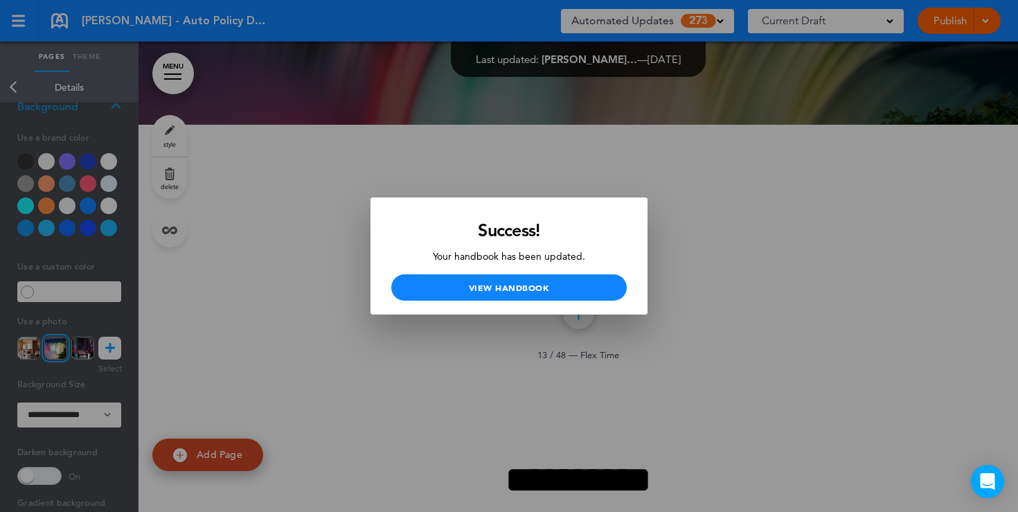
click at [432, 167] on div at bounding box center [509, 256] width 1018 height 512
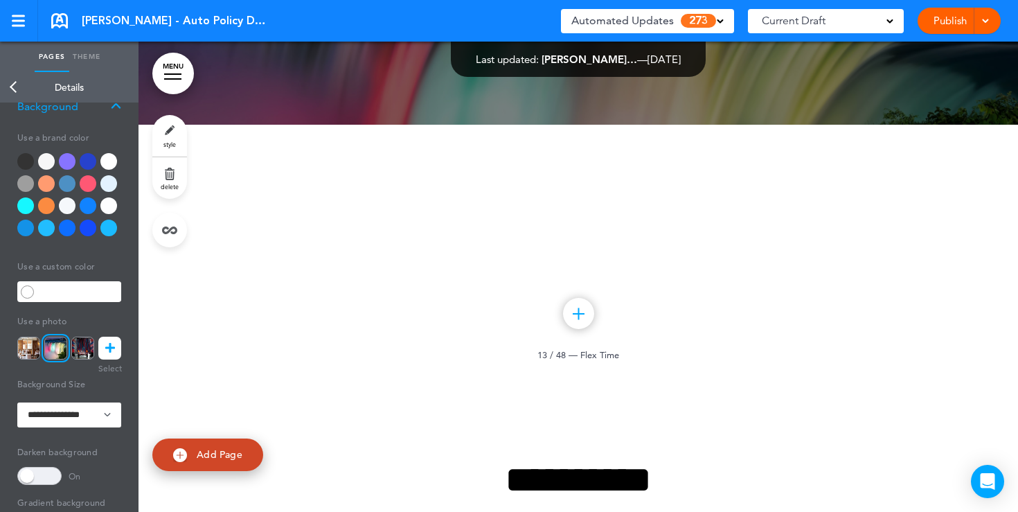
click at [483, 125] on div "**********" at bounding box center [578, -1] width 692 height 249
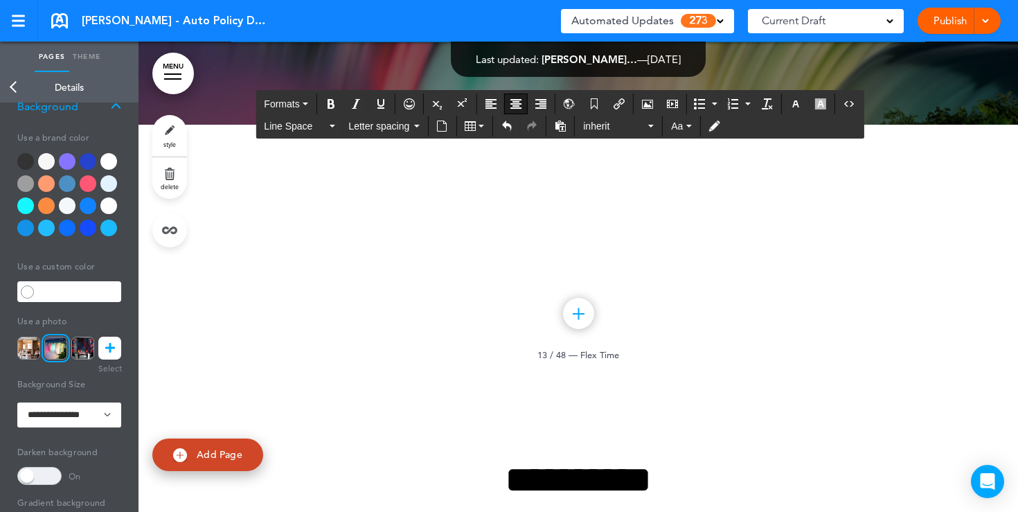
click at [616, 42] on h6 "**********" at bounding box center [578, 21] width 692 height 42
drag, startPoint x: 618, startPoint y: 305, endPoint x: 477, endPoint y: 211, distance: 169.7
click at [801, 109] on icon "button" at bounding box center [795, 103] width 11 height 11
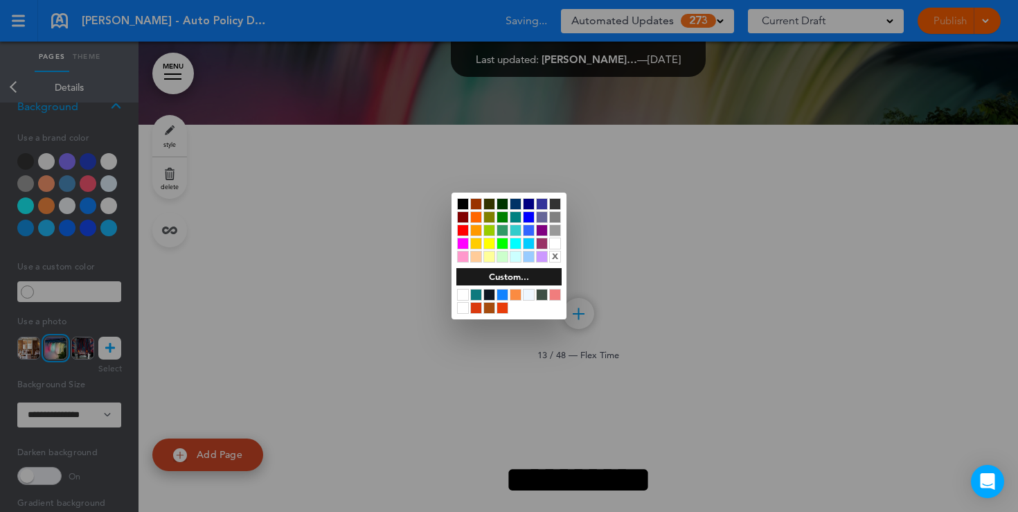
click at [460, 206] on div at bounding box center [463, 204] width 12 height 12
click at [356, 314] on div at bounding box center [509, 256] width 1018 height 512
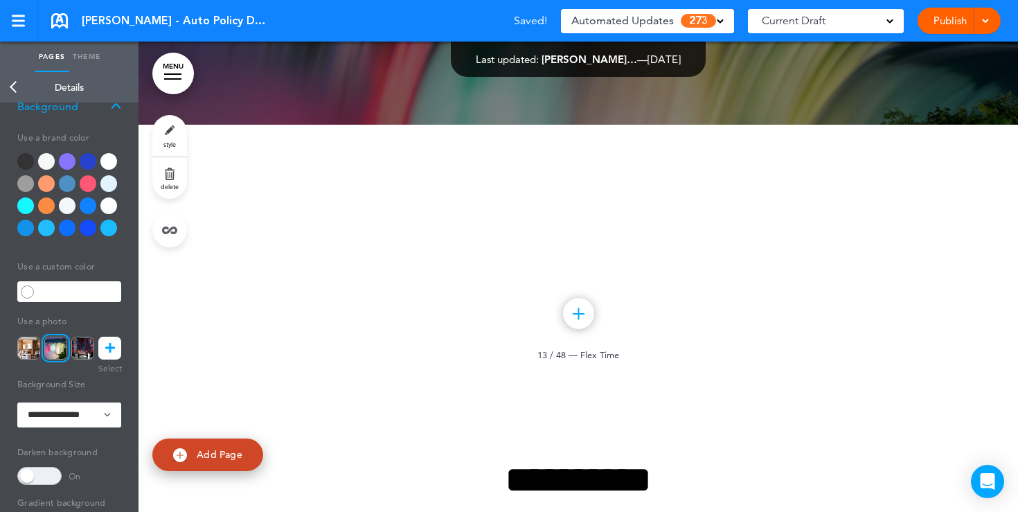
click at [107, 159] on div at bounding box center [108, 161] width 17 height 17
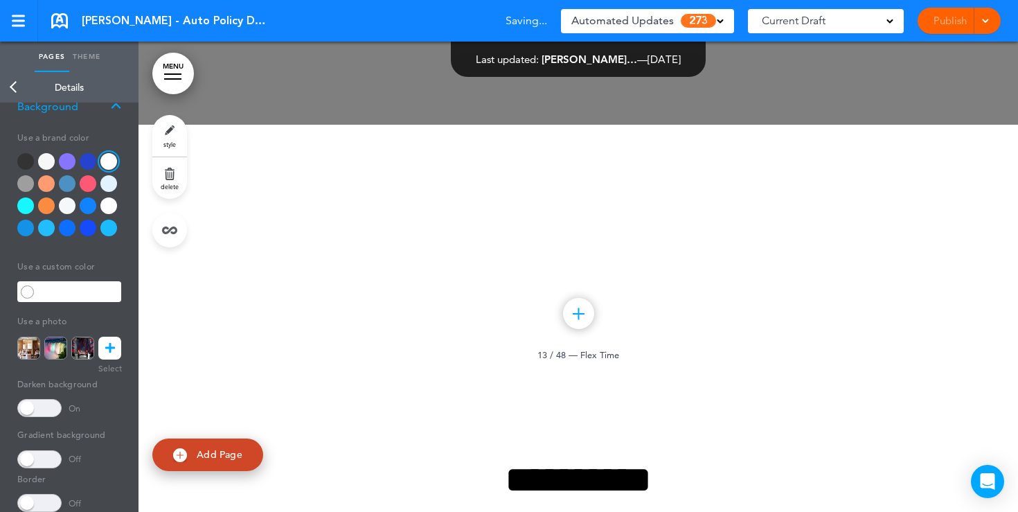
click at [107, 159] on div at bounding box center [108, 161] width 17 height 17
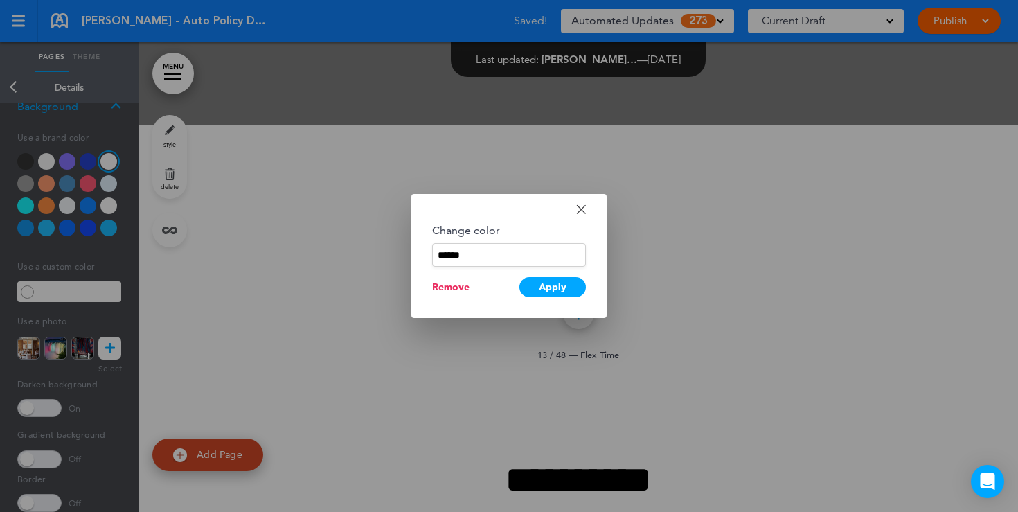
click at [325, 170] on div at bounding box center [509, 256] width 1018 height 512
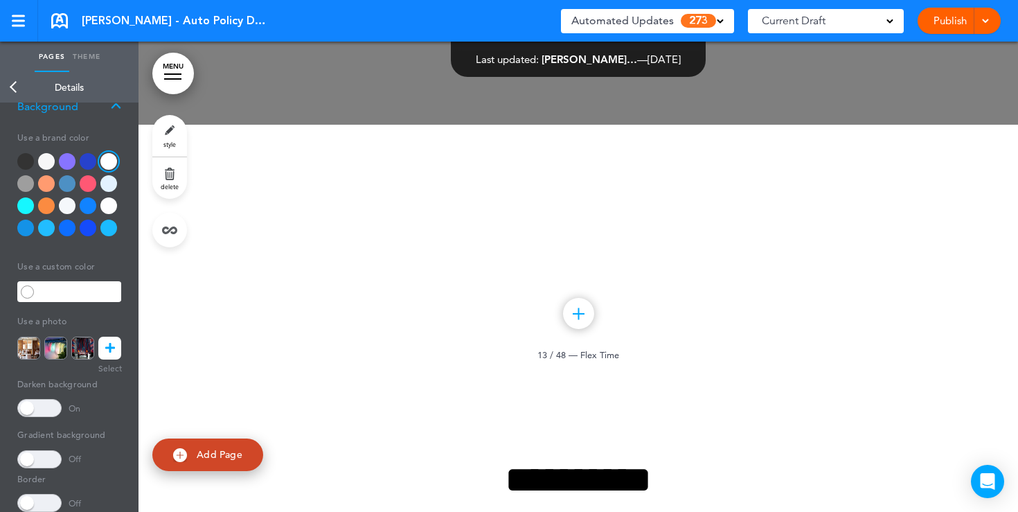
click at [48, 402] on span at bounding box center [39, 408] width 44 height 18
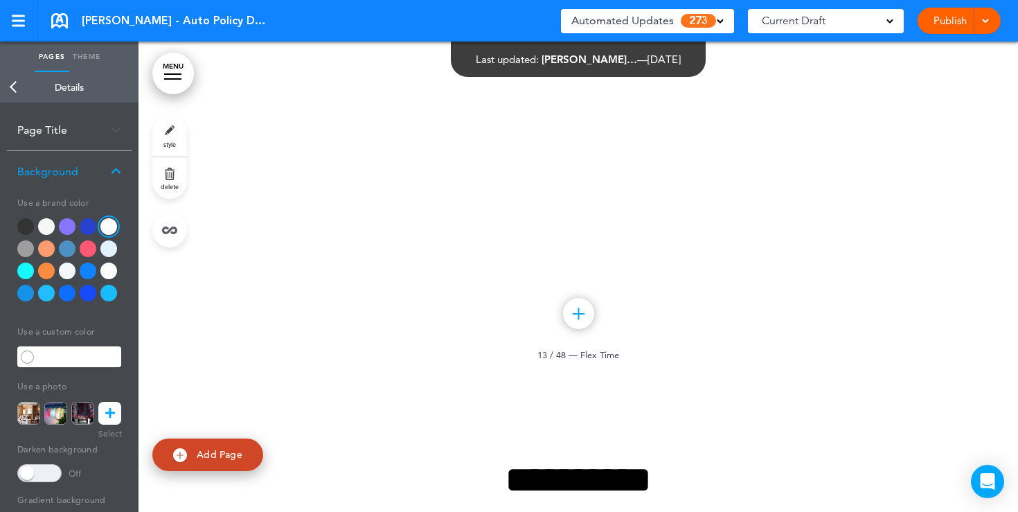
click at [10, 82] on link "Back" at bounding box center [14, 87] width 28 height 30
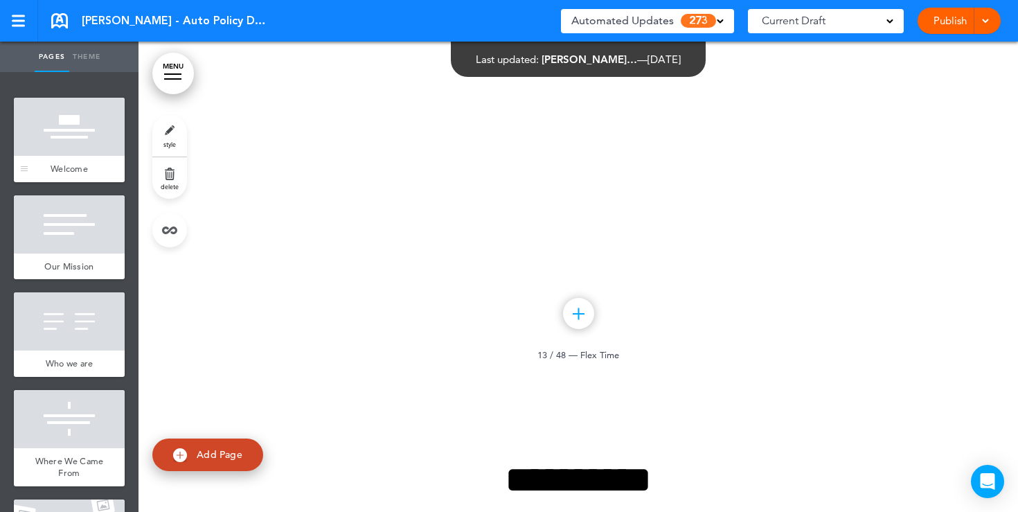
click at [59, 112] on div at bounding box center [69, 127] width 111 height 58
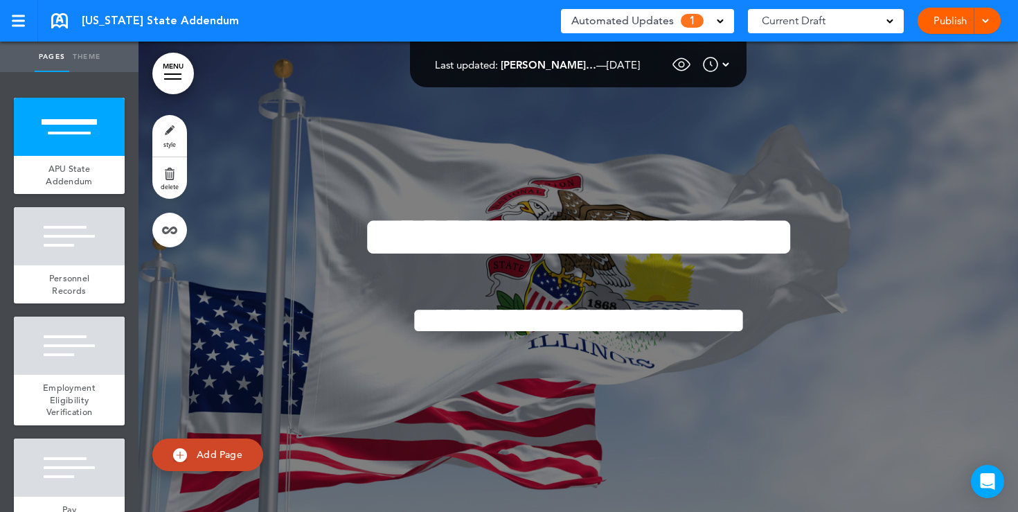
click at [718, 23] on span at bounding box center [719, 20] width 7 height 7
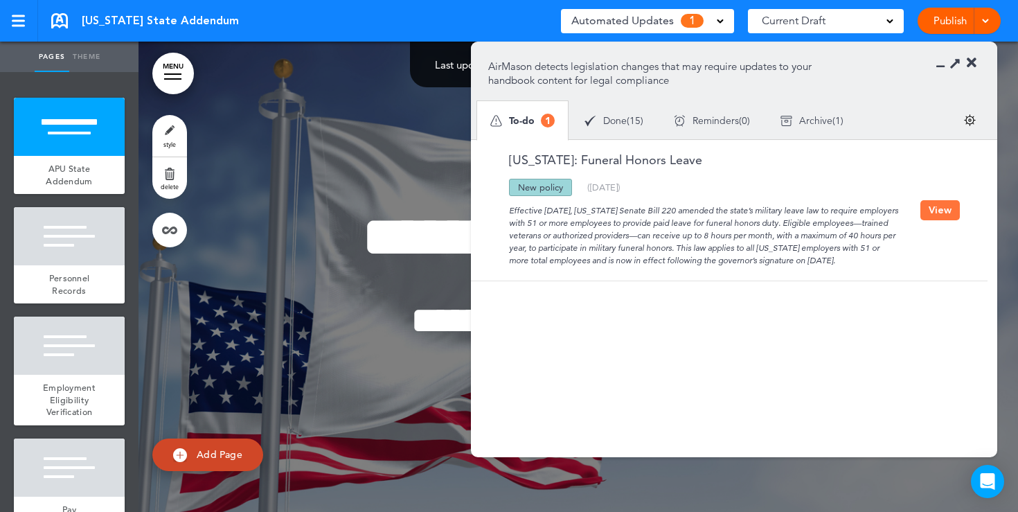
drag, startPoint x: 568, startPoint y: 190, endPoint x: 510, endPoint y: 191, distance: 58.2
click at [510, 191] on div "New policy" at bounding box center [540, 187] width 63 height 17
drag, startPoint x: 510, startPoint y: 212, endPoint x: 602, endPoint y: 211, distance: 92.1
click at [602, 211] on div "Effective [DATE], [US_STATE] Senate Bill 220 amended the state’s military leave…" at bounding box center [704, 231] width 432 height 71
drag, startPoint x: 553, startPoint y: 224, endPoint x: 653, endPoint y: 223, distance: 100.4
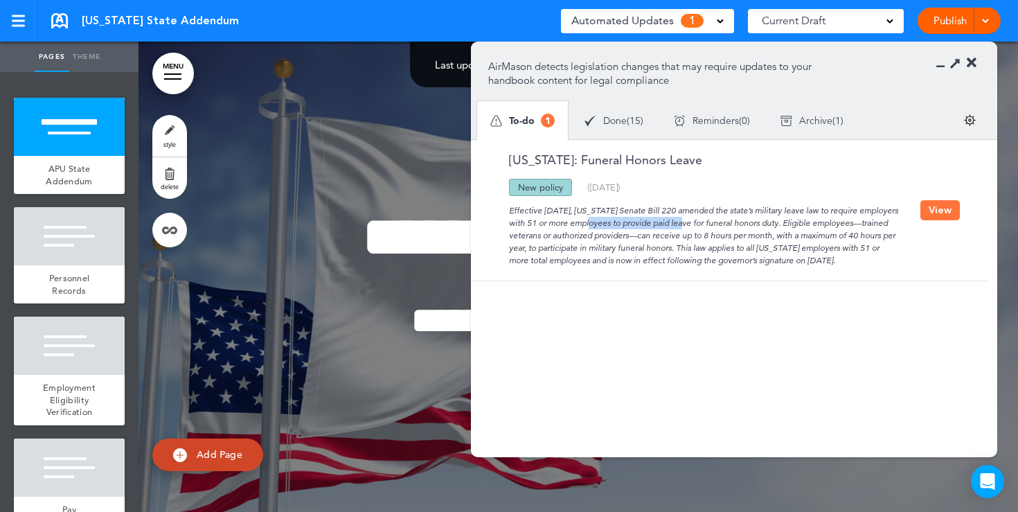
click at [653, 223] on div "Effective [DATE], [US_STATE] Senate Bill 220 amended the state’s military leave…" at bounding box center [704, 231] width 432 height 71
click at [941, 209] on button "View" at bounding box center [939, 210] width 39 height 20
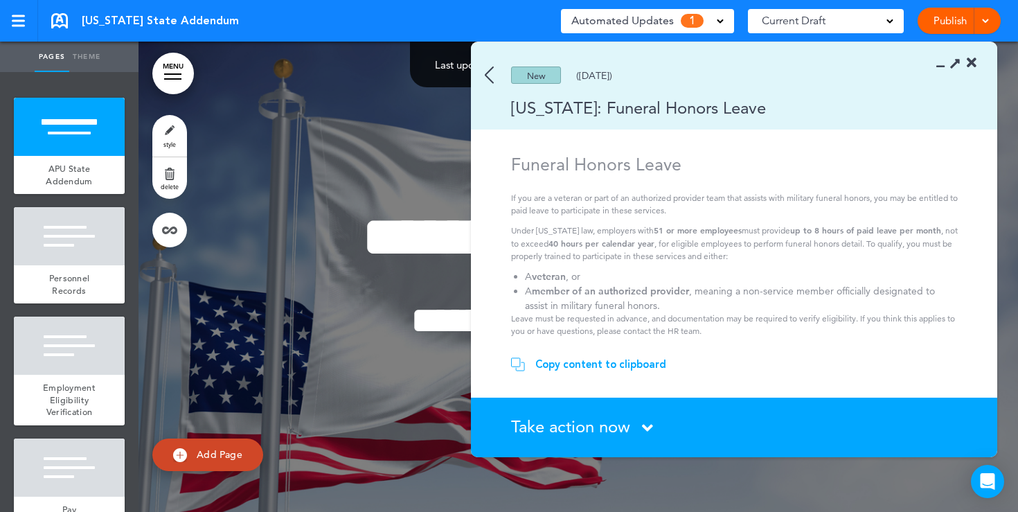
click at [642, 250] on p "Under [US_STATE] law, employers with 51 or more employees must provide up to 8 …" at bounding box center [736, 243] width 450 height 39
click at [633, 426] on div "Take action now Click here to change the status" at bounding box center [742, 427] width 462 height 18
click at [621, 429] on span "Take action now" at bounding box center [570, 426] width 119 height 20
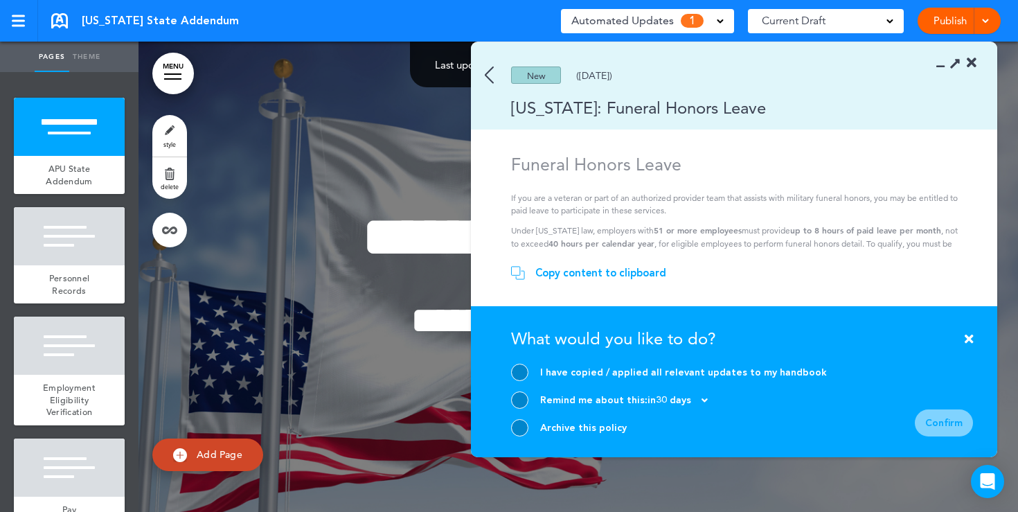
click at [520, 370] on div at bounding box center [519, 371] width 17 height 17
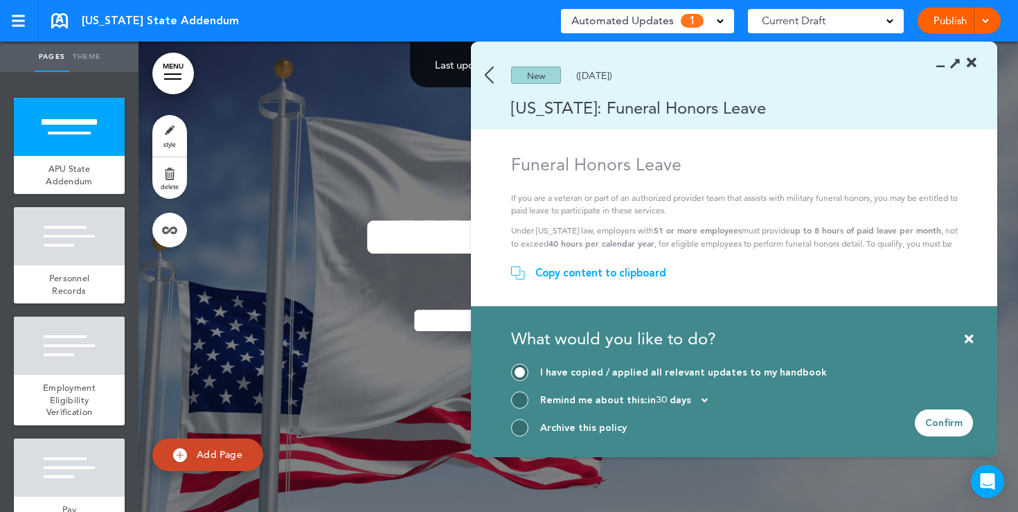
click at [519, 426] on div at bounding box center [519, 427] width 17 height 17
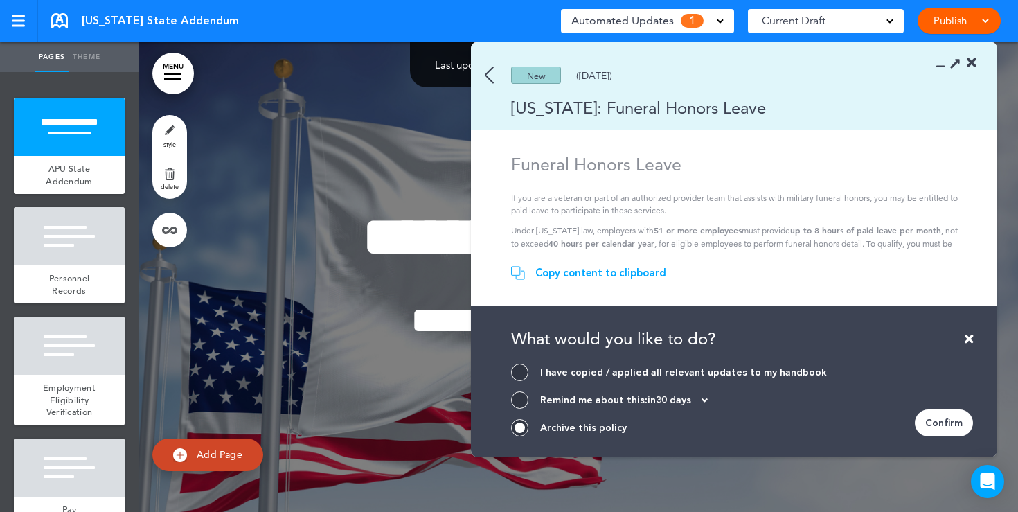
click at [485, 75] on img at bounding box center [489, 74] width 9 height 17
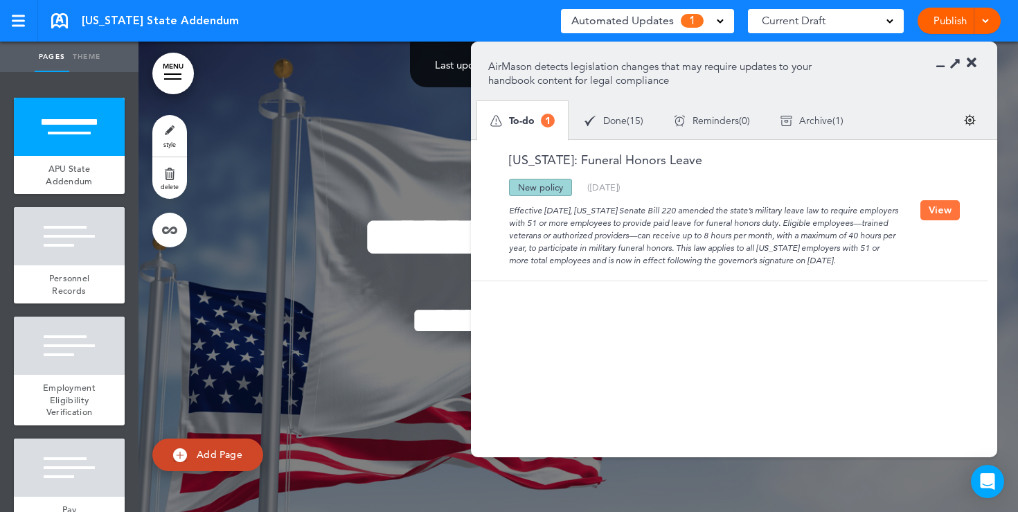
click at [618, 120] on span "Done" at bounding box center [615, 121] width 24 height 10
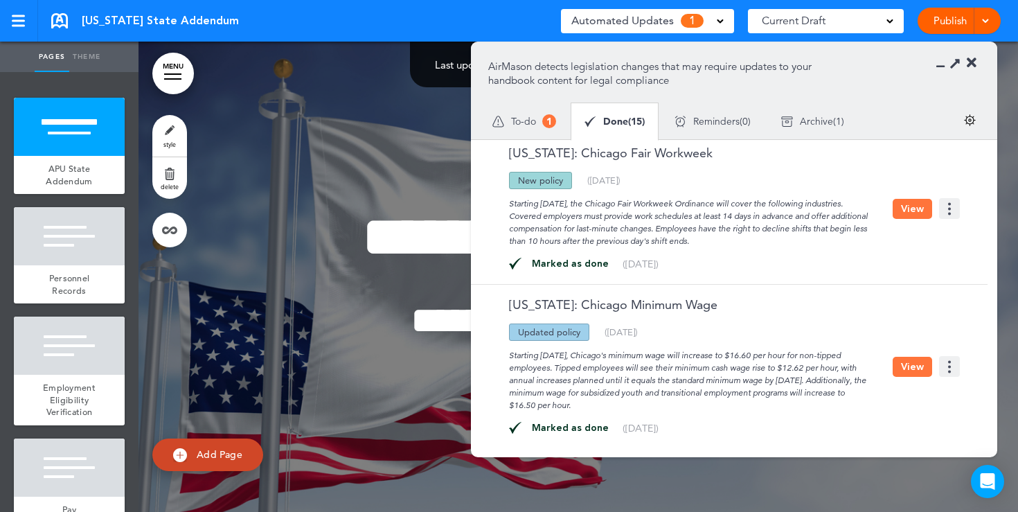
scroll to position [220, 0]
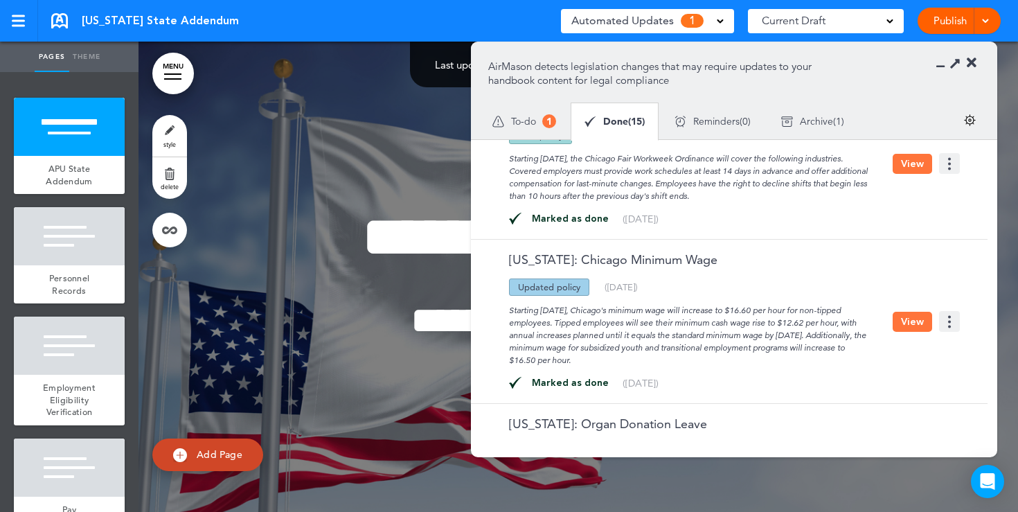
drag, startPoint x: 533, startPoint y: 217, endPoint x: 583, endPoint y: 216, distance: 49.8
click at [582, 216] on div "Marked as done" at bounding box center [571, 219] width 101 height 10
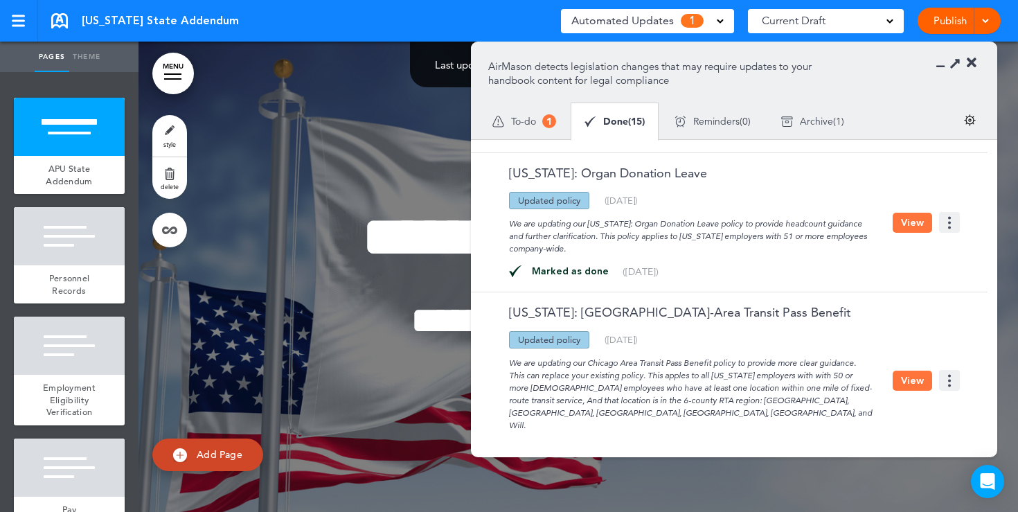
scroll to position [529, 0]
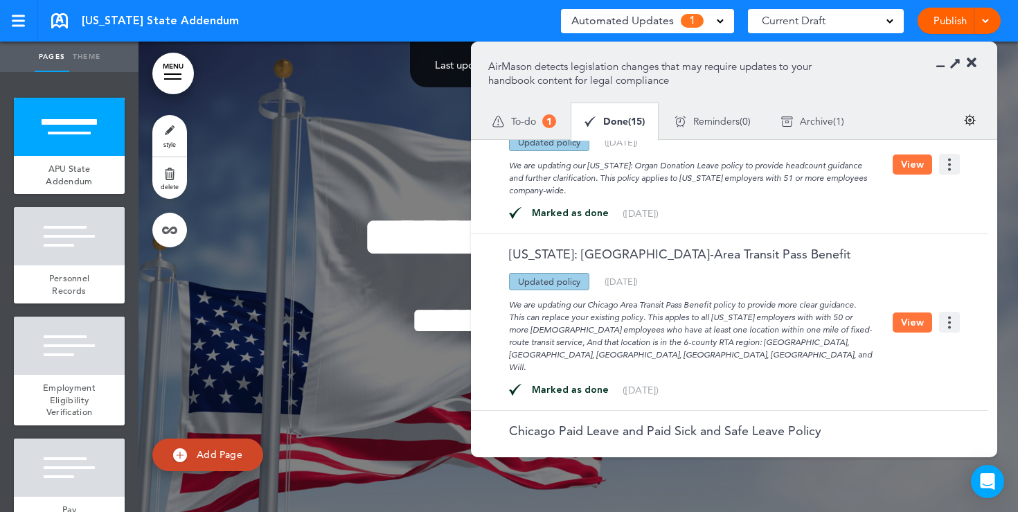
click at [711, 125] on span "Reminders" at bounding box center [716, 121] width 46 height 10
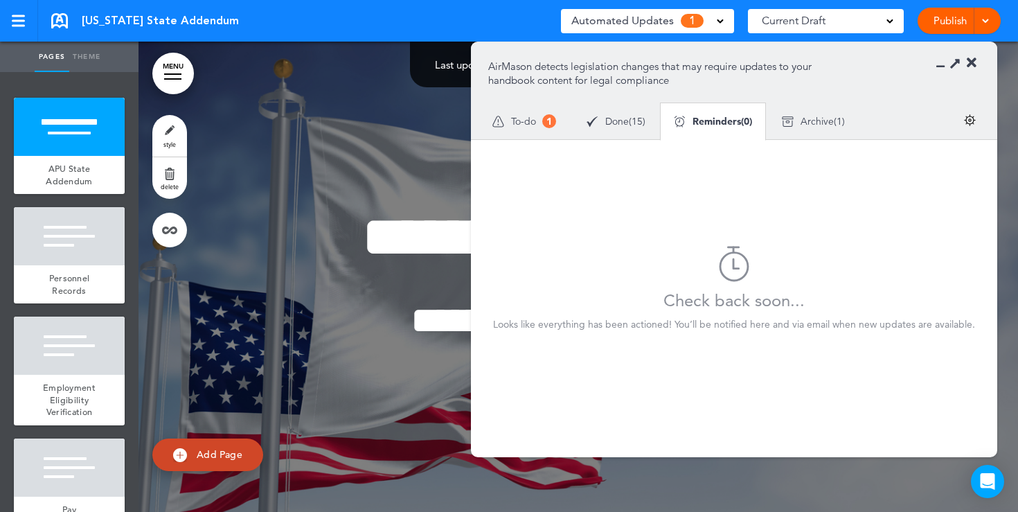
click at [819, 122] on span "Archive" at bounding box center [816, 121] width 33 height 10
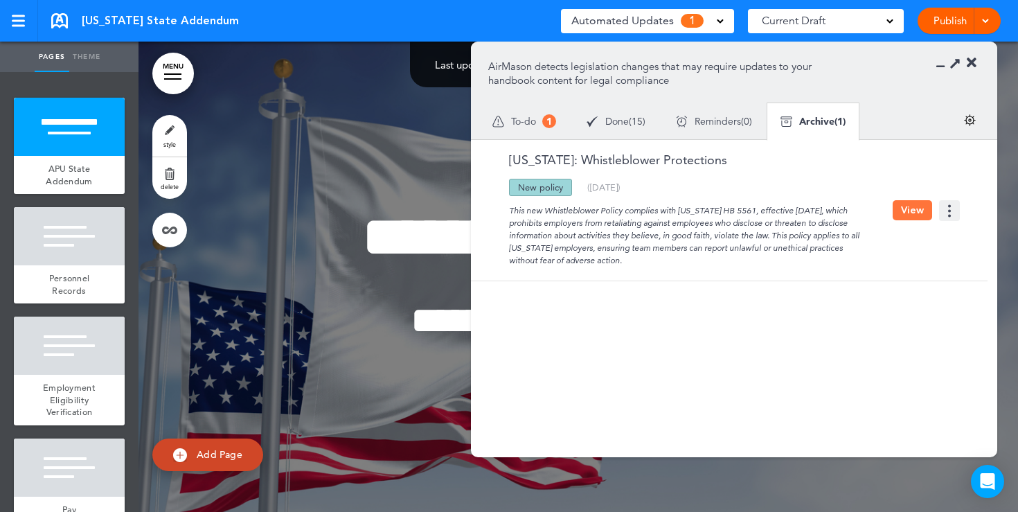
click at [624, 125] on span "Done" at bounding box center [617, 121] width 24 height 10
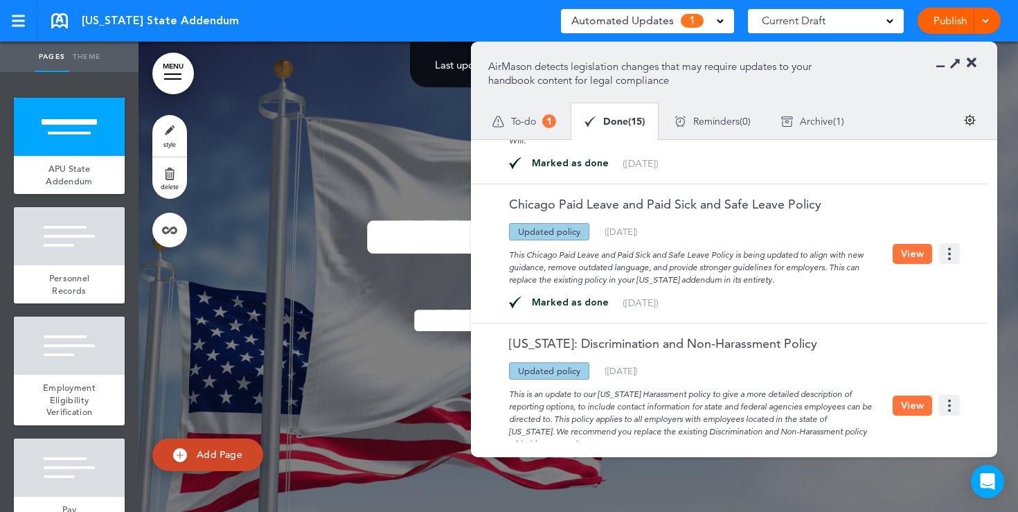
scroll to position [779, 0]
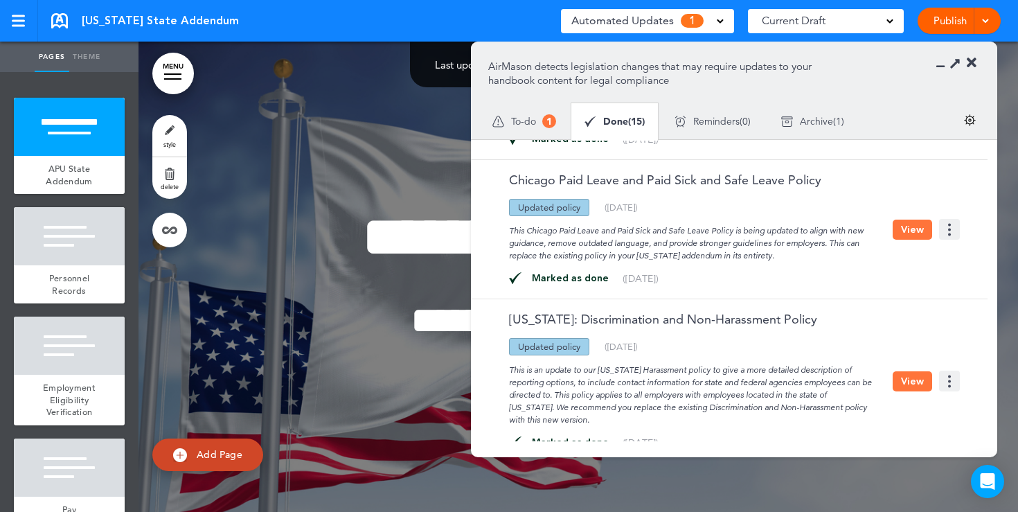
click at [972, 66] on icon at bounding box center [971, 63] width 10 height 14
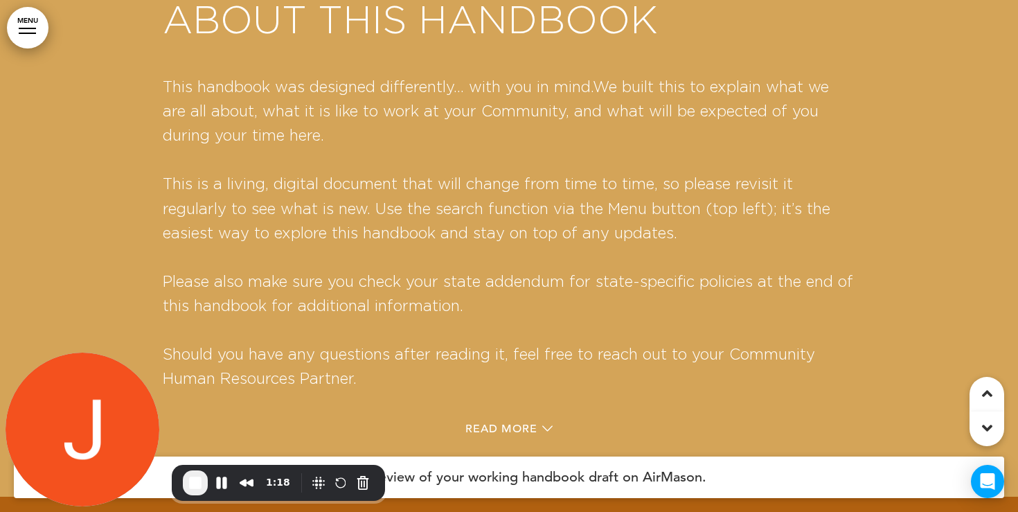
scroll to position [1796, 0]
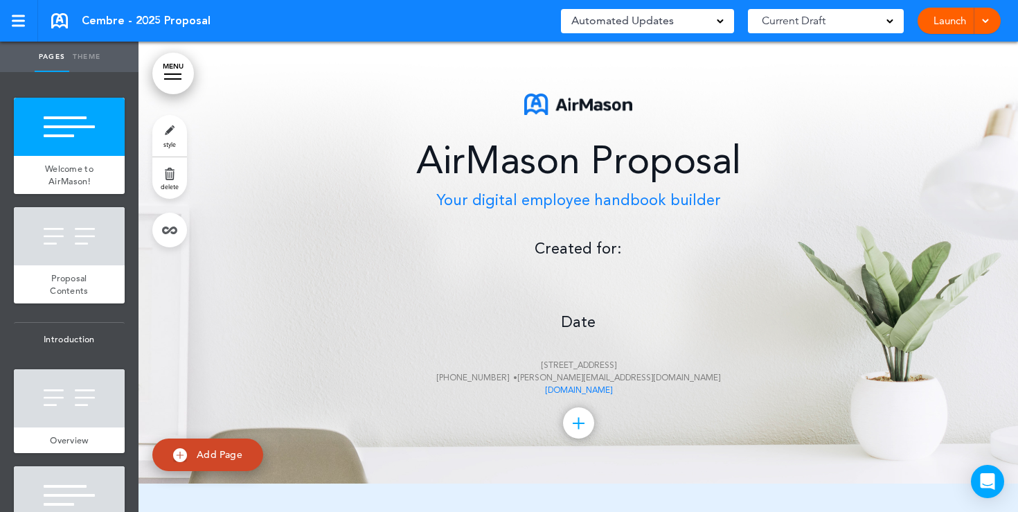
click at [580, 289] on p "Date [STREET_ADDRESS] [PHONE_NUMBER] • [PERSON_NAME][EMAIL_ADDRESS][DOMAIN_NAME…" at bounding box center [578, 342] width 692 height 111
click at [576, 282] on div "AirMason Proposal Your digital employee handbook builder Created for: Date [STR…" at bounding box center [578, 244] width 692 height 303
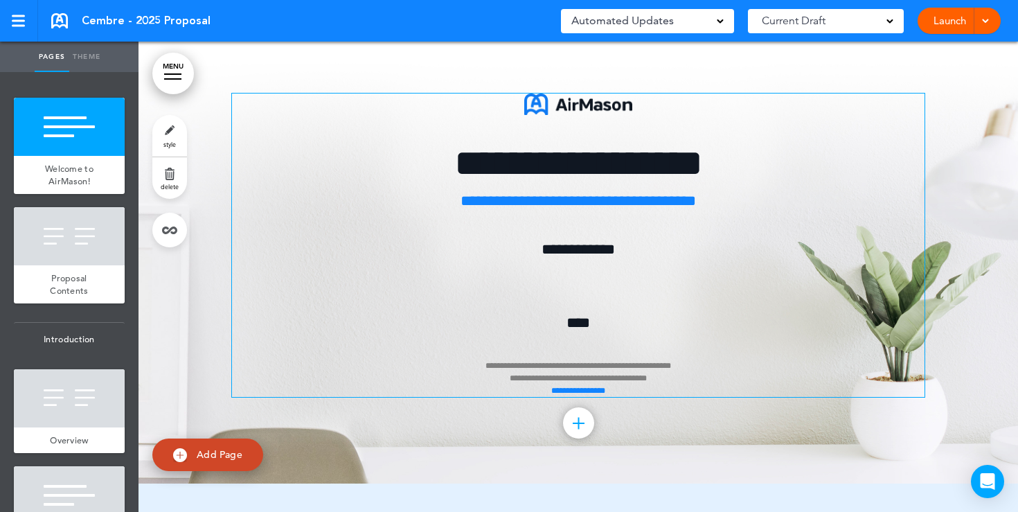
click at [575, 285] on div "**********" at bounding box center [578, 244] width 692 height 303
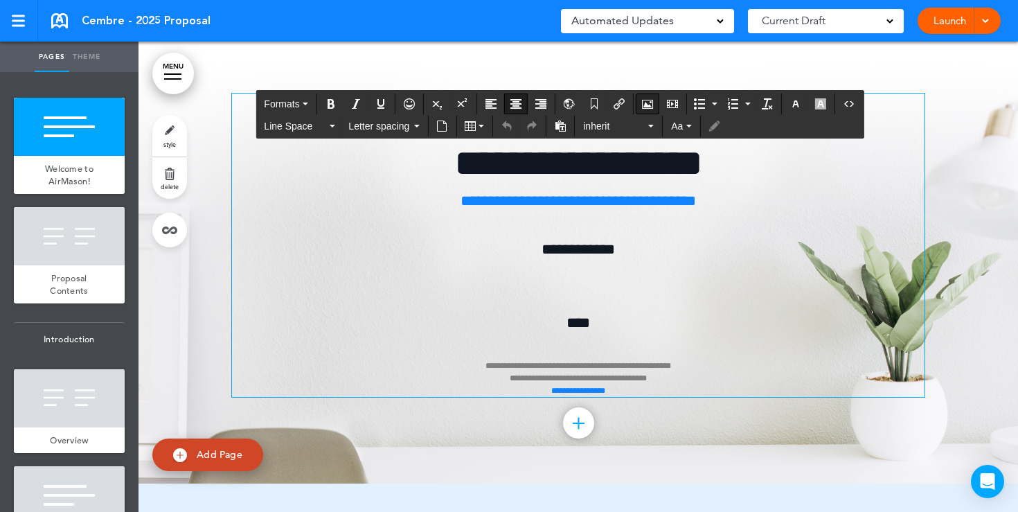
click at [651, 107] on icon "Airmason image" at bounding box center [647, 103] width 11 height 11
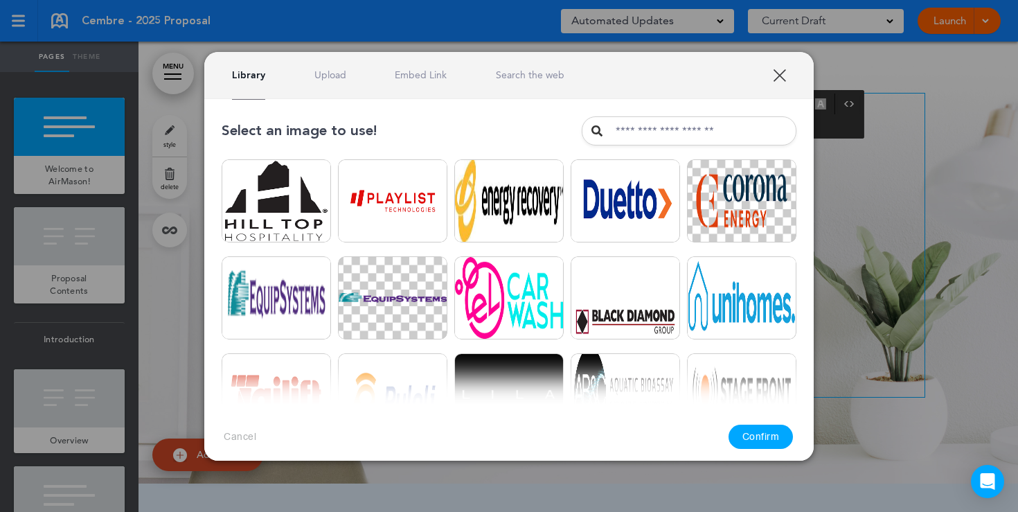
click at [321, 78] on link "Upload" at bounding box center [330, 75] width 32 height 13
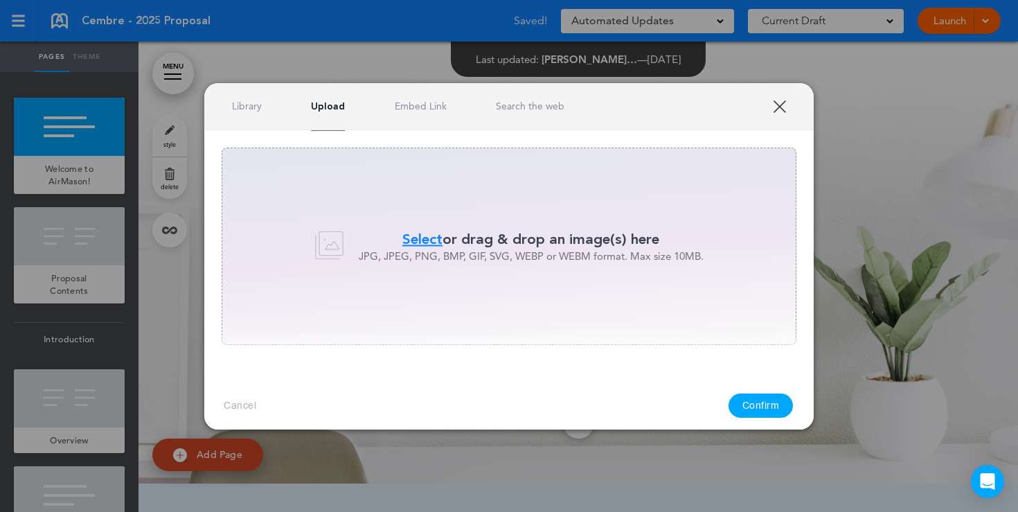
click at [430, 242] on span "Select" at bounding box center [422, 239] width 40 height 20
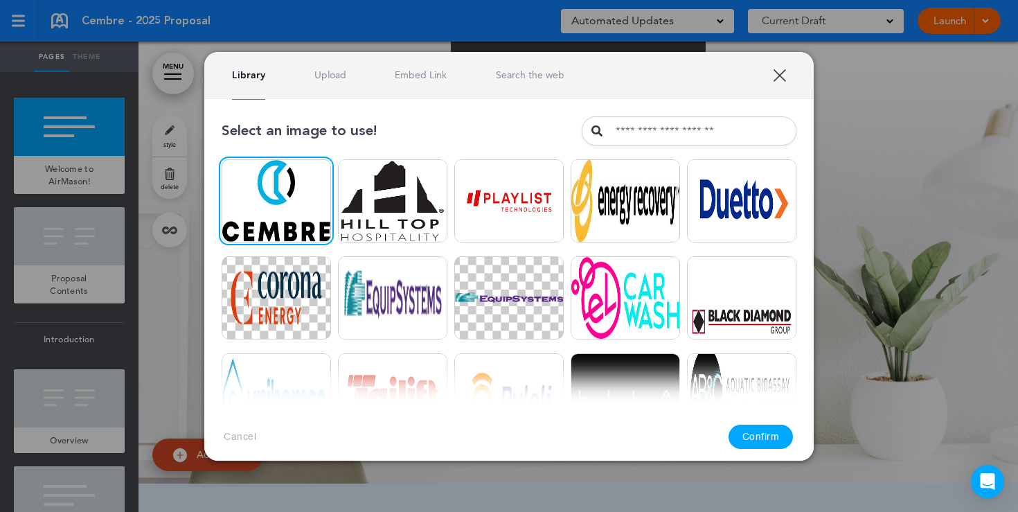
click at [773, 435] on button "Confirm" at bounding box center [760, 436] width 65 height 24
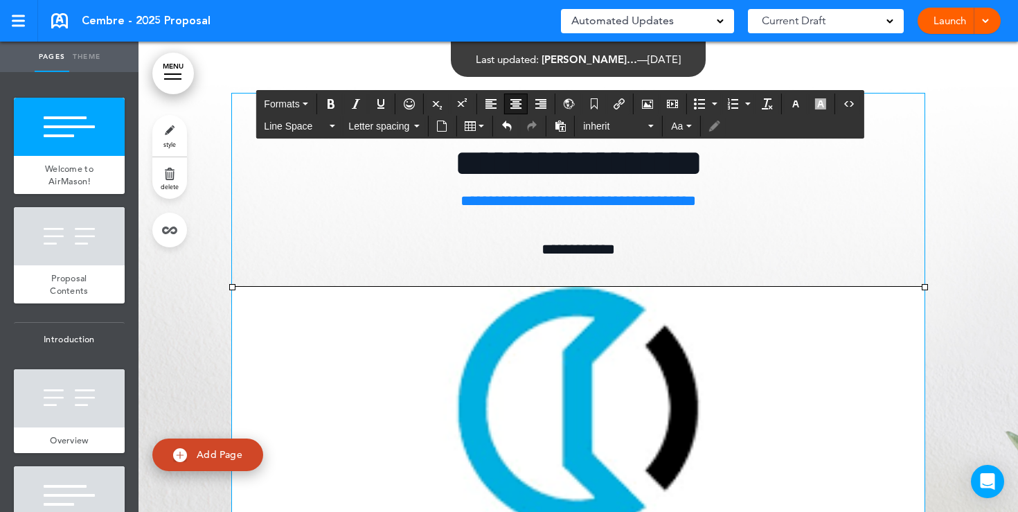
click at [505, 348] on img at bounding box center [578, 507] width 692 height 441
drag, startPoint x: 231, startPoint y: 287, endPoint x: 647, endPoint y: 440, distance: 443.3
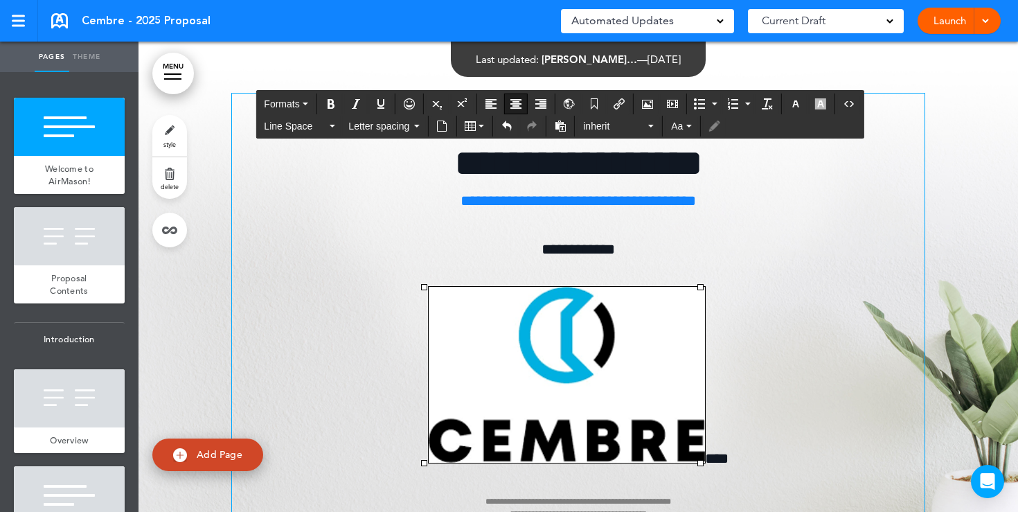
click at [737, 240] on p "**********" at bounding box center [578, 249] width 692 height 24
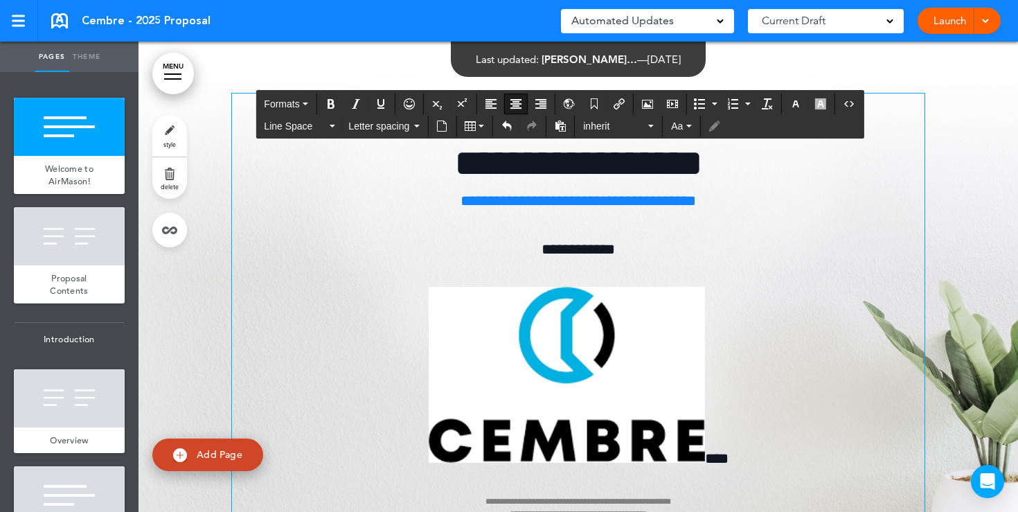
click at [444, 296] on img at bounding box center [567, 375] width 276 height 176
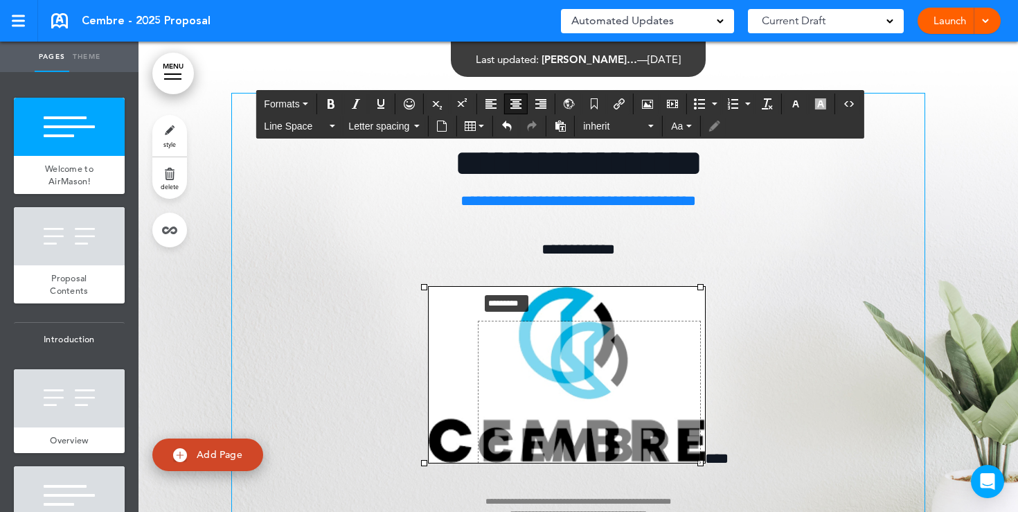
drag, startPoint x: 422, startPoint y: 288, endPoint x: 529, endPoint y: 309, distance: 109.3
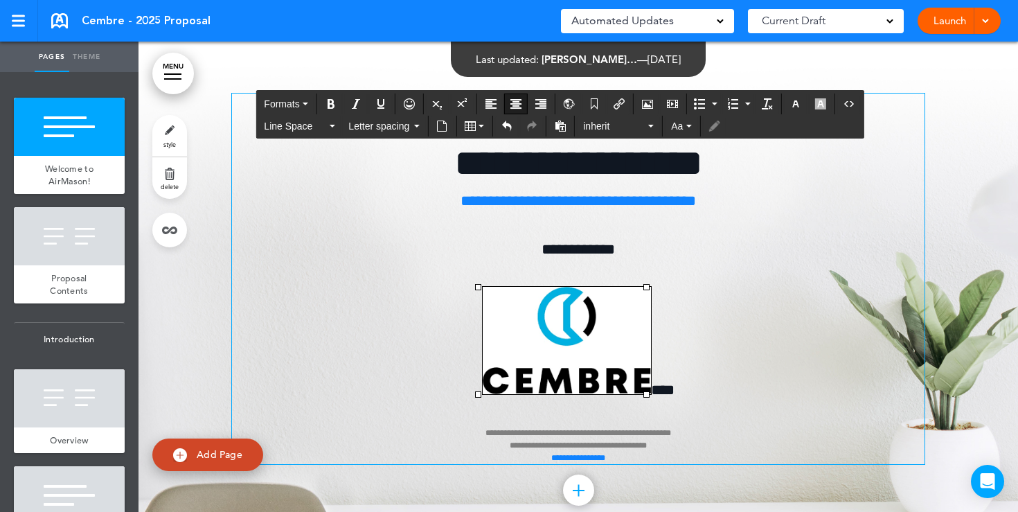
click at [741, 332] on p "**********" at bounding box center [578, 375] width 692 height 177
click at [644, 385] on img at bounding box center [567, 340] width 168 height 107
click at [651, 389] on span "****" at bounding box center [663, 389] width 24 height 15
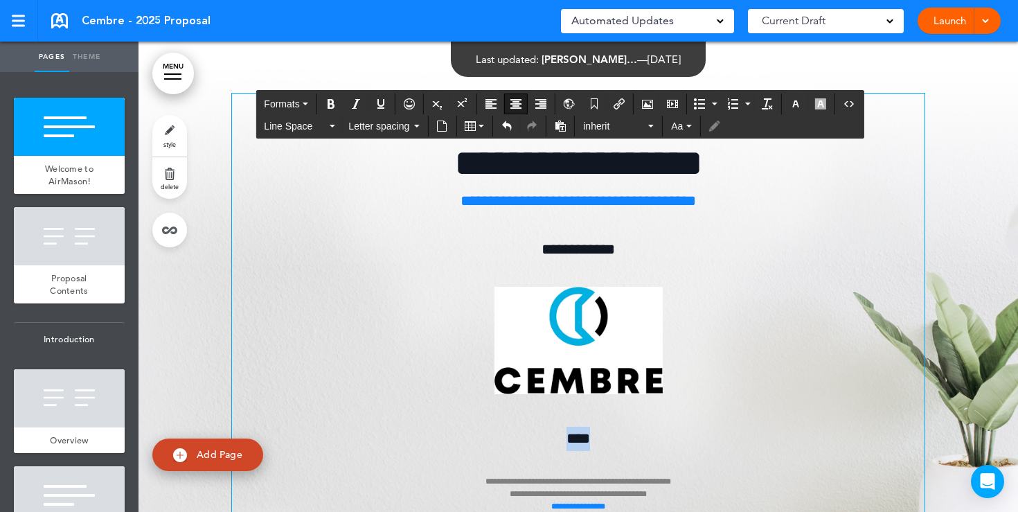
drag, startPoint x: 601, startPoint y: 442, endPoint x: 548, endPoint y: 435, distance: 53.1
click at [554, 435] on p "**********" at bounding box center [578, 469] width 692 height 86
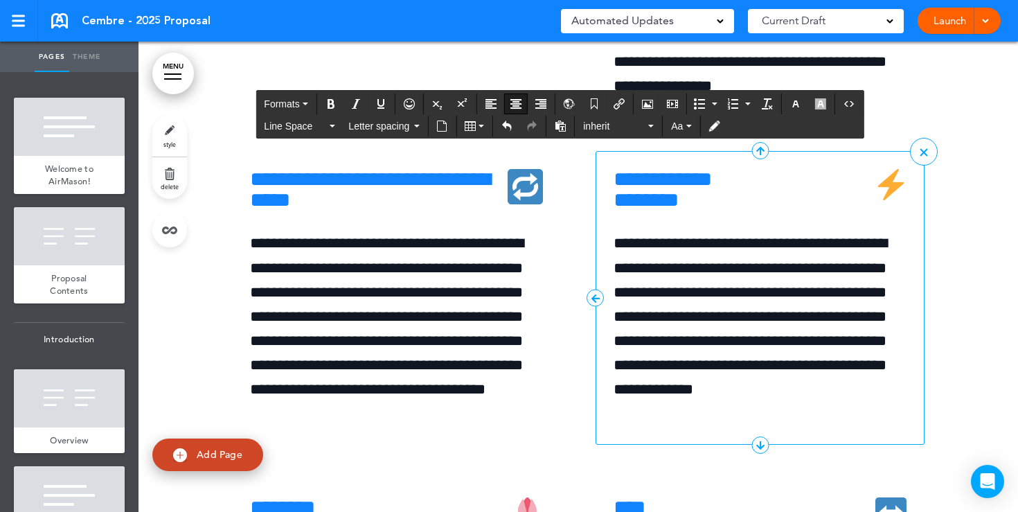
scroll to position [5200, 0]
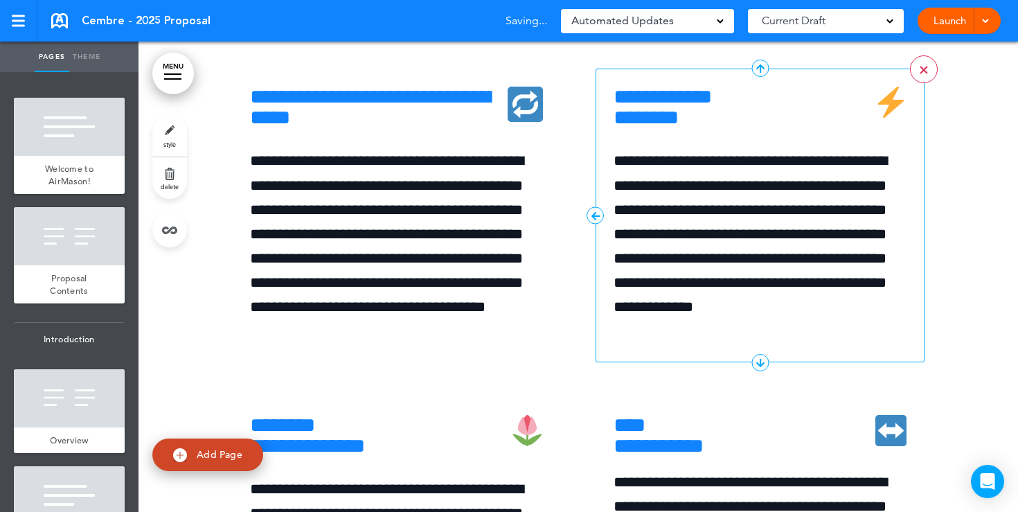
click at [923, 83] on link ">" at bounding box center [924, 69] width 28 height 28
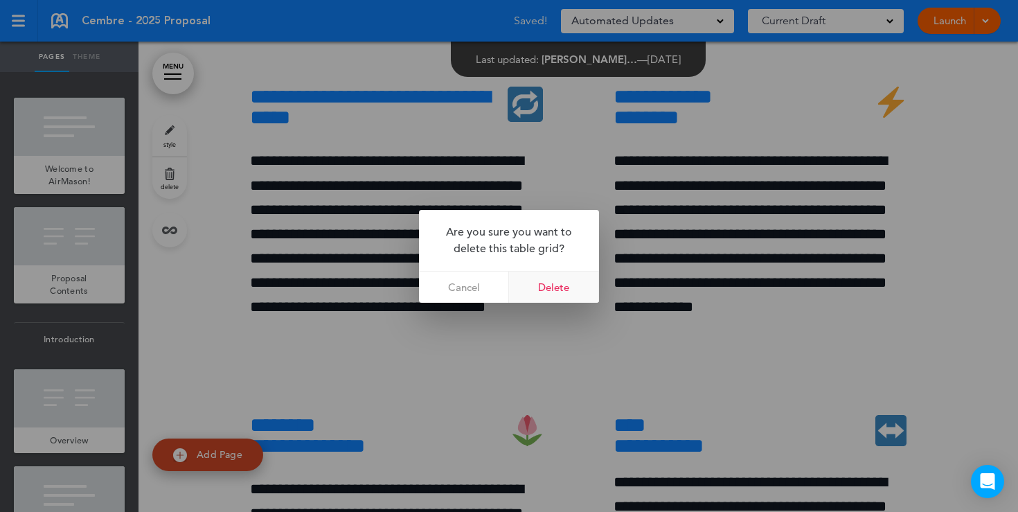
click at [575, 285] on link "Delete" at bounding box center [554, 286] width 90 height 31
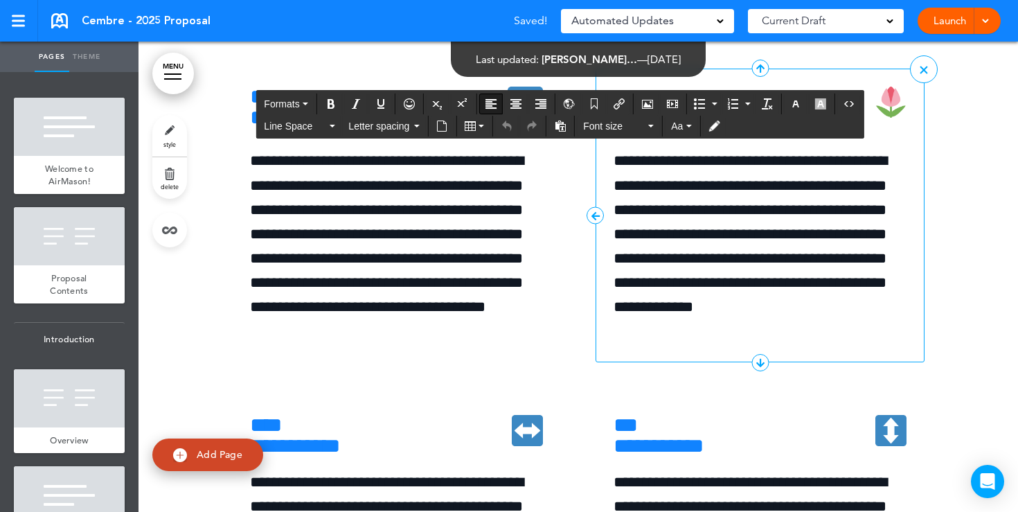
click at [805, 128] on h6 "**********" at bounding box center [759, 108] width 293 height 42
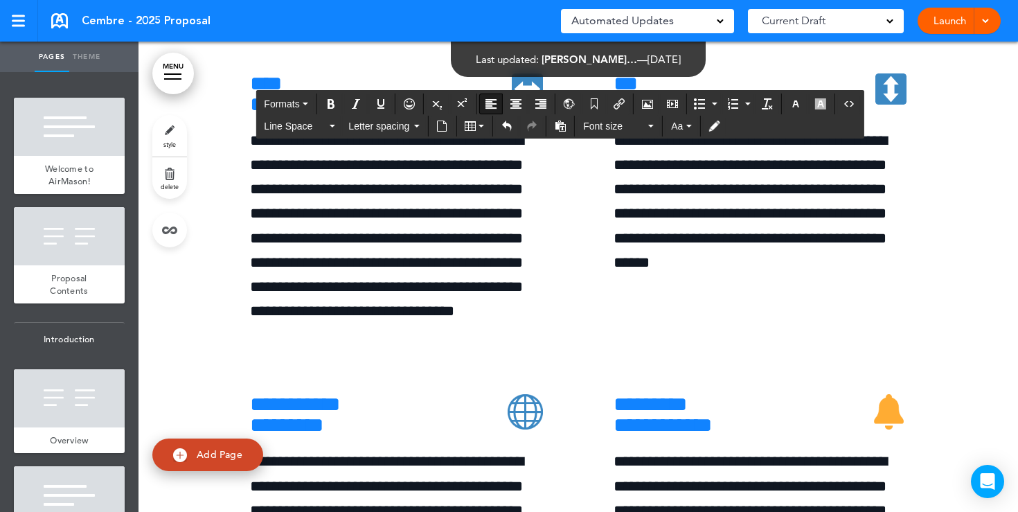
scroll to position [5527, 0]
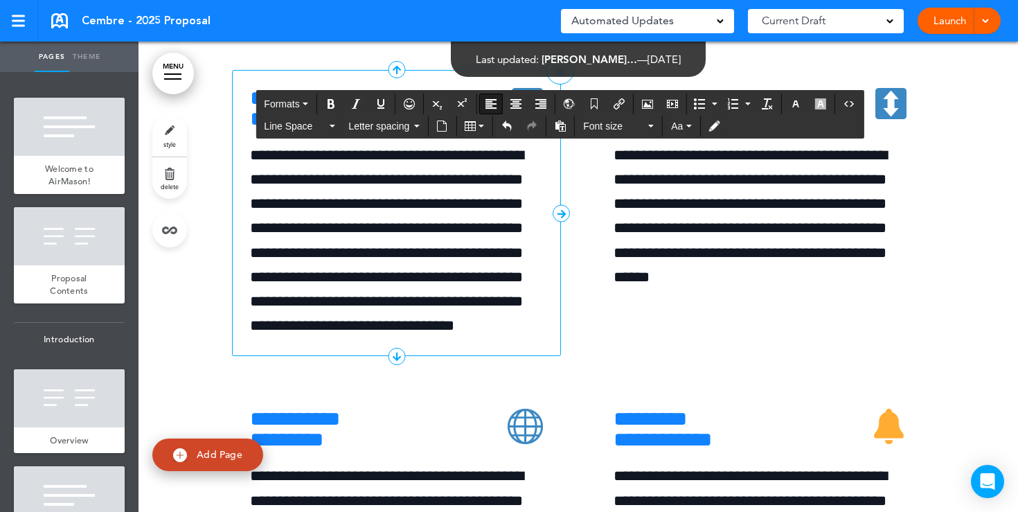
click at [415, 129] on h6 "**********" at bounding box center [396, 109] width 293 height 42
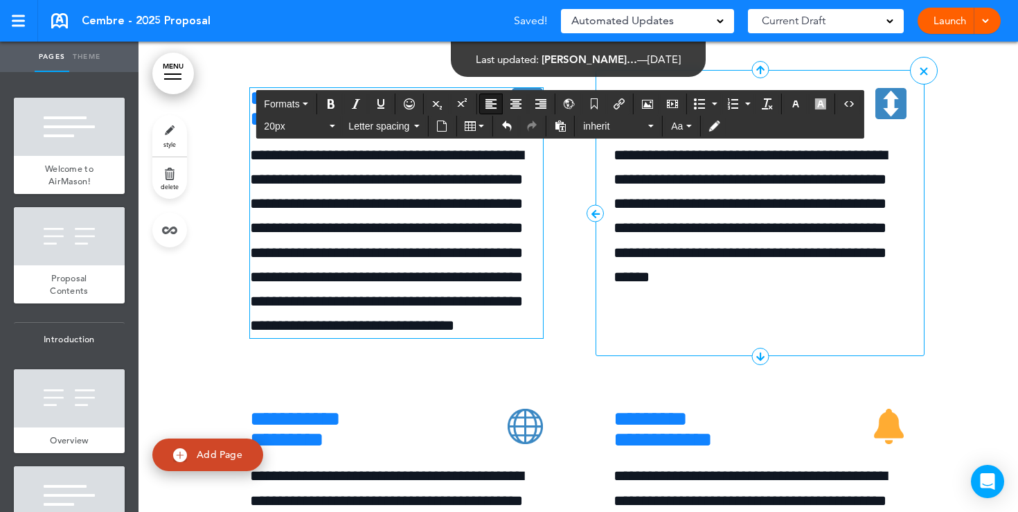
click at [703, 129] on span "**********" at bounding box center [658, 108] width 90 height 41
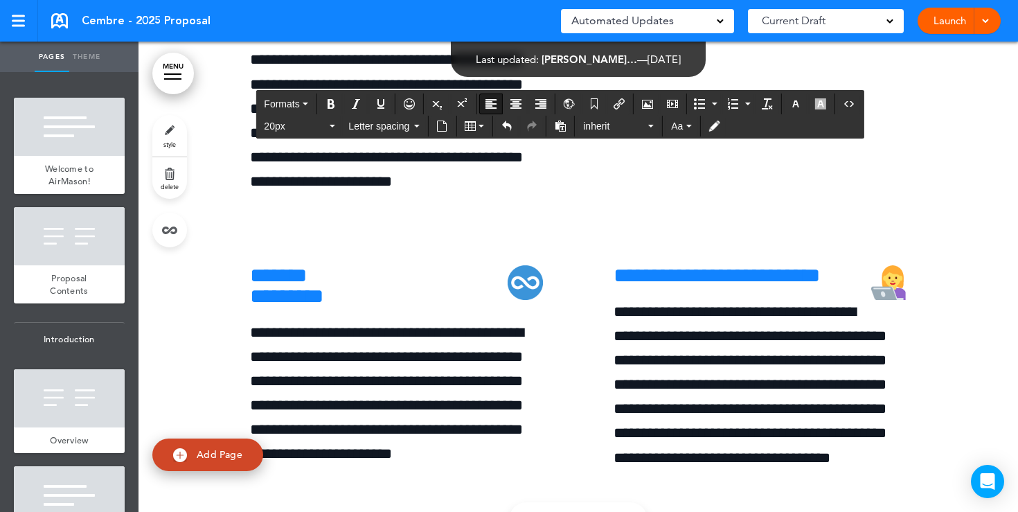
scroll to position [6728, 0]
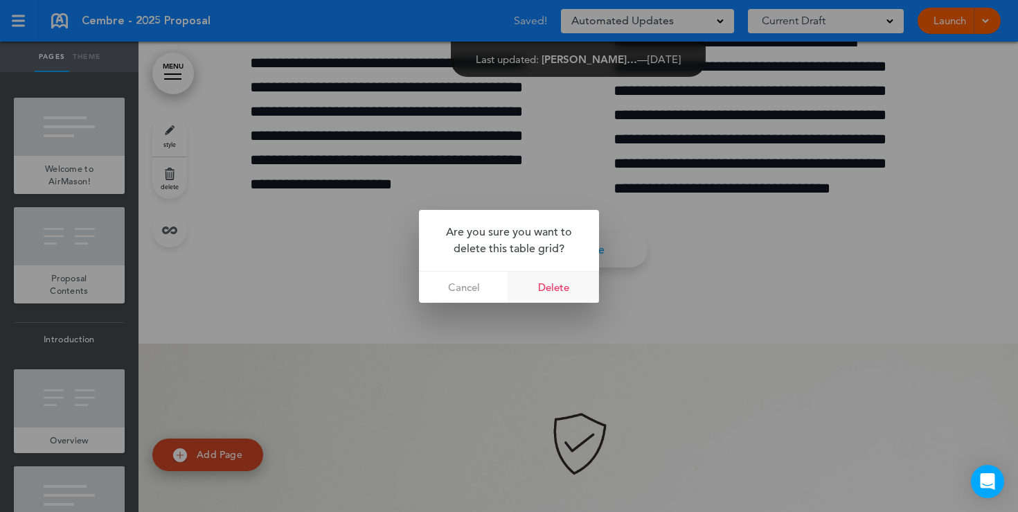
click at [560, 287] on link "Delete" at bounding box center [554, 286] width 90 height 31
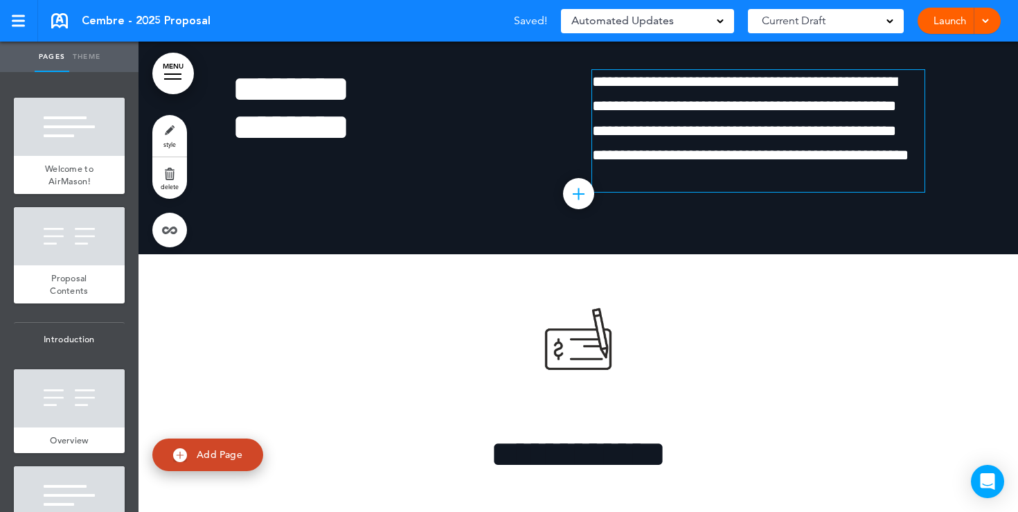
scroll to position [8057, 0]
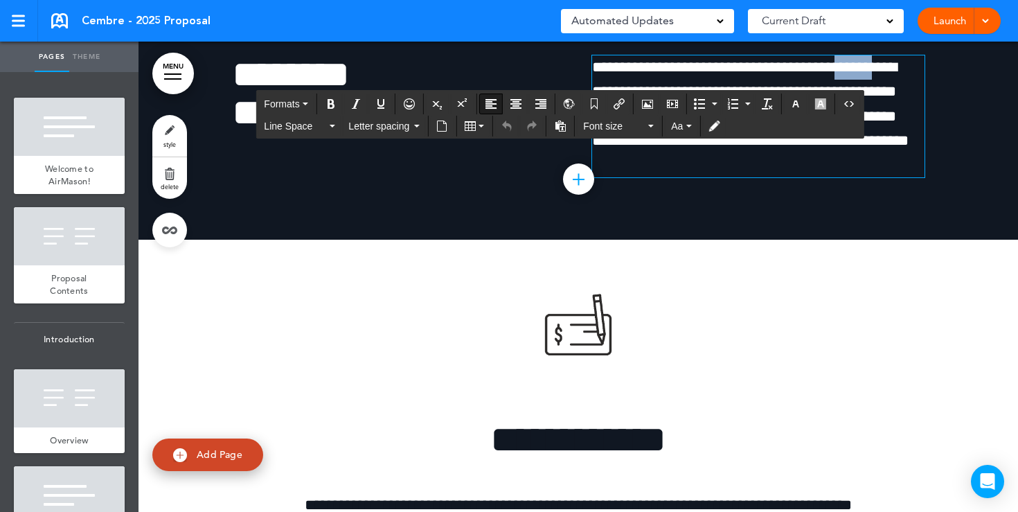
drag, startPoint x: 908, startPoint y: 297, endPoint x: 863, endPoint y: 297, distance: 45.0
click at [863, 153] on p "**********" at bounding box center [758, 104] width 332 height 98
click at [896, 148] on span "**********" at bounding box center [750, 104] width 316 height 89
drag, startPoint x: 910, startPoint y: 294, endPoint x: 894, endPoint y: 294, distance: 15.9
click at [894, 153] on p "**********" at bounding box center [758, 104] width 332 height 98
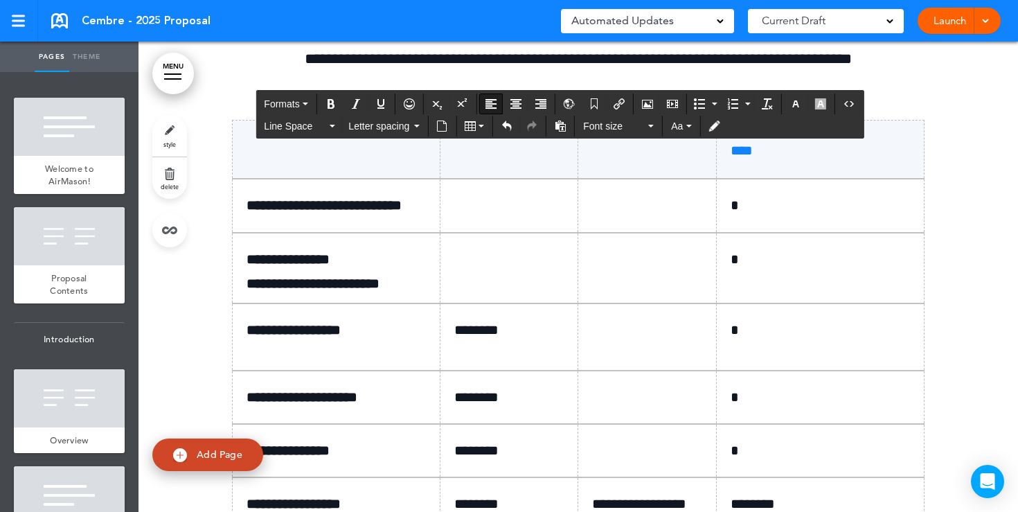
scroll to position [8670, 0]
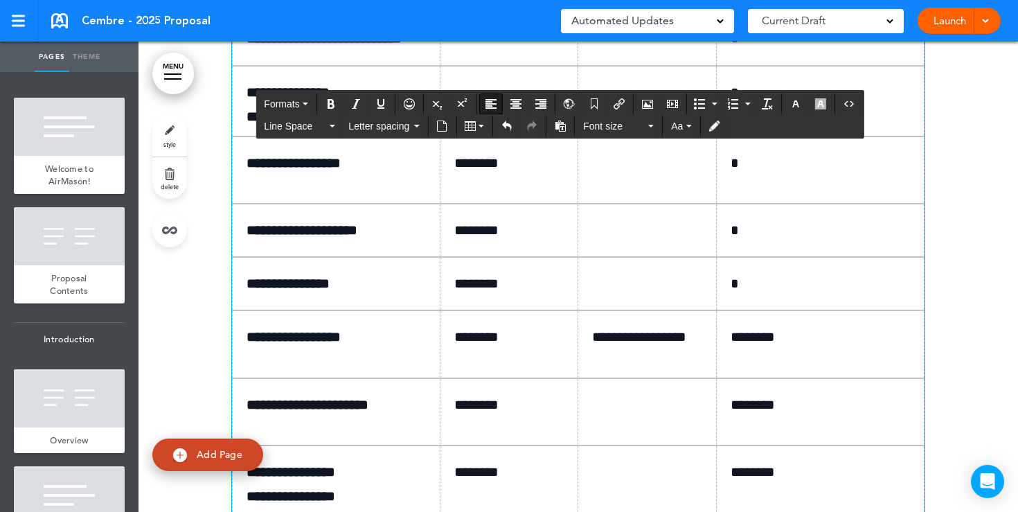
click at [480, 51] on p at bounding box center [514, 38] width 120 height 24
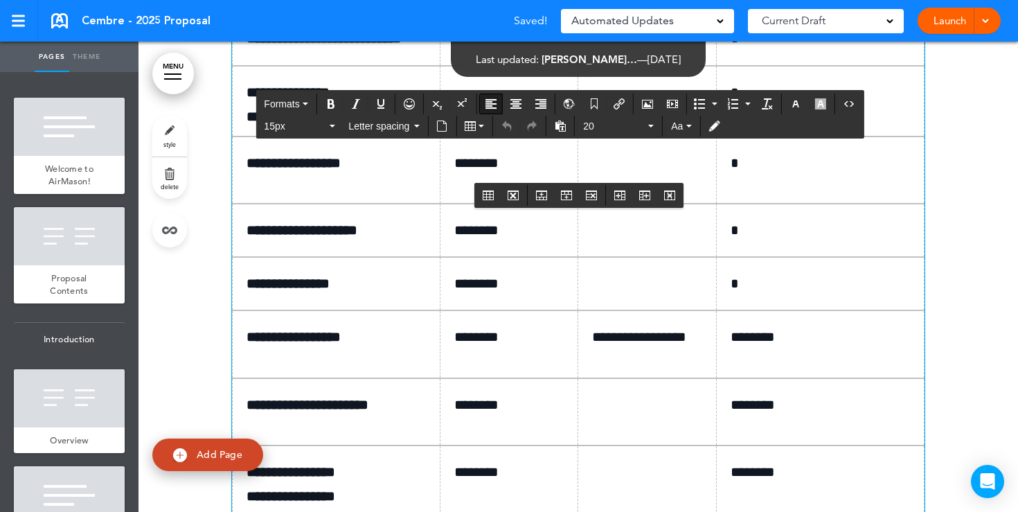
click at [739, 45] on span "*" at bounding box center [734, 38] width 8 height 14
click at [637, 105] on p at bounding box center [652, 92] width 120 height 24
click at [472, 136] on td at bounding box center [509, 101] width 138 height 71
click at [603, 105] on p at bounding box center [652, 92] width 120 height 24
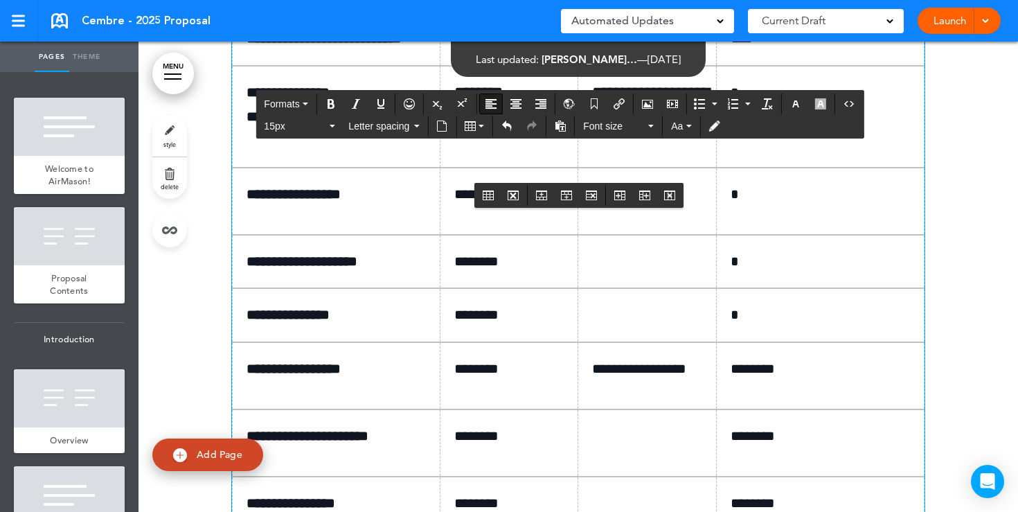
click at [750, 105] on p "*" at bounding box center [825, 92] width 190 height 24
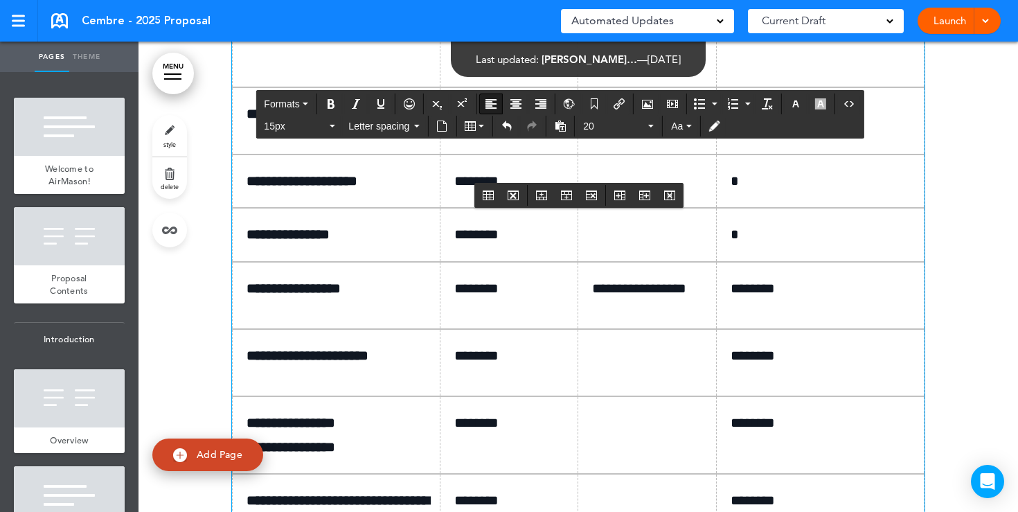
scroll to position [8761, 0]
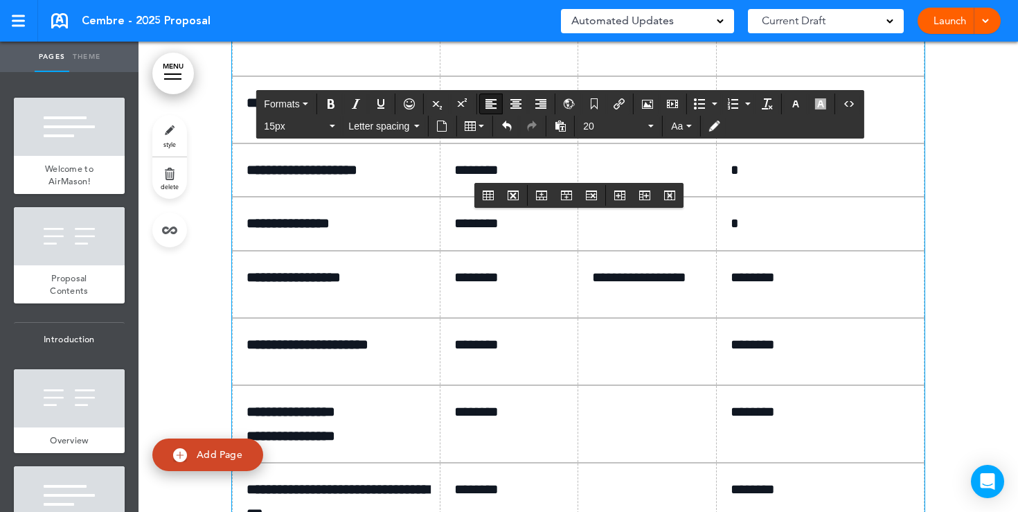
click at [609, 113] on p at bounding box center [652, 102] width 120 height 19
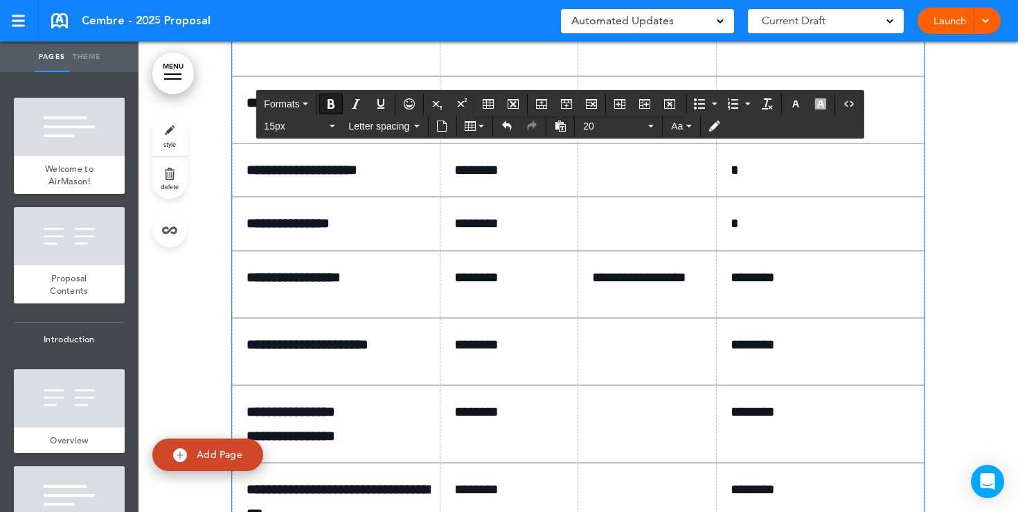
click at [394, 115] on p "**********" at bounding box center [341, 103] width 190 height 24
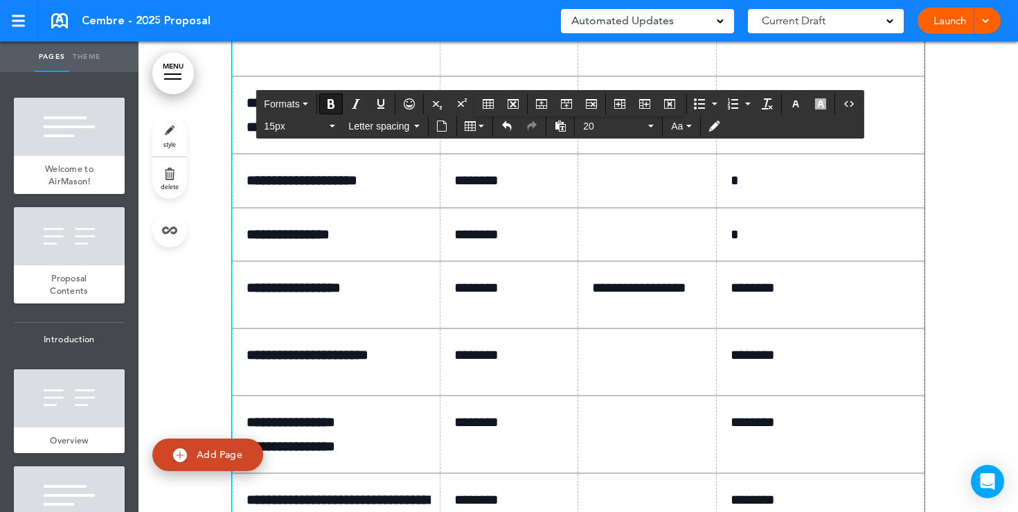
click at [647, 113] on p at bounding box center [652, 102] width 120 height 19
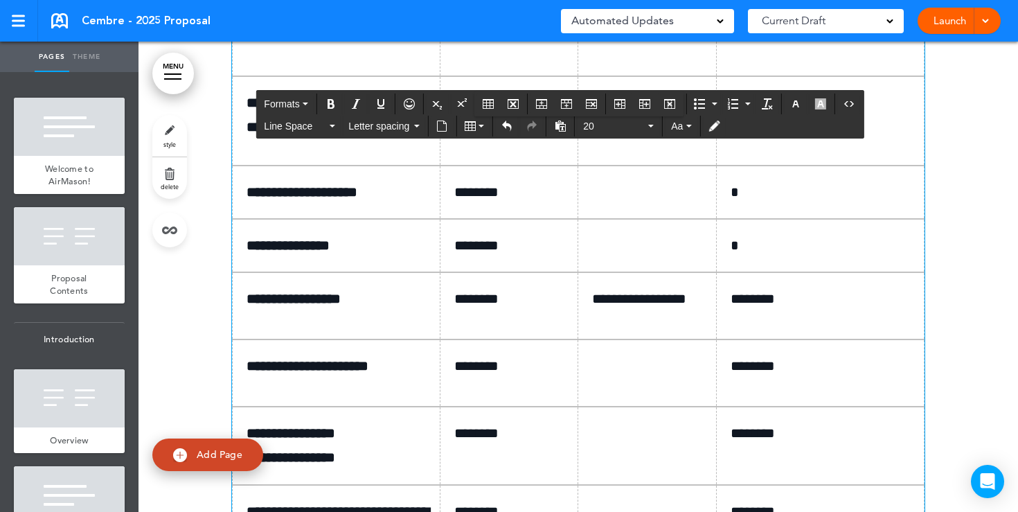
click at [785, 115] on p "*" at bounding box center [825, 103] width 190 height 24
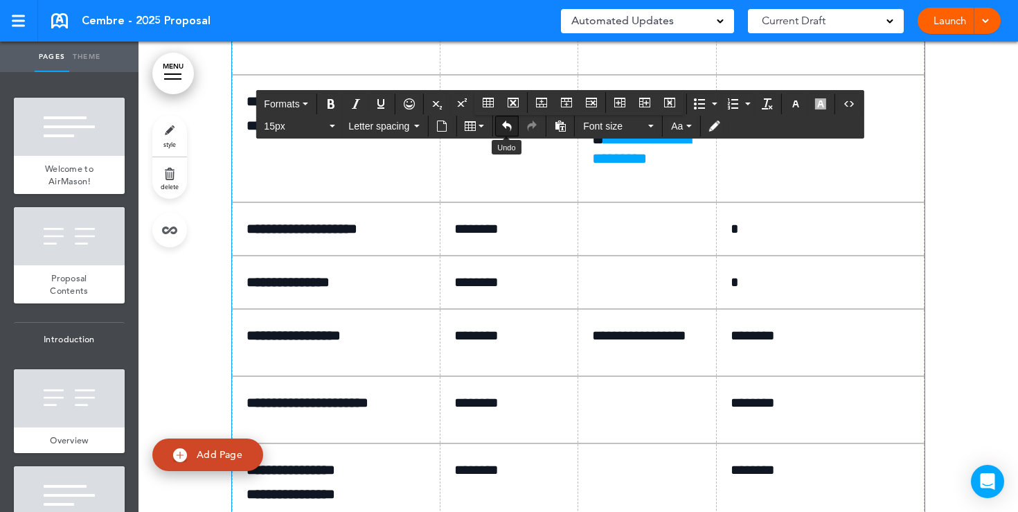
click at [501, 129] on icon "Undo" at bounding box center [506, 125] width 11 height 11
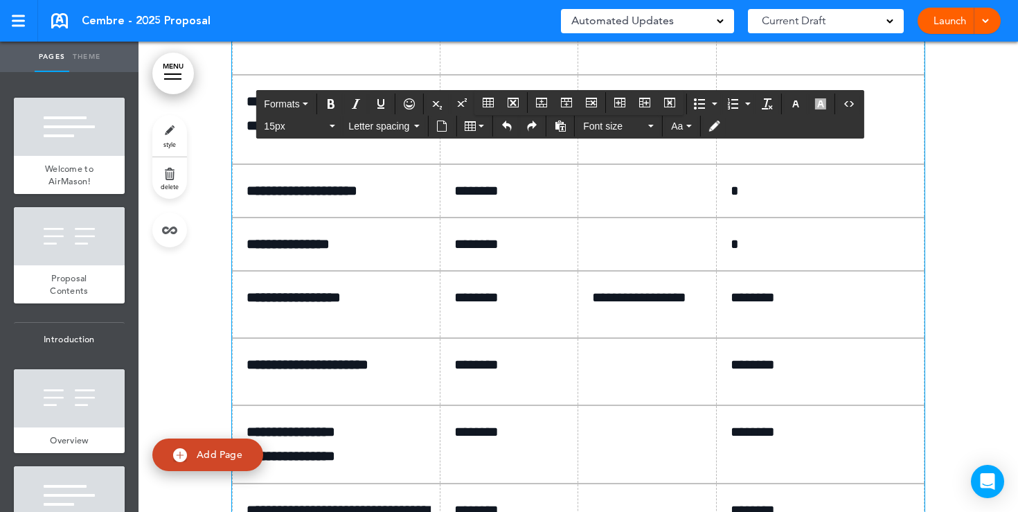
click at [664, 150] on p "**********" at bounding box center [652, 120] width 120 height 57
drag, startPoint x: 682, startPoint y: 376, endPoint x: 594, endPoint y: 358, distance: 89.7
click at [594, 150] on p "**********" at bounding box center [652, 120] width 120 height 57
copy p "**********"
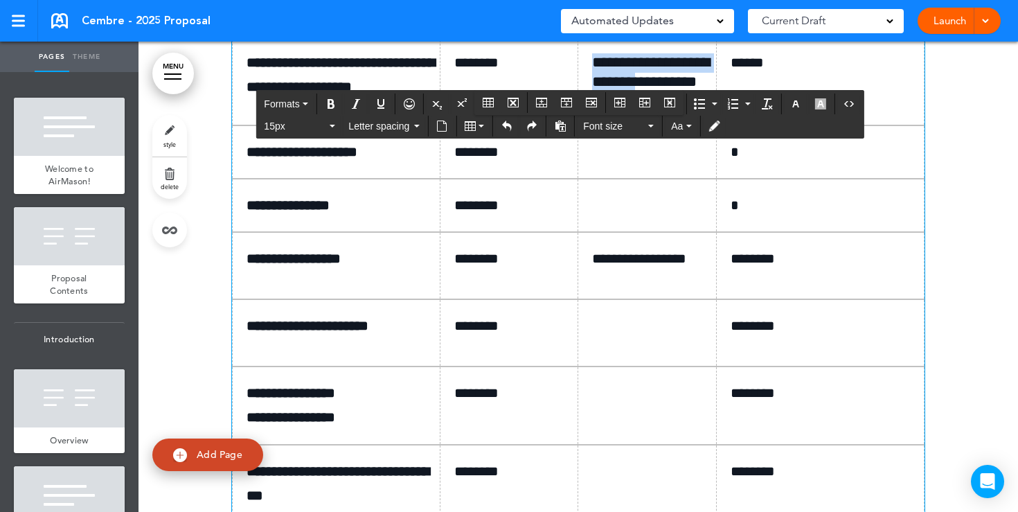
scroll to position [8850, 0]
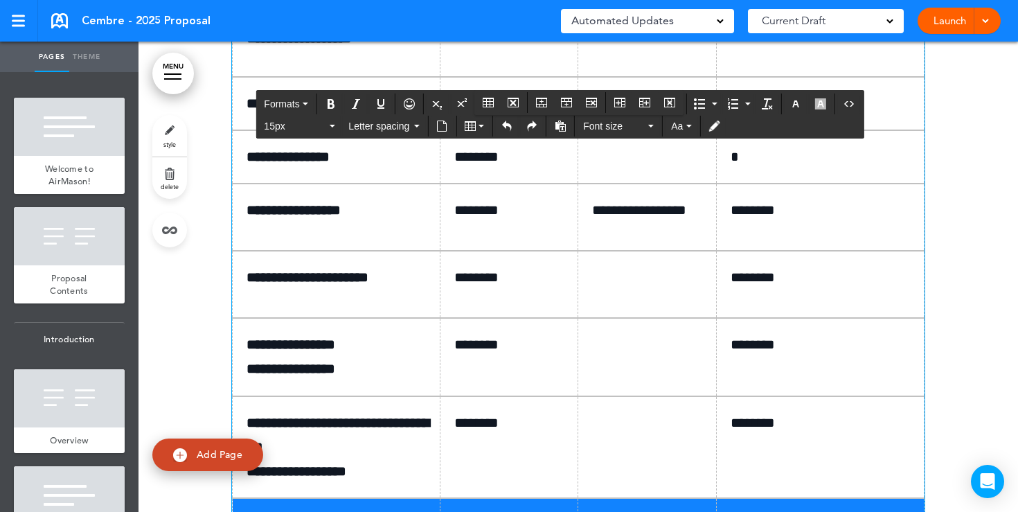
click at [611, 130] on td at bounding box center [647, 103] width 138 height 53
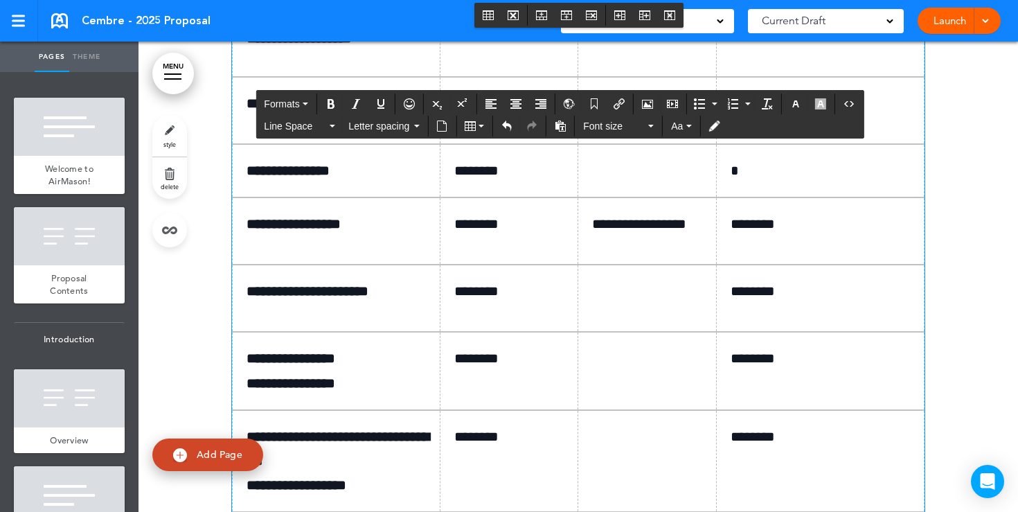
click at [617, 197] on td at bounding box center [647, 170] width 138 height 53
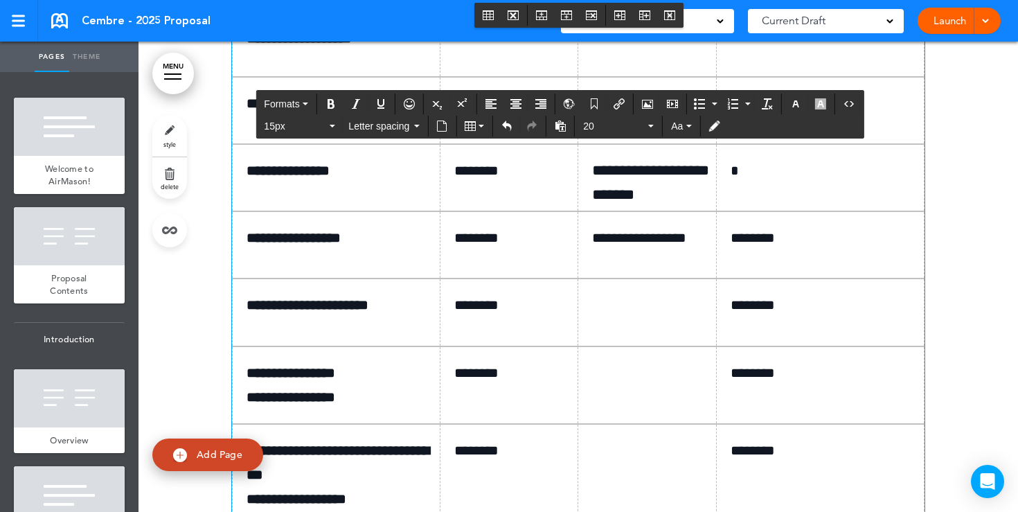
click at [757, 183] on p "*" at bounding box center [825, 171] width 190 height 24
click at [757, 116] on p "*" at bounding box center [825, 103] width 190 height 24
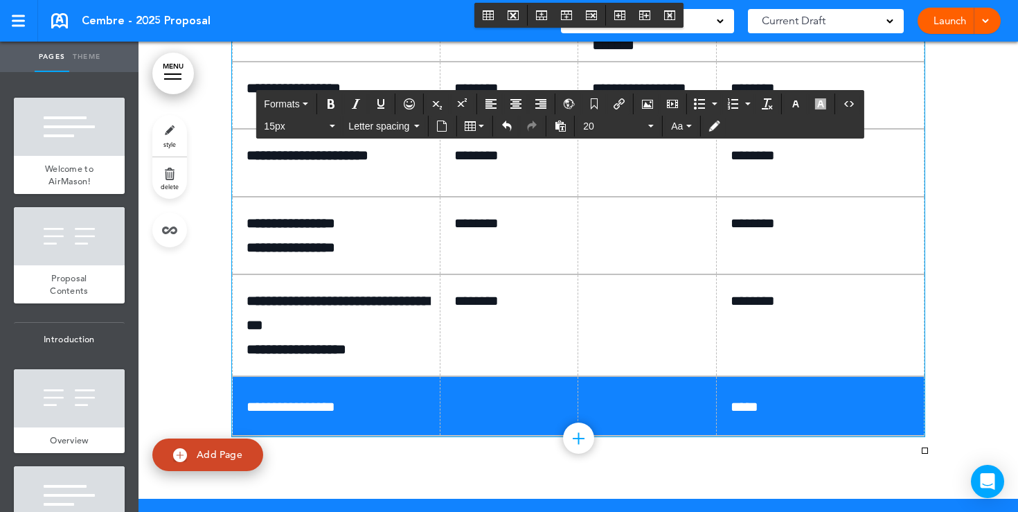
scroll to position [9023, 0]
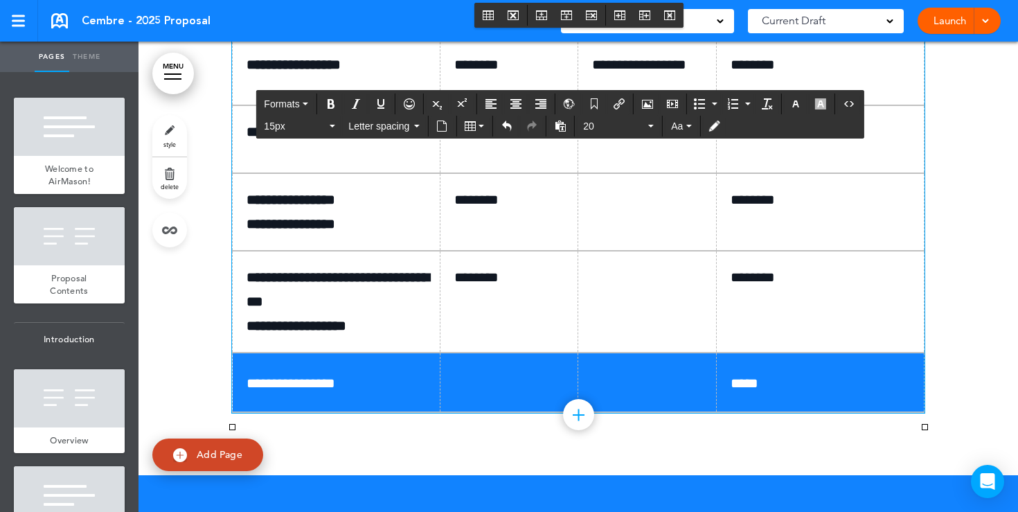
click at [617, 144] on p at bounding box center [652, 132] width 120 height 24
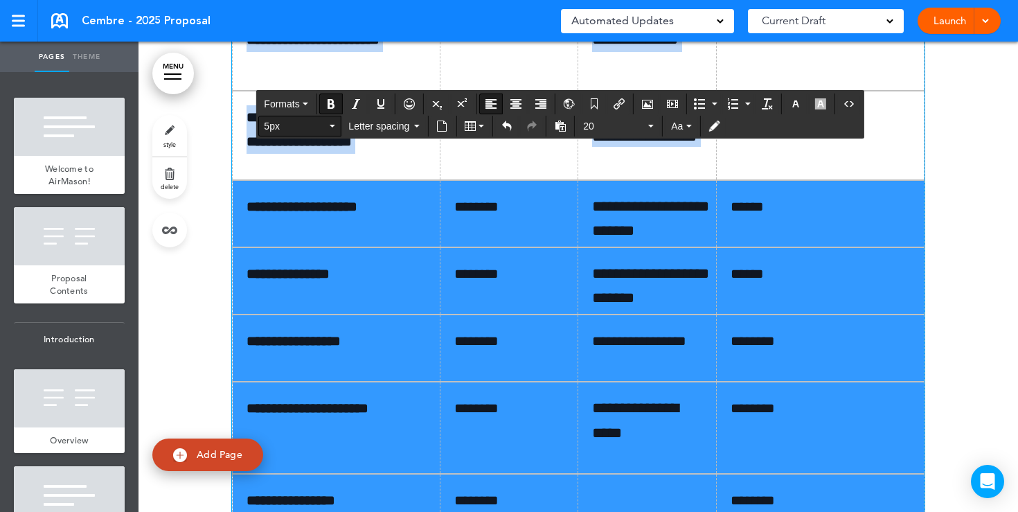
scroll to position [8738, 0]
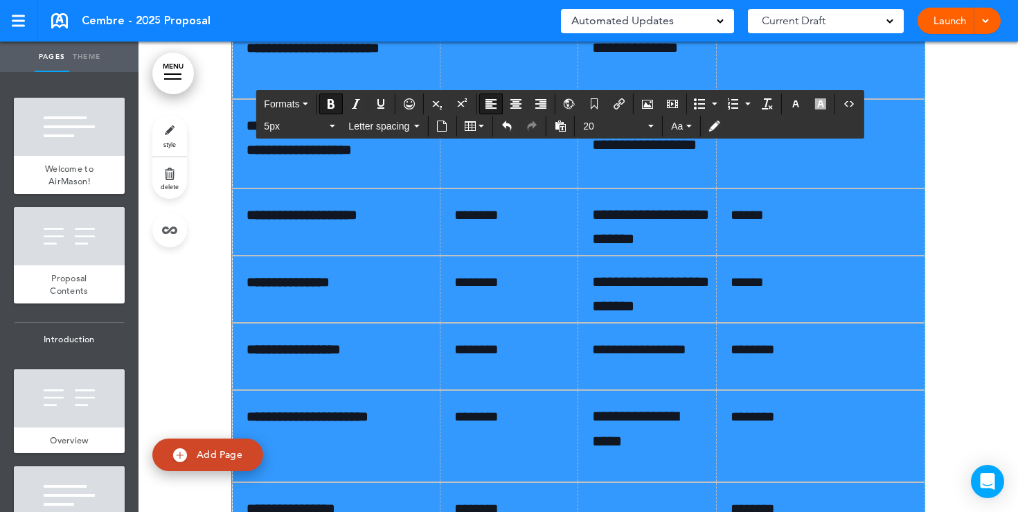
drag, startPoint x: 825, startPoint y: 434, endPoint x: 253, endPoint y: 220, distance: 610.5
click at [253, 220] on tbody "**********" at bounding box center [579, 303] width 692 height 836
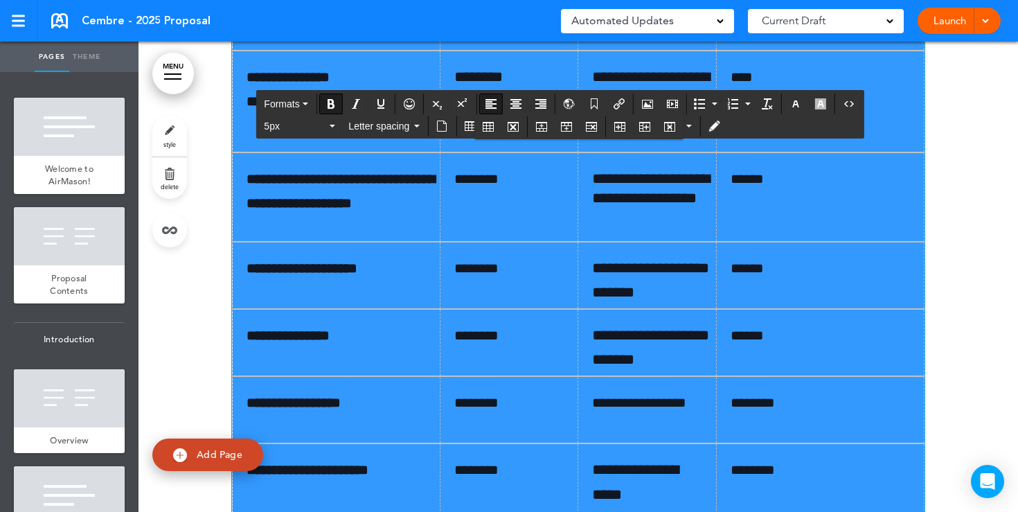
scroll to position [8669, 0]
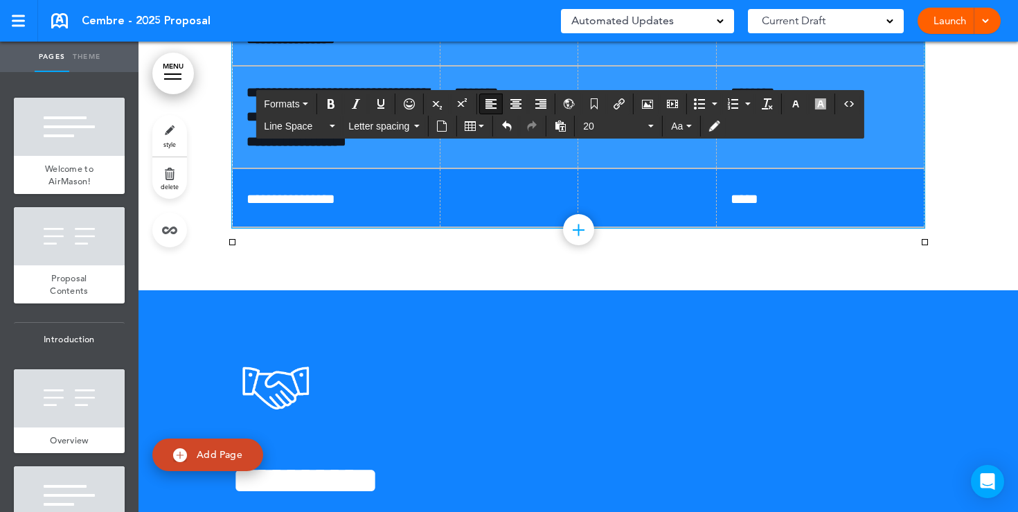
scroll to position [9247, 0]
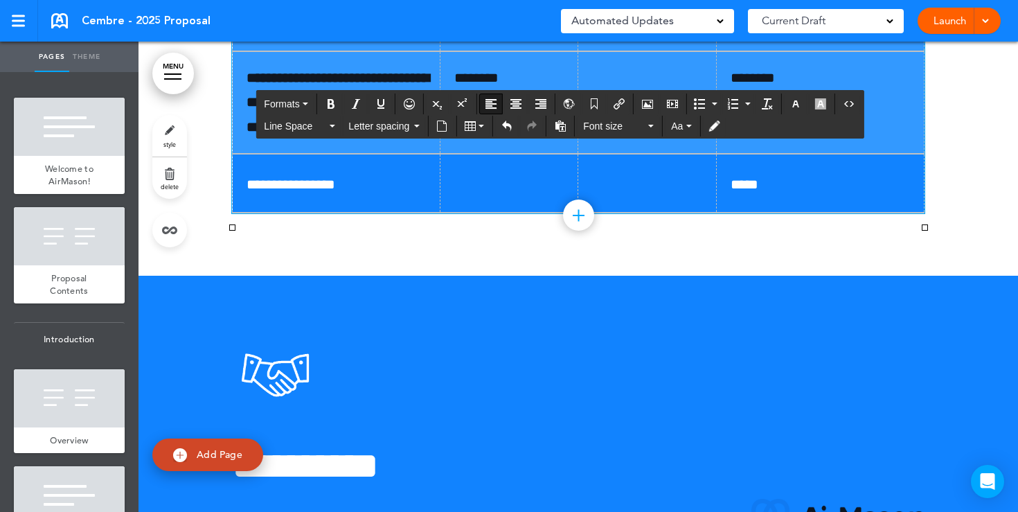
drag, startPoint x: 249, startPoint y: 292, endPoint x: 797, endPoint y: 356, distance: 551.3
click at [653, 133] on button "Font size" at bounding box center [618, 125] width 82 height 19
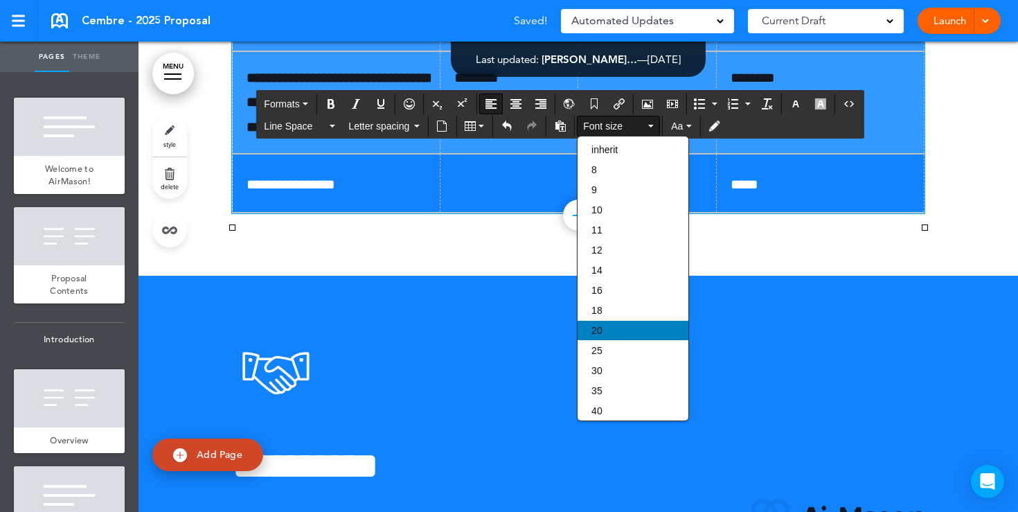
click at [602, 330] on div "20" at bounding box center [632, 330] width 111 height 19
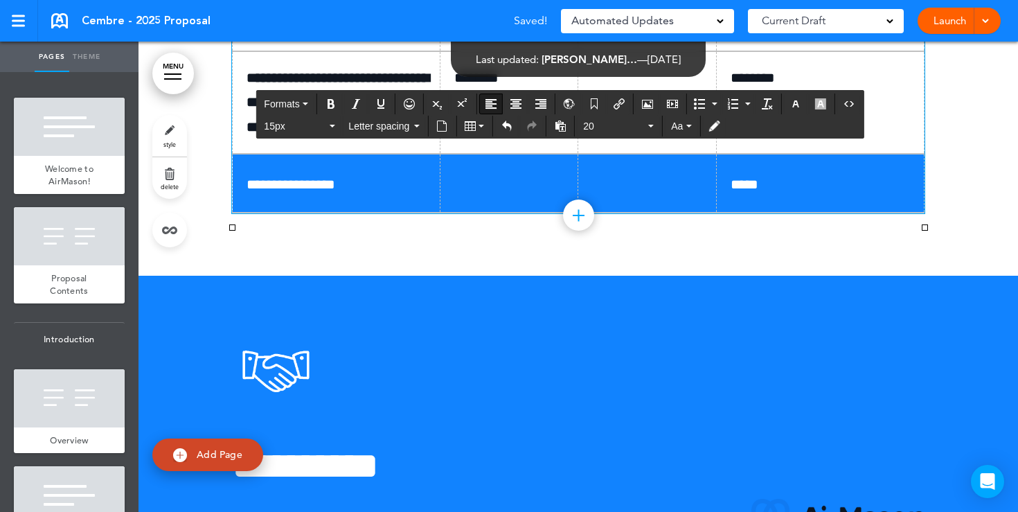
click at [737, 191] on span "*****" at bounding box center [744, 184] width 28 height 14
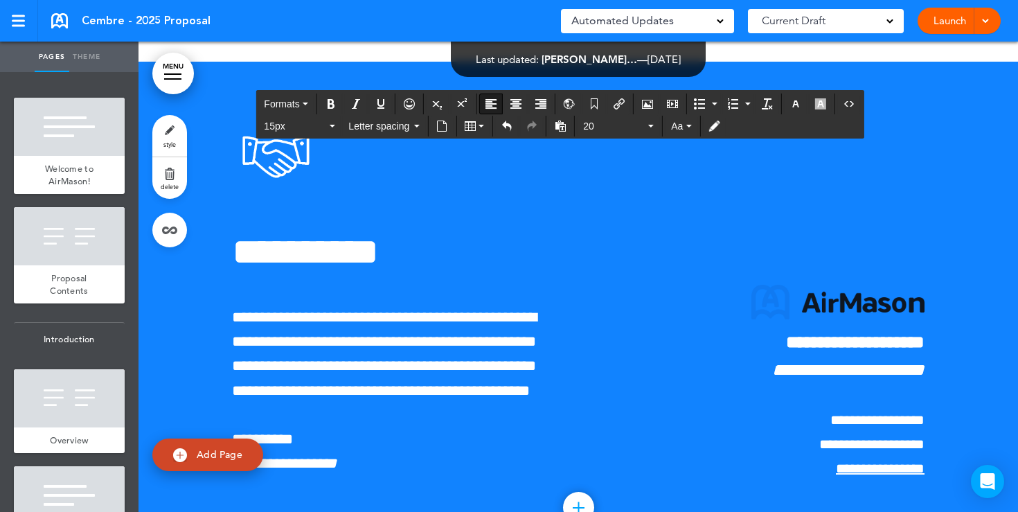
scroll to position [9528, 0]
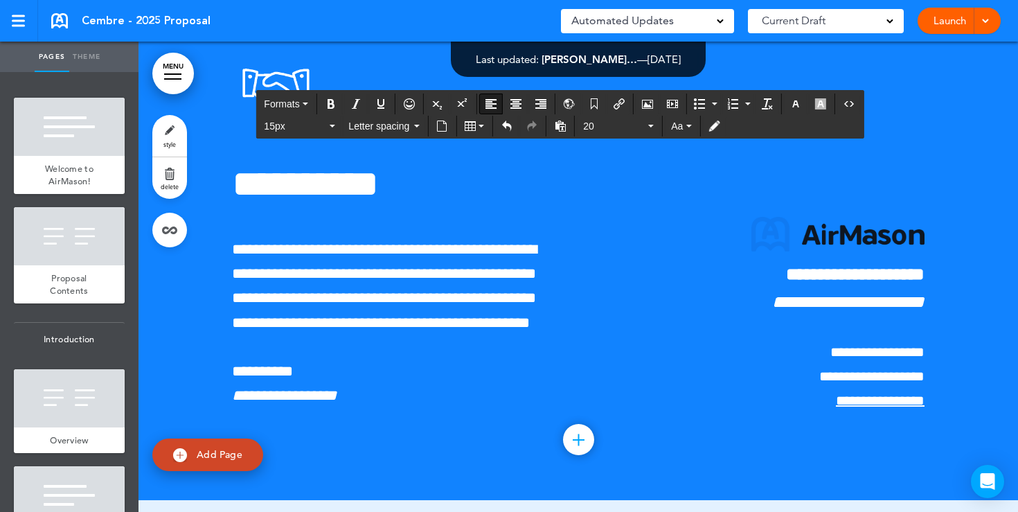
click at [942, 21] on link "Launch" at bounding box center [950, 21] width 44 height 26
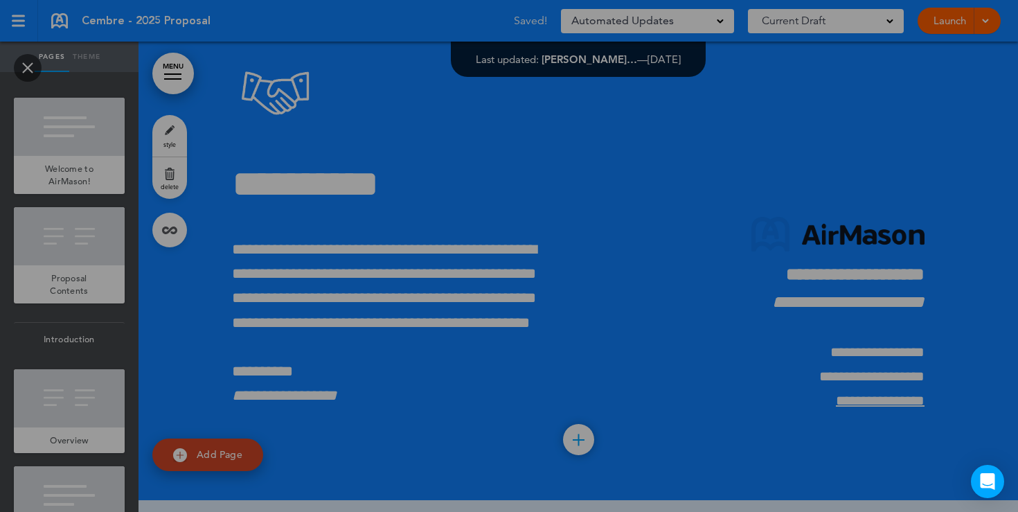
scroll to position [0, 0]
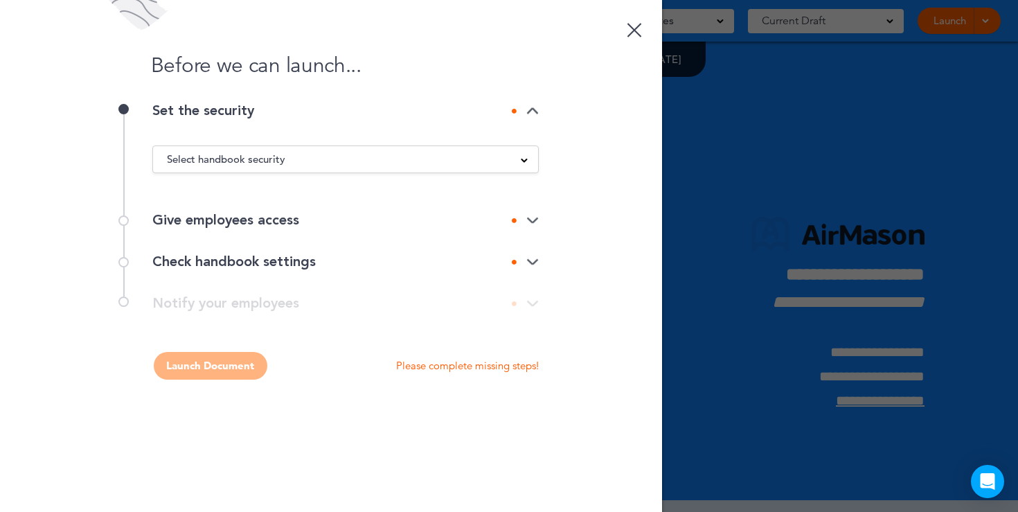
click at [508, 156] on div "Select handbook security" at bounding box center [345, 159] width 385 height 15
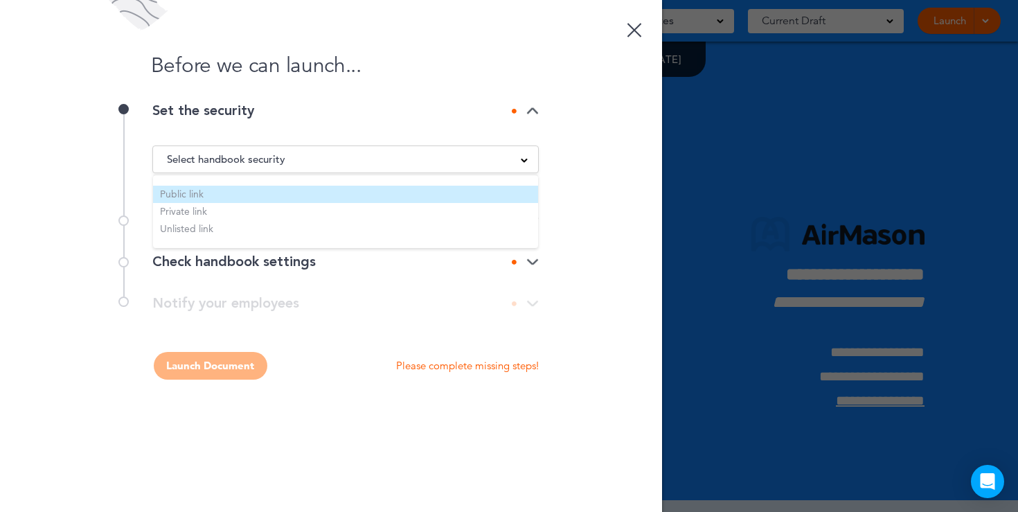
click at [307, 195] on li "Public link" at bounding box center [345, 194] width 385 height 17
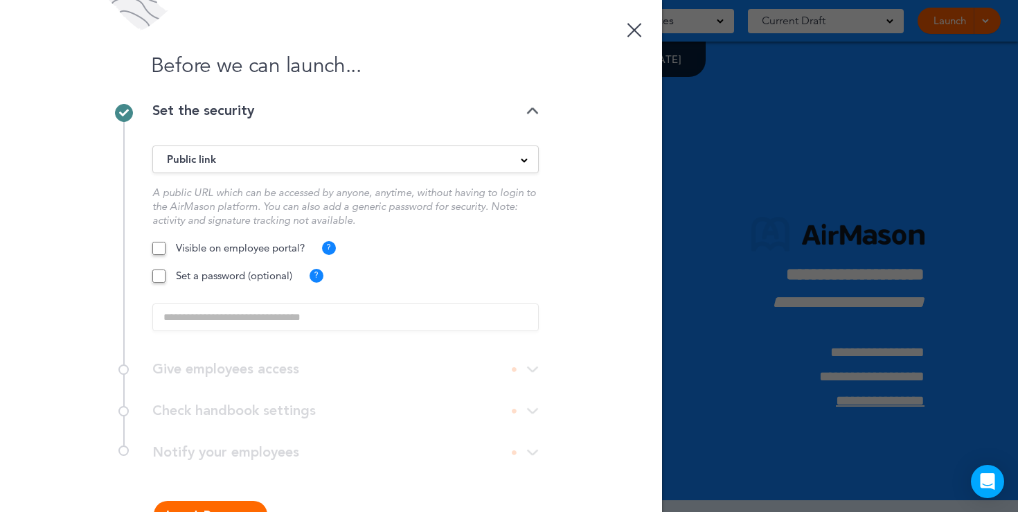
scroll to position [44, 0]
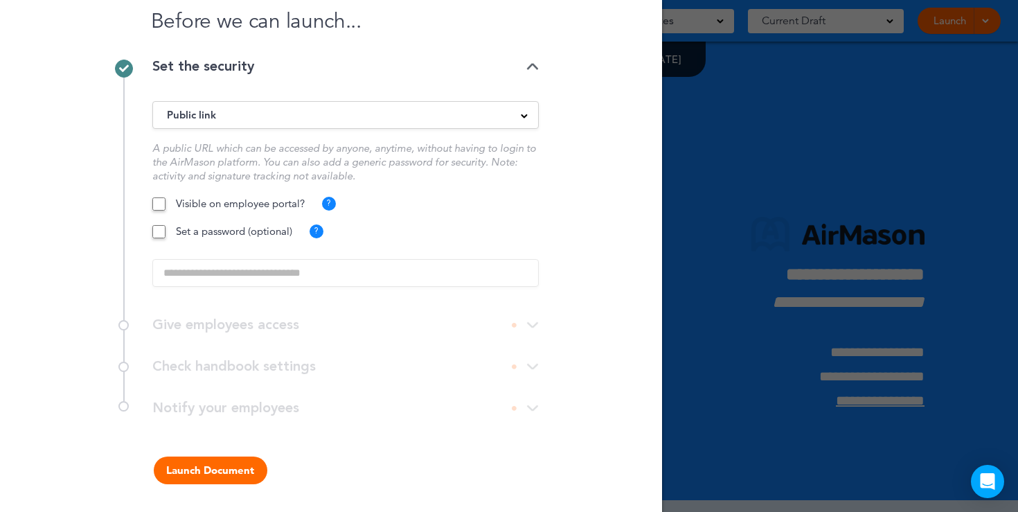
click at [210, 471] on button "Launch Document" at bounding box center [211, 470] width 114 height 28
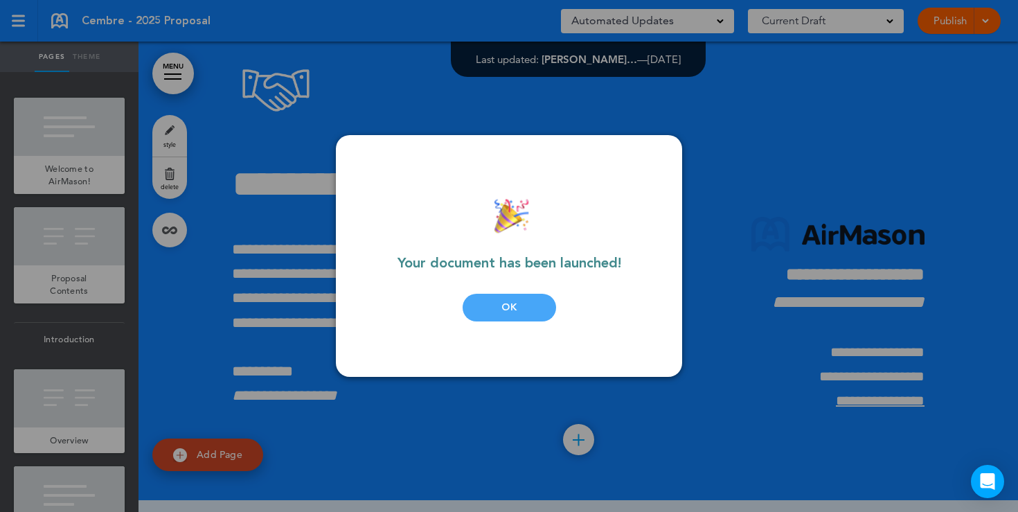
click at [485, 316] on div "OK" at bounding box center [508, 308] width 93 height 28
